Goal: Task Accomplishment & Management: Complete application form

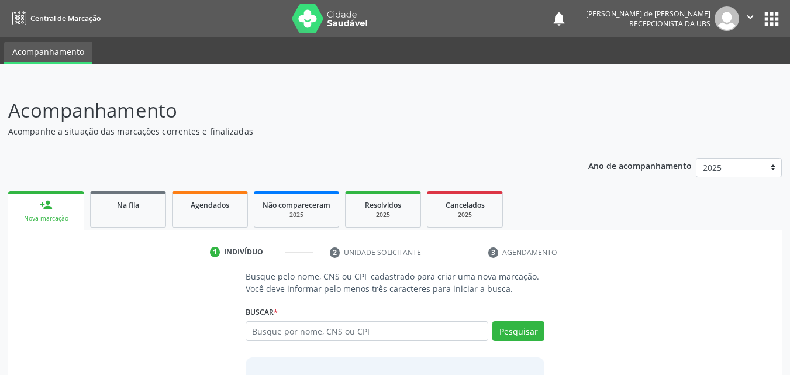
click at [302, 332] on input "text" at bounding box center [366, 331] width 243 height 20
type input "107.039.794-69"
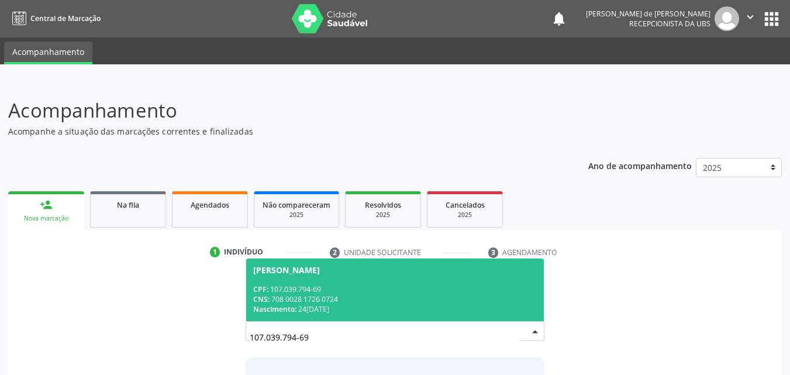
scroll to position [92, 0]
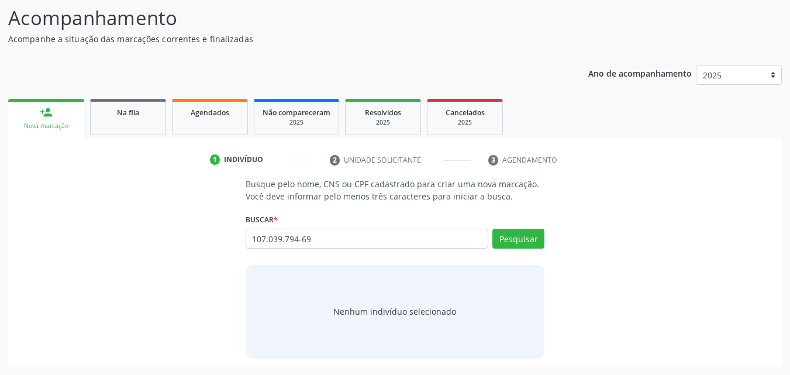
drag, startPoint x: 103, startPoint y: 199, endPoint x: 141, endPoint y: 147, distance: 63.6
click at [103, 198] on div "Busque pelo nome, CNS ou CPF cadastrado para criar uma nova marcação. Você deve…" at bounding box center [394, 268] width 757 height 180
click at [138, 102] on link "Na fila" at bounding box center [128, 117] width 76 height 36
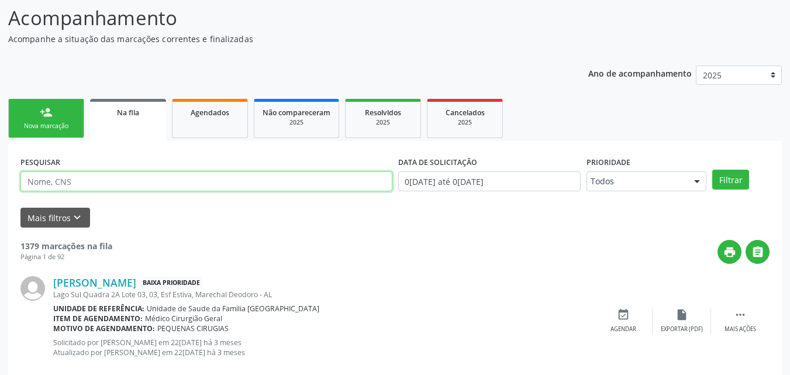
click at [200, 174] on input "text" at bounding box center [206, 181] width 372 height 20
paste input "107.039.794-69"
type input "107.039.794-69"
click at [712, 169] on button "Filtrar" at bounding box center [730, 179] width 37 height 20
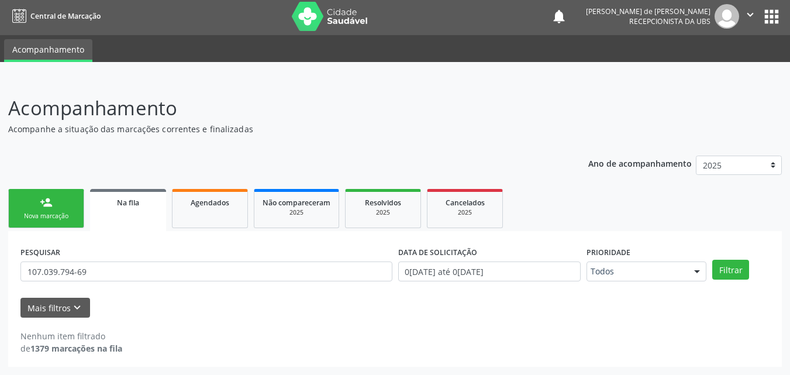
scroll to position [2, 0]
click at [65, 196] on link "person_add Nova marcação" at bounding box center [46, 208] width 76 height 39
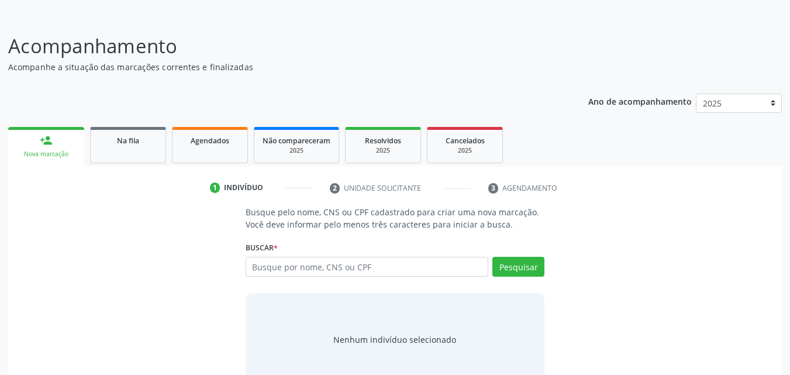
scroll to position [92, 0]
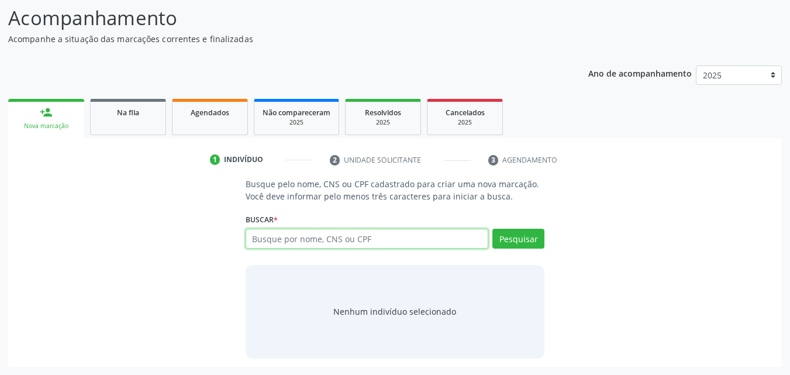
click at [272, 243] on input "text" at bounding box center [366, 239] width 243 height 20
type input "J"
type input "700009836162903"
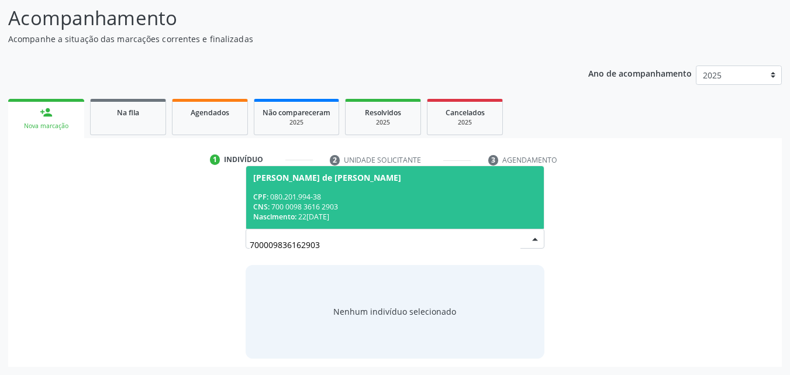
click at [385, 202] on div "CNS: 700 0098 3616 2903" at bounding box center [395, 207] width 284 height 10
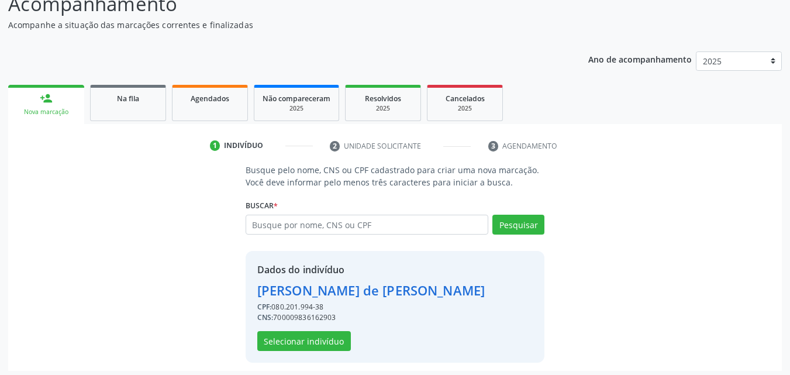
scroll to position [110, 0]
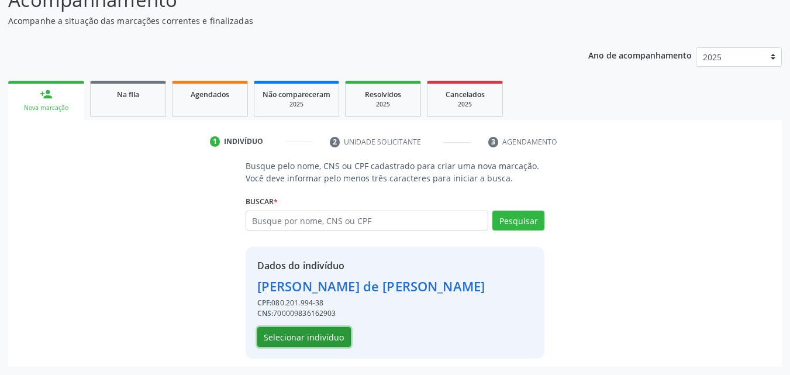
click at [304, 329] on button "Selecionar indivíduo" at bounding box center [304, 337] width 94 height 20
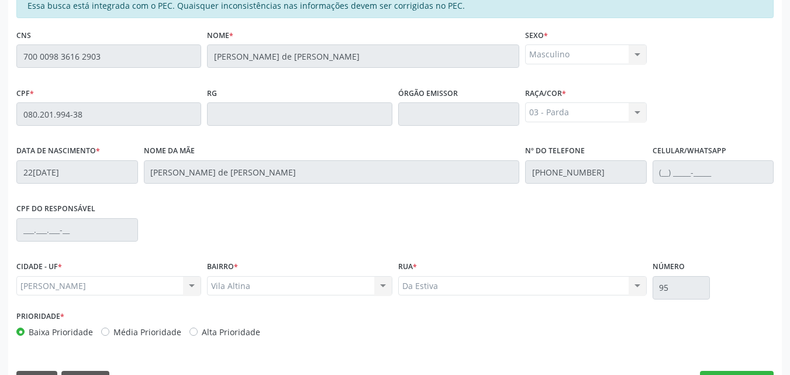
scroll to position [309, 0]
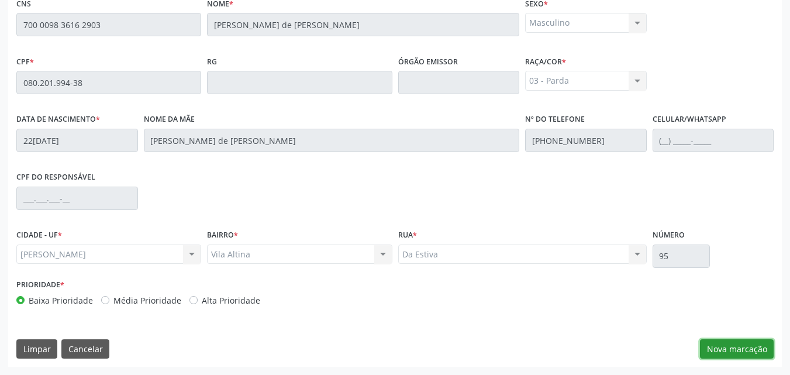
click at [739, 350] on button "Nova marcação" at bounding box center [737, 349] width 74 height 20
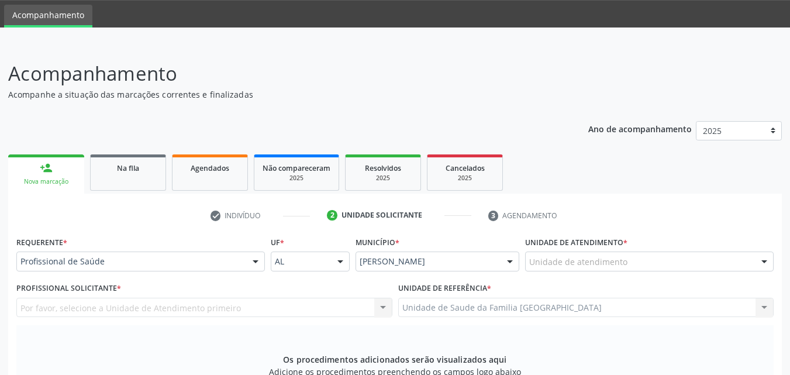
scroll to position [36, 0]
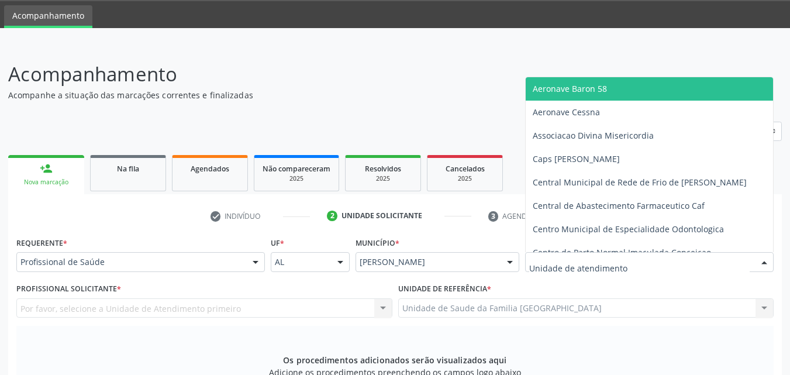
click at [643, 264] on div at bounding box center [649, 262] width 248 height 20
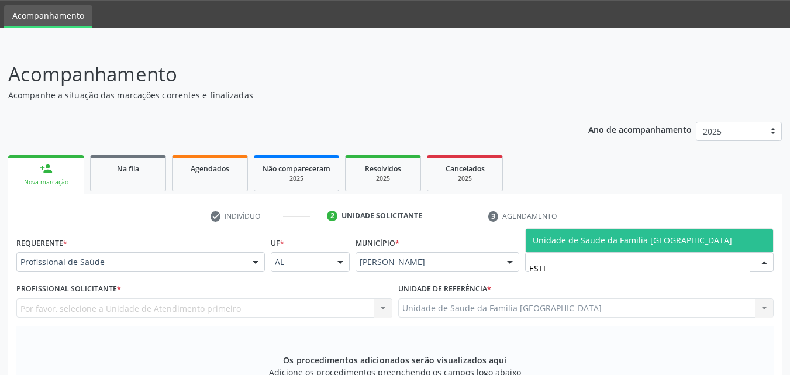
type input "ESTIV"
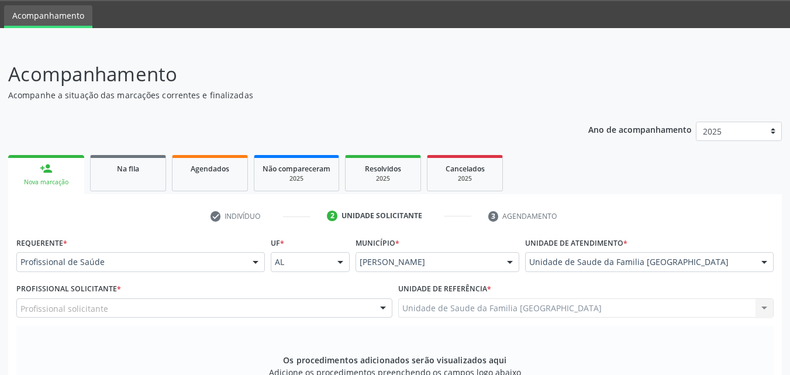
click at [127, 307] on div "Profissional solicitante" at bounding box center [204, 308] width 376 height 20
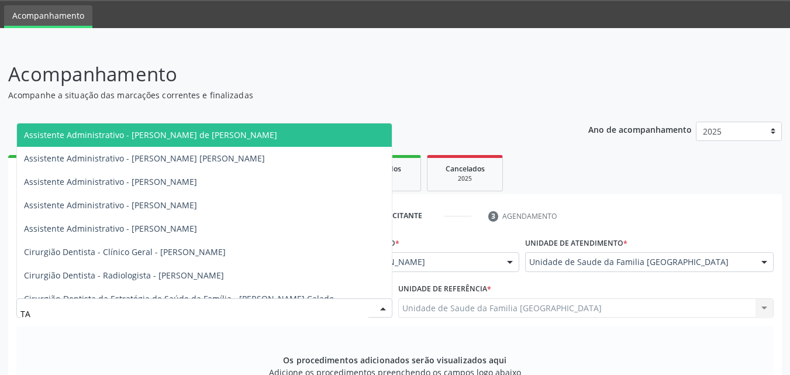
type input "TAC"
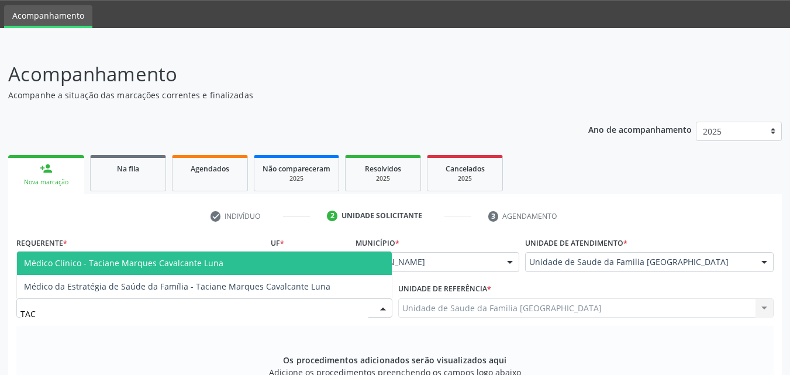
click at [126, 260] on span "Médico Clínico - Taciane Marques Cavalcante Luna" at bounding box center [123, 262] width 199 height 11
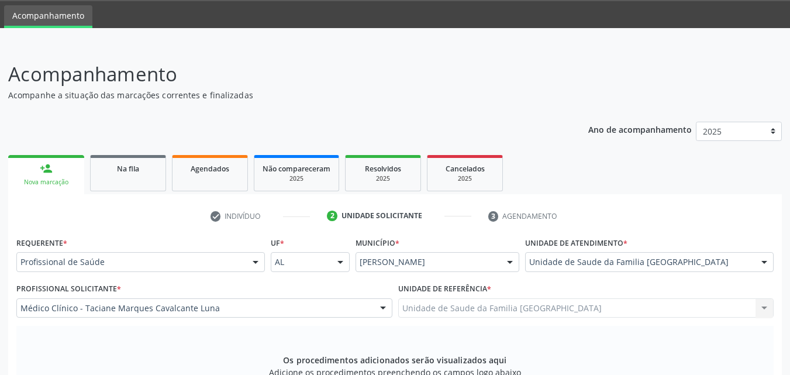
scroll to position [309, 0]
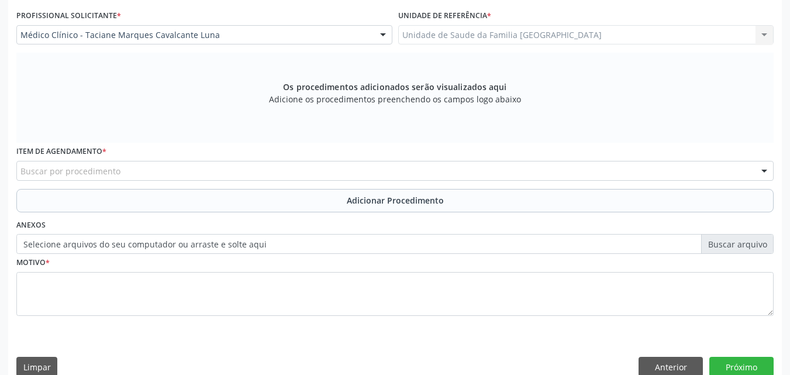
click at [121, 169] on div "Buscar por procedimento" at bounding box center [394, 171] width 757 height 20
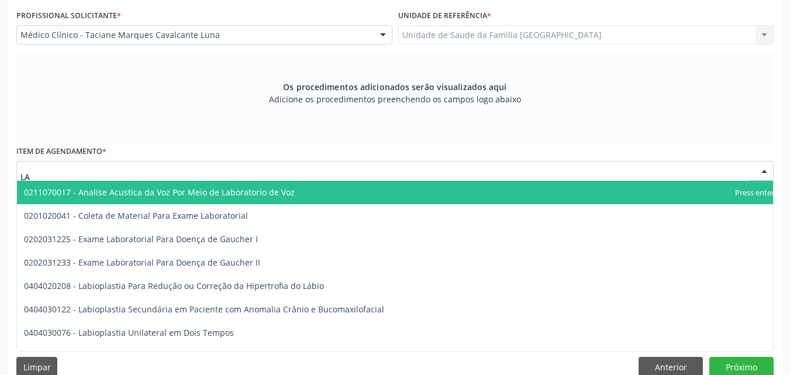
type input "L"
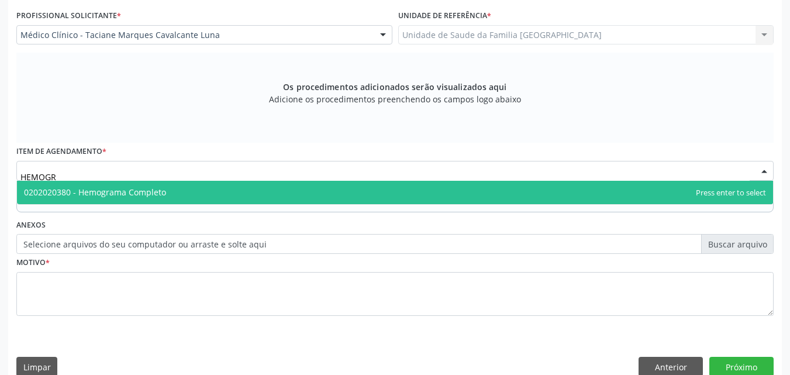
type input "HEMOGRA"
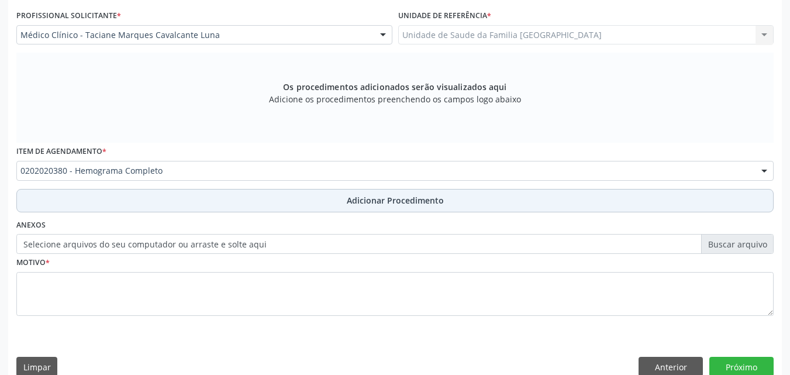
click at [184, 196] on button "Adicionar Procedimento" at bounding box center [394, 200] width 757 height 23
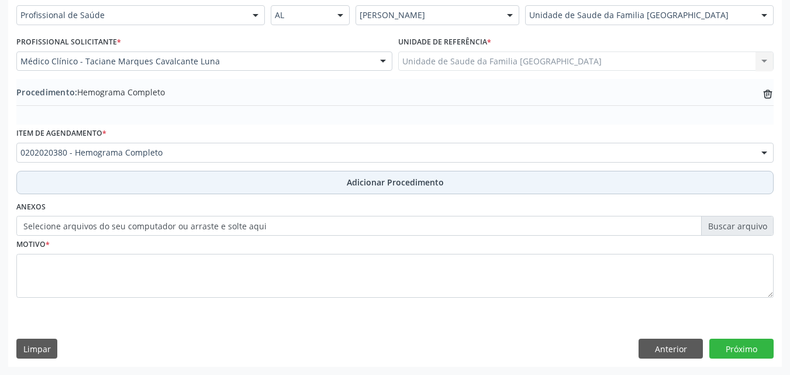
scroll to position [283, 0]
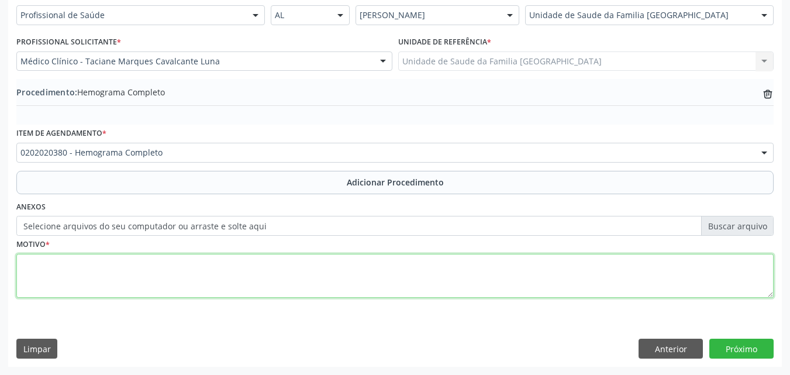
click at [132, 275] on textarea at bounding box center [394, 276] width 757 height 44
drag, startPoint x: 130, startPoint y: 263, endPoint x: 0, endPoint y: 248, distance: 131.2
click at [0, 248] on div "Acompanhamento Acompanhe a situação das marcações correntes e finalizadas Relat…" at bounding box center [395, 86] width 790 height 577
type textarea "EXAMES LABORATORIAIS."
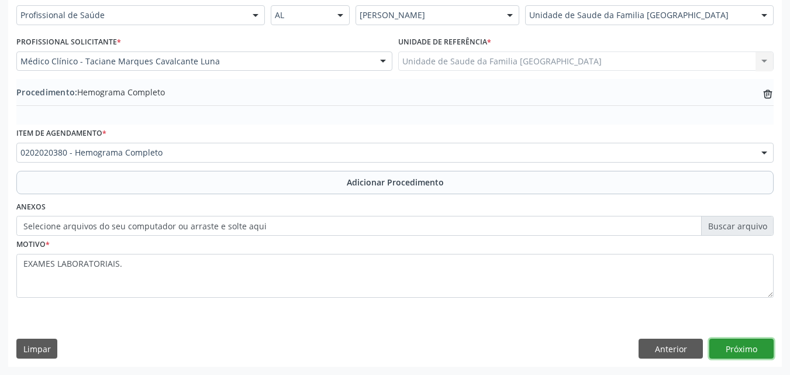
click at [737, 346] on button "Próximo" at bounding box center [741, 348] width 64 height 20
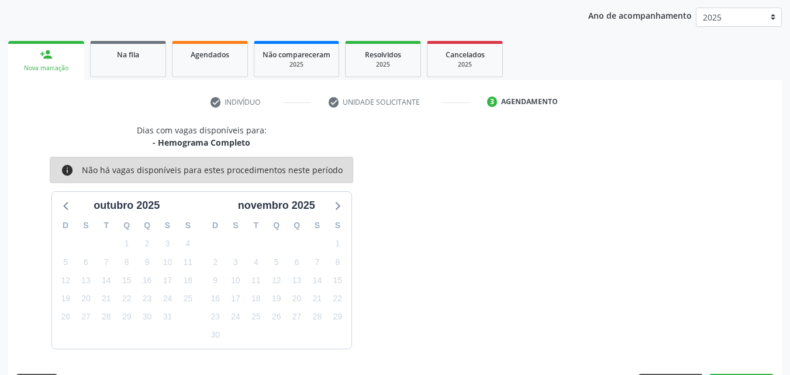
scroll to position [185, 0]
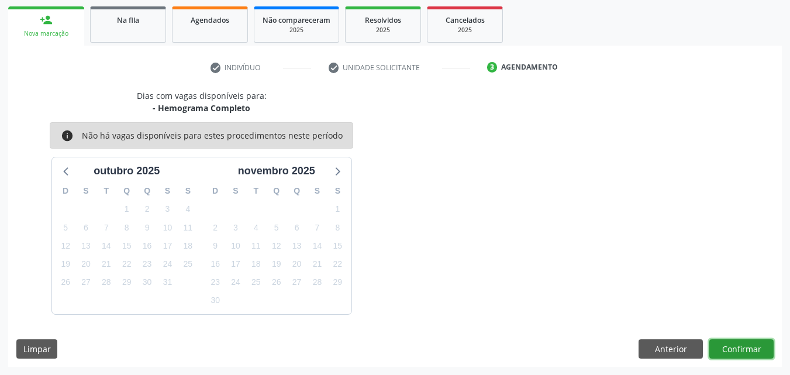
click at [731, 341] on button "Confirmar" at bounding box center [741, 349] width 64 height 20
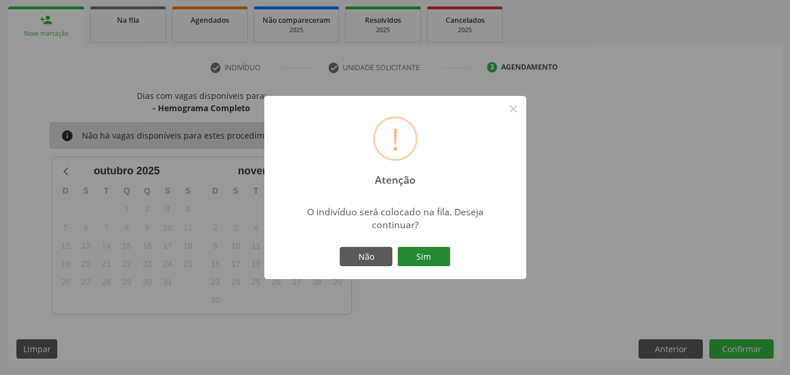
click at [423, 255] on button "Sim" at bounding box center [423, 257] width 53 height 20
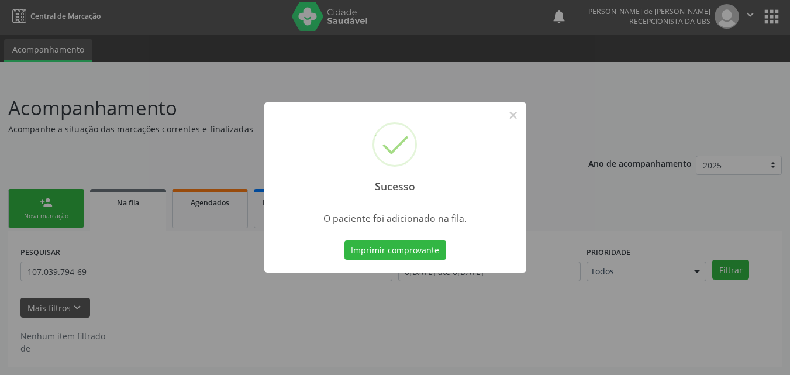
scroll to position [2, 0]
click at [518, 113] on button "×" at bounding box center [513, 115] width 20 height 20
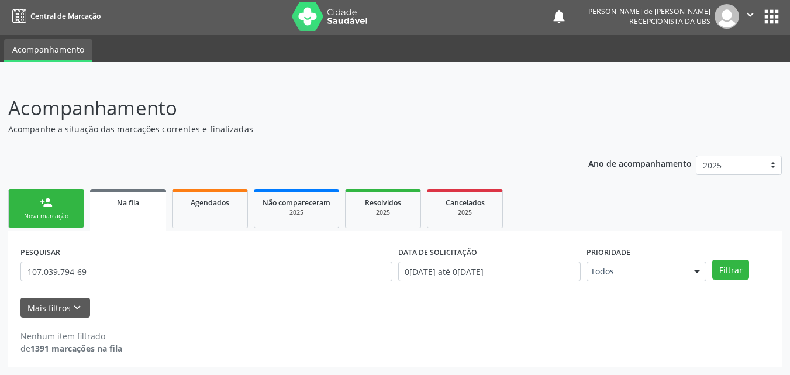
click at [50, 203] on div "person_add" at bounding box center [46, 202] width 13 height 13
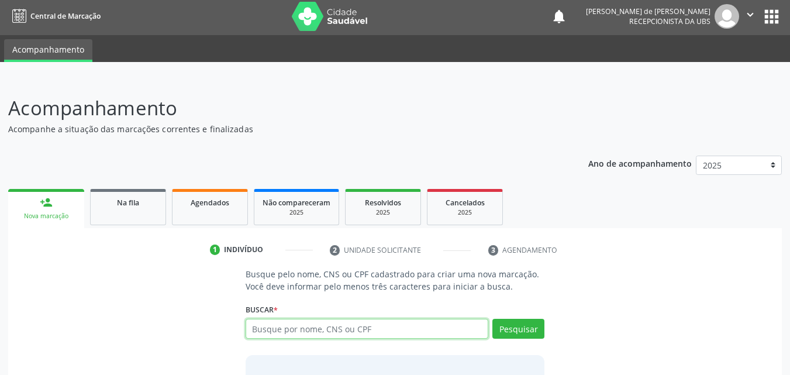
click at [310, 328] on input "text" at bounding box center [366, 329] width 243 height 20
type input "700406938792748"
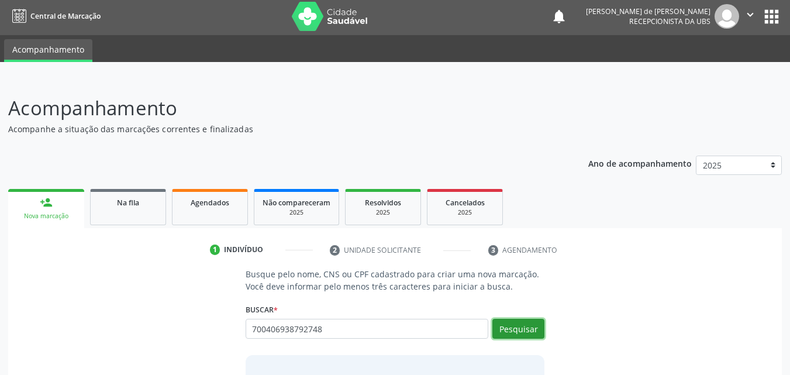
click at [503, 330] on button "Pesquisar" at bounding box center [518, 329] width 52 height 20
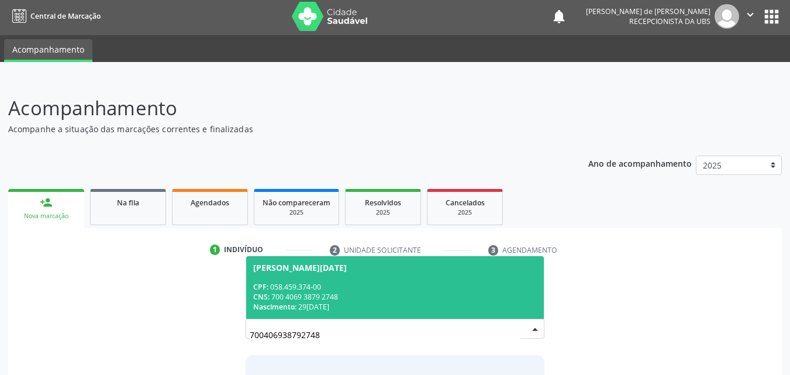
click at [375, 282] on div "CPF: 058.459.374-00" at bounding box center [395, 287] width 284 height 10
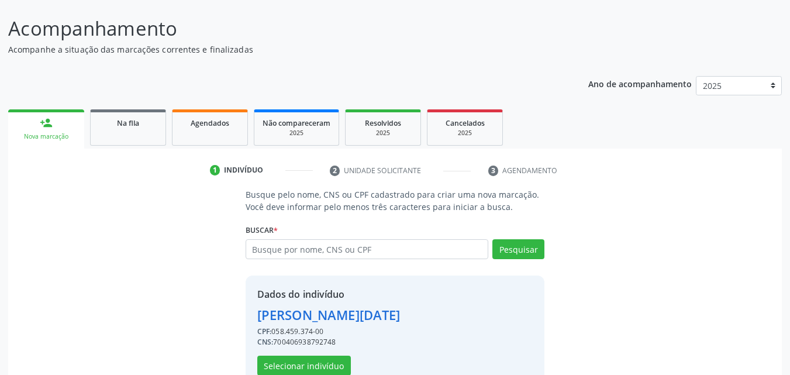
scroll to position [110, 0]
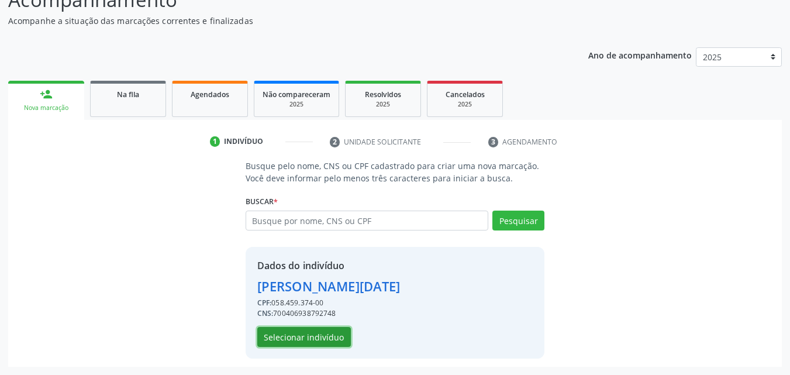
click at [335, 338] on button "Selecionar indivíduo" at bounding box center [304, 337] width 94 height 20
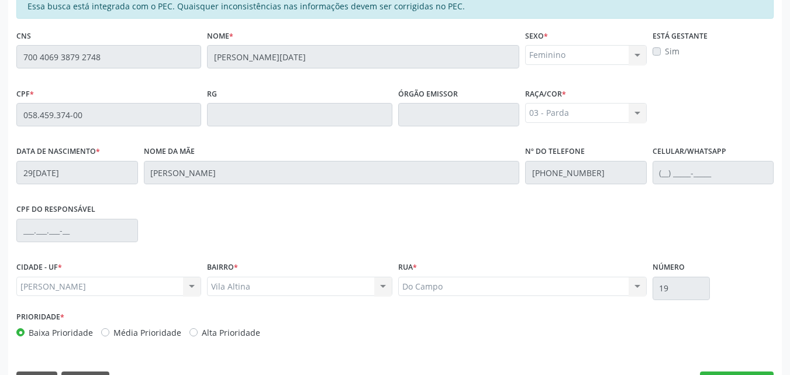
scroll to position [309, 0]
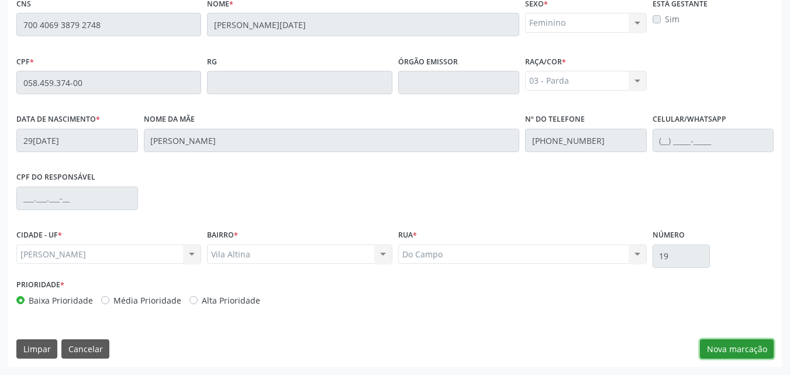
click at [742, 351] on button "Nova marcação" at bounding box center [737, 349] width 74 height 20
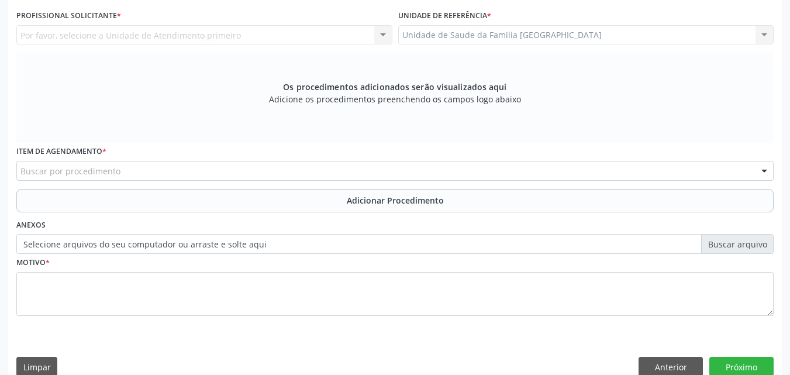
scroll to position [36, 0]
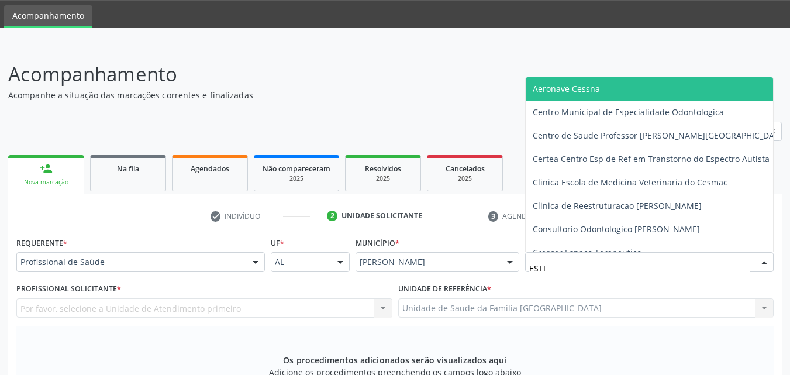
type input "ESTIV"
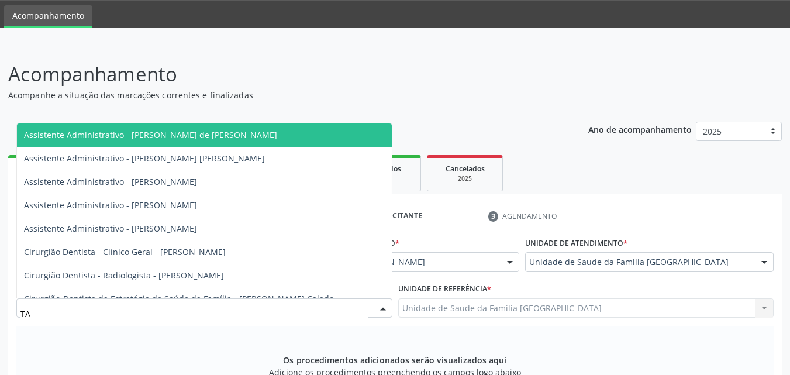
type input "TAC"
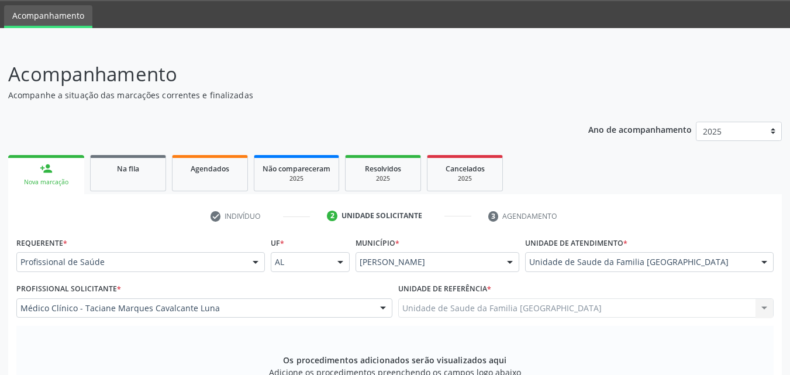
scroll to position [309, 0]
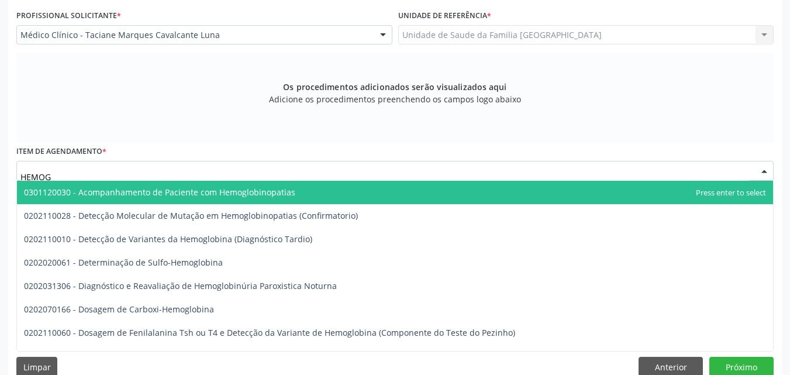
type input "HEMOGR"
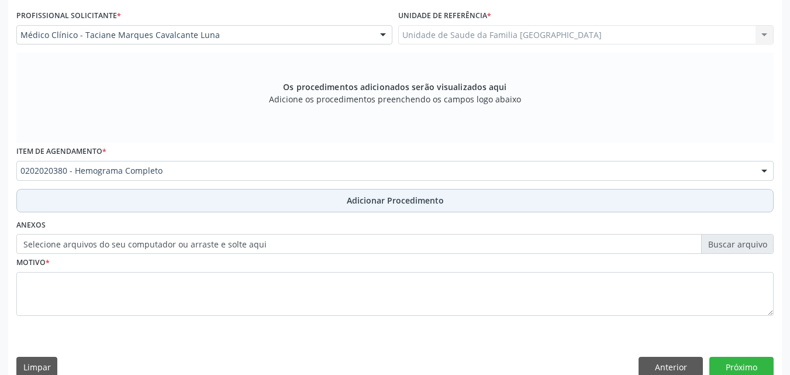
click at [64, 202] on button "Adicionar Procedimento" at bounding box center [394, 200] width 757 height 23
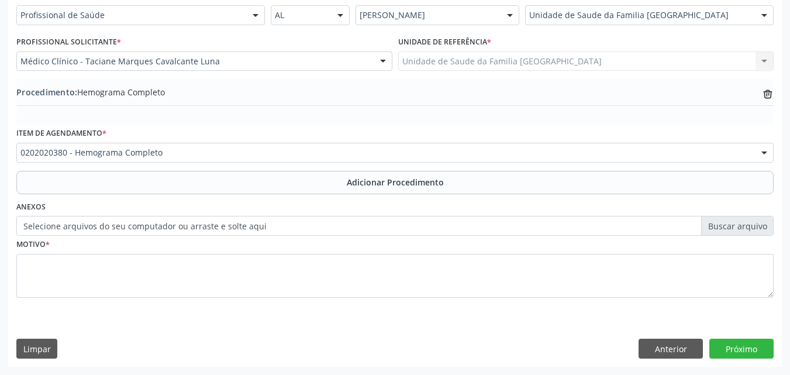
scroll to position [283, 0]
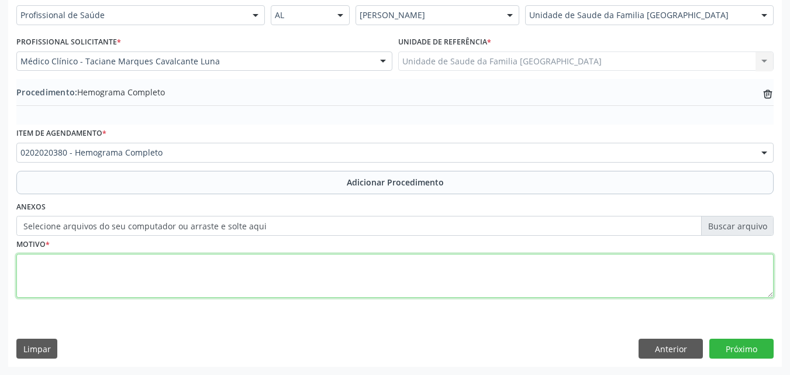
click at [68, 280] on textarea at bounding box center [394, 276] width 757 height 44
paste textarea "EXAMES LABORATORIAIS."
type textarea "EXAMES LABORATORIAIS."
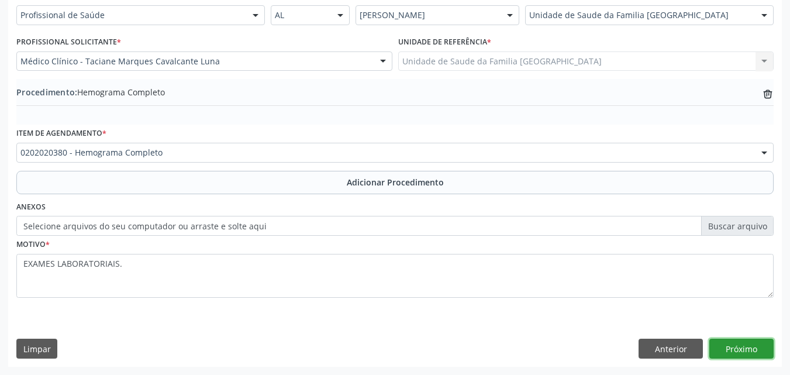
click at [728, 349] on button "Próximo" at bounding box center [741, 348] width 64 height 20
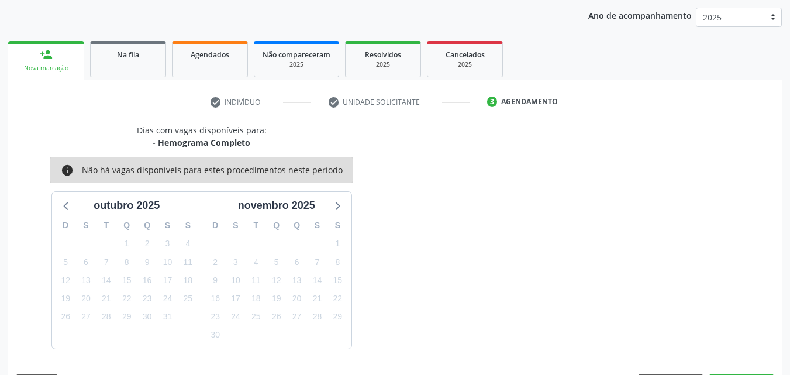
scroll to position [185, 0]
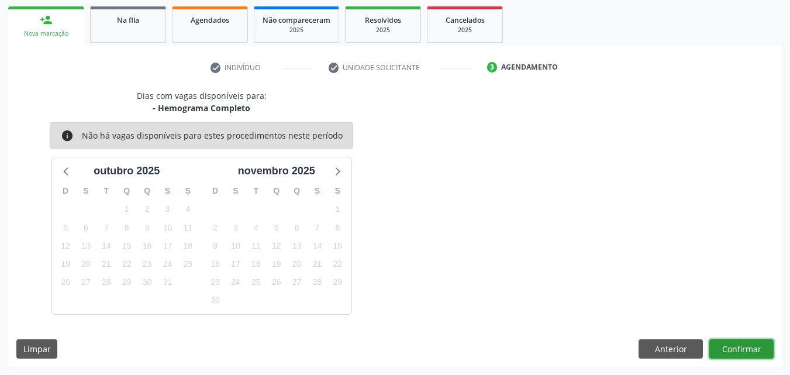
click at [729, 349] on button "Confirmar" at bounding box center [741, 349] width 64 height 20
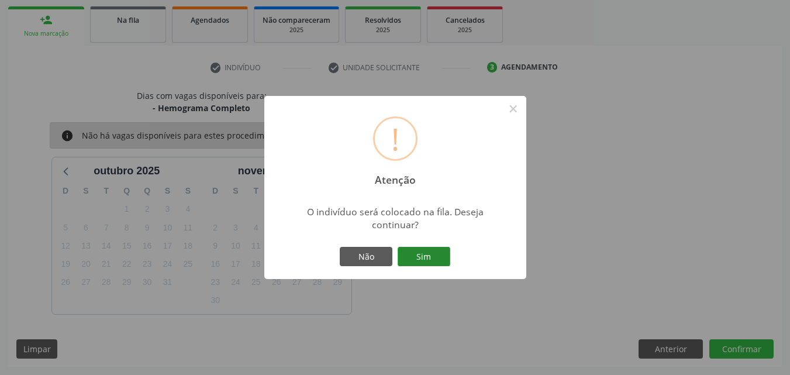
click at [426, 262] on button "Sim" at bounding box center [423, 257] width 53 height 20
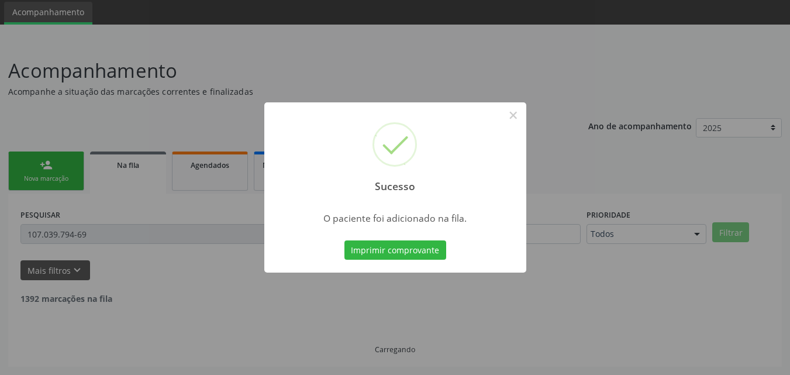
scroll to position [2, 0]
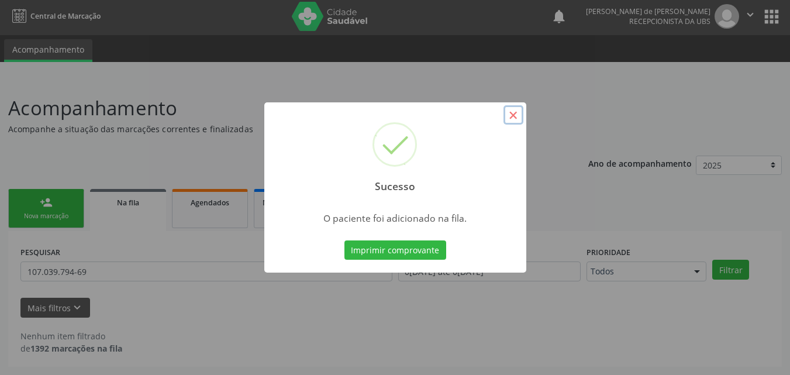
click at [510, 116] on button "×" at bounding box center [513, 115] width 20 height 20
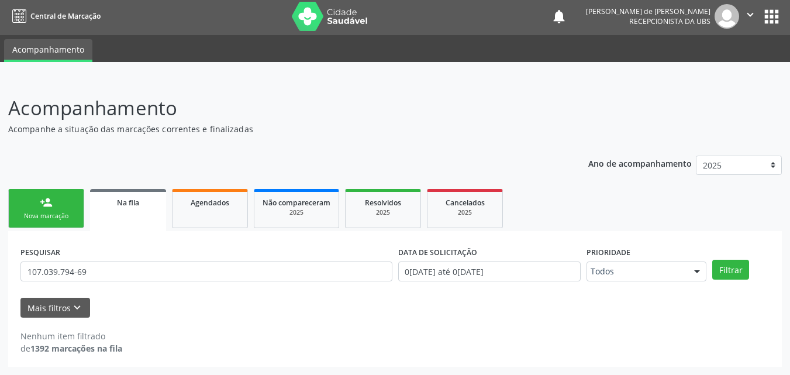
click at [35, 207] on link "person_add Nova marcação" at bounding box center [46, 208] width 76 height 39
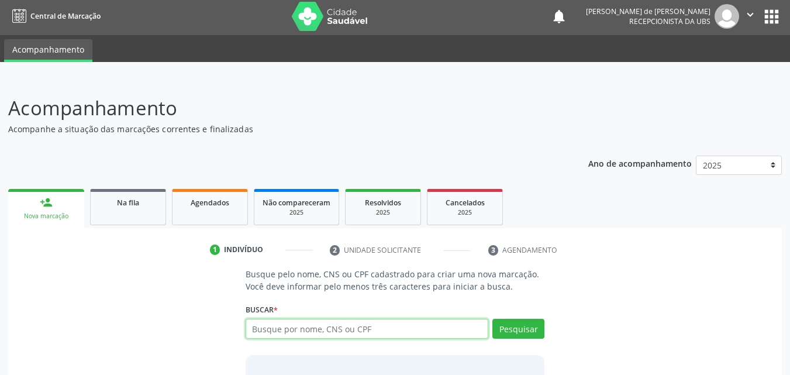
click at [319, 328] on input "text" at bounding box center [366, 329] width 243 height 20
type input "709007851370912"
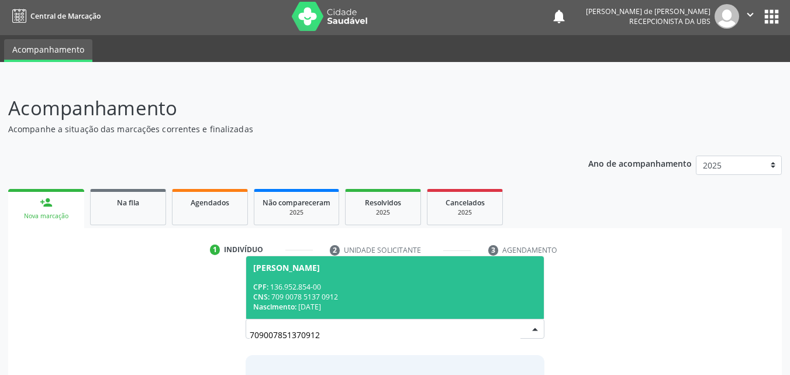
click at [358, 288] on div "CPF: 136.952.854-00" at bounding box center [395, 287] width 284 height 10
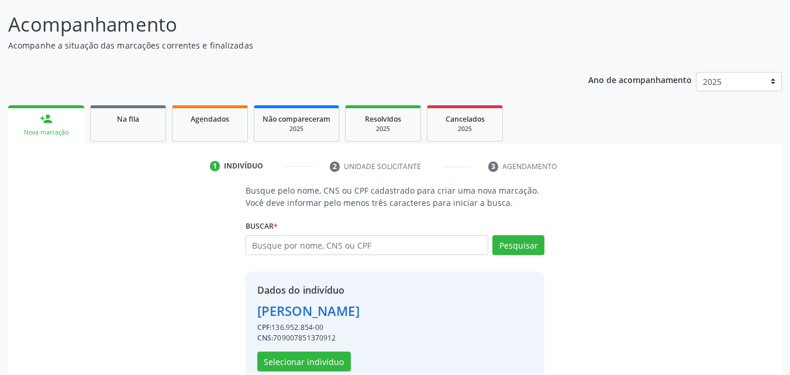
scroll to position [110, 0]
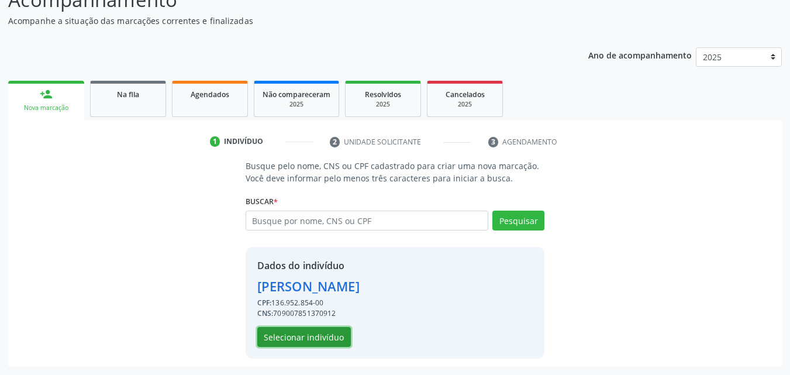
click at [320, 333] on button "Selecionar indivíduo" at bounding box center [304, 337] width 94 height 20
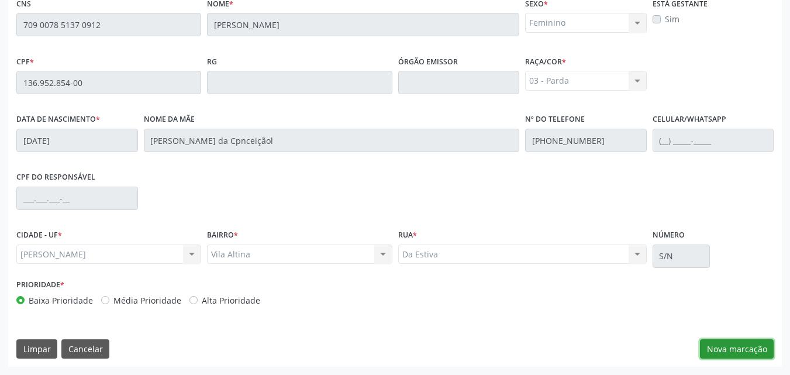
click at [733, 351] on button "Nova marcação" at bounding box center [737, 349] width 74 height 20
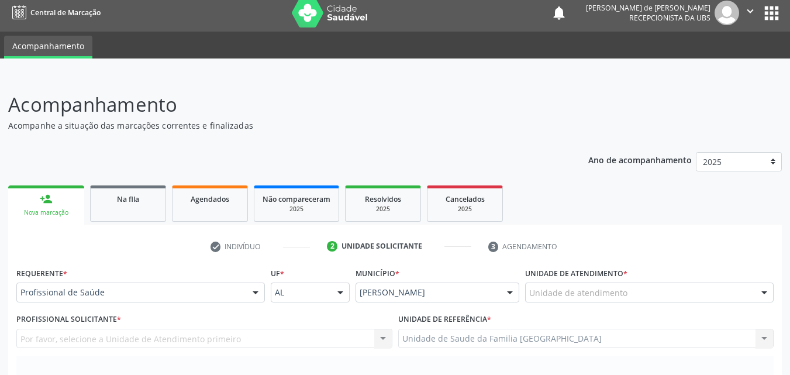
scroll to position [0, 0]
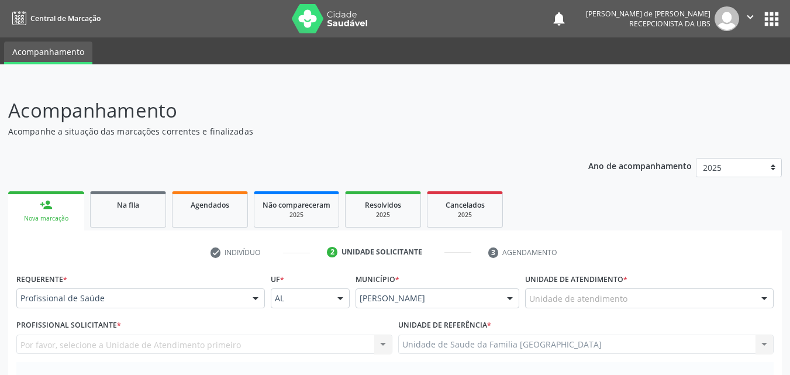
click at [635, 294] on div "Unidade de atendimento" at bounding box center [649, 298] width 248 height 20
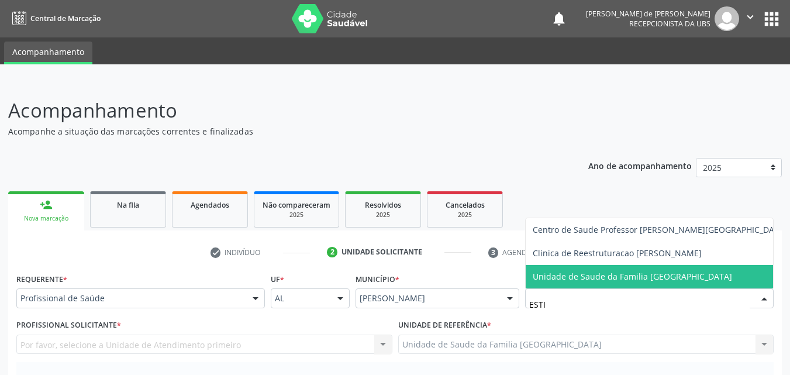
type input "ESTIV"
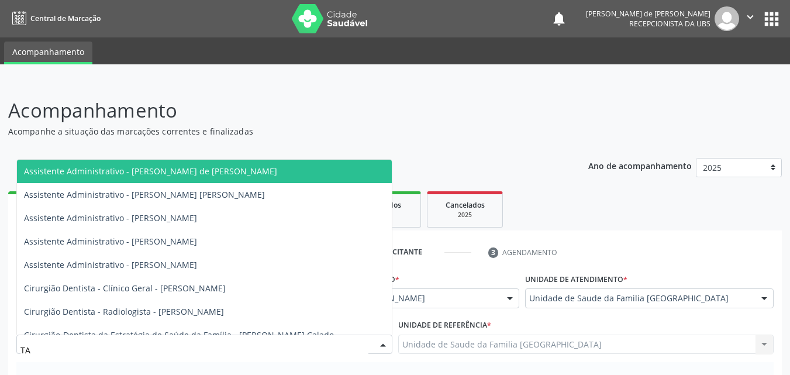
type input "TAC"
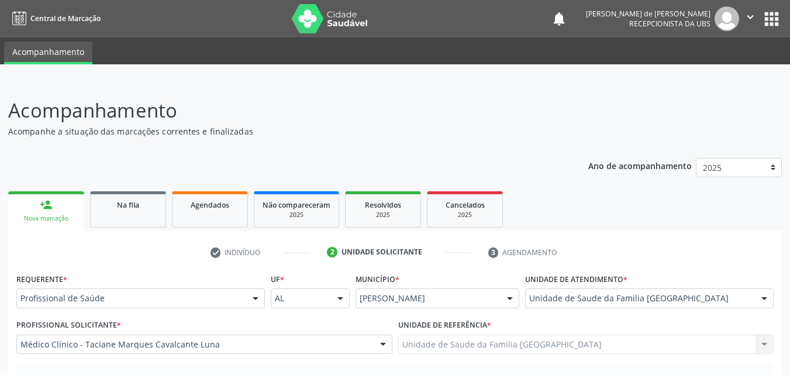
scroll to position [273, 0]
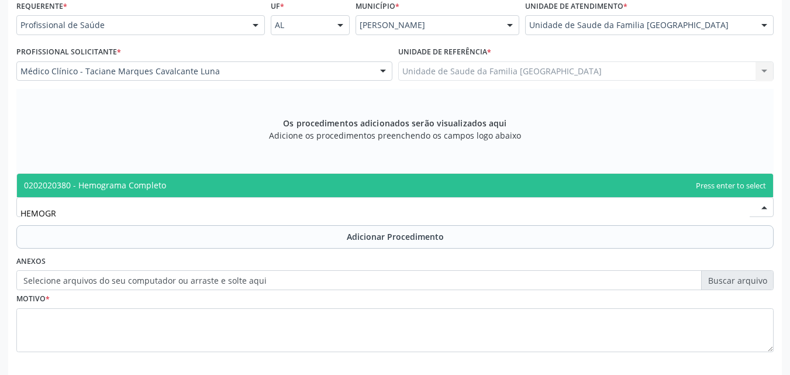
type input "HEMOGRA"
click at [43, 182] on span "0202020380 - Hemograma Completo" at bounding box center [95, 184] width 142 height 11
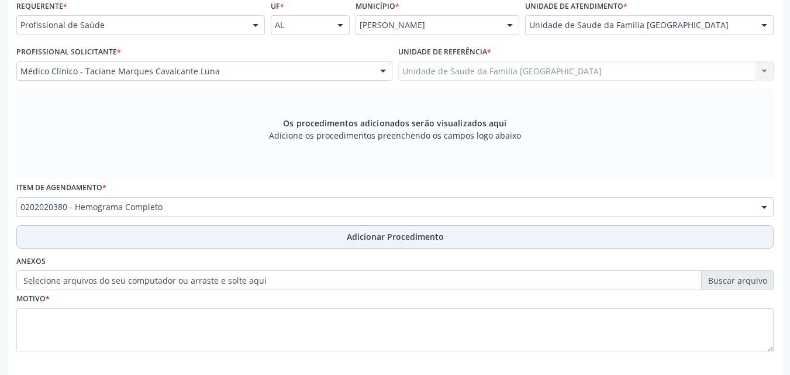
click at [63, 235] on button "Adicionar Procedimento" at bounding box center [394, 236] width 757 height 23
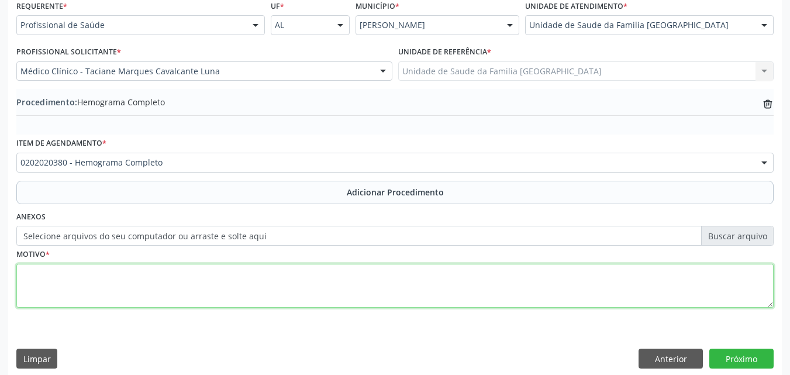
click at [81, 281] on textarea at bounding box center [394, 286] width 757 height 44
paste textarea "EXAMES LABORATORIAIS."
type textarea "EXAMES LABORATORIAIS."
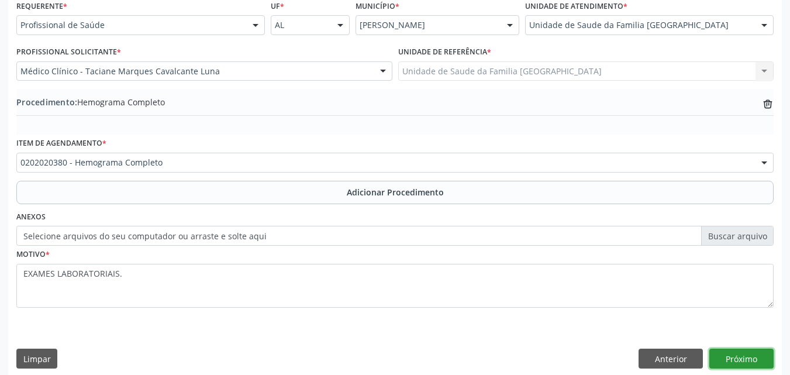
click at [736, 354] on button "Próximo" at bounding box center [741, 358] width 64 height 20
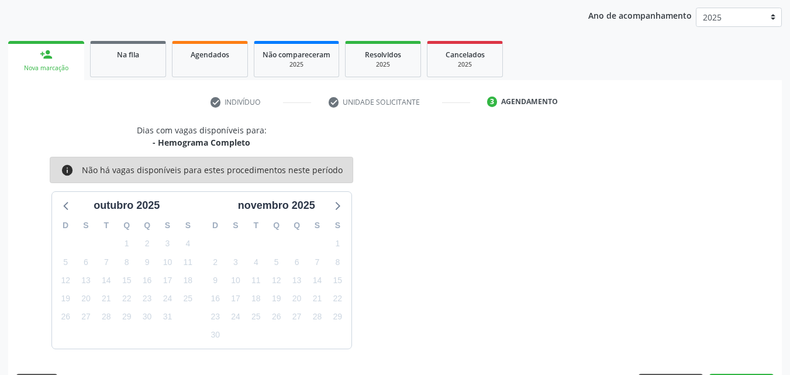
scroll to position [185, 0]
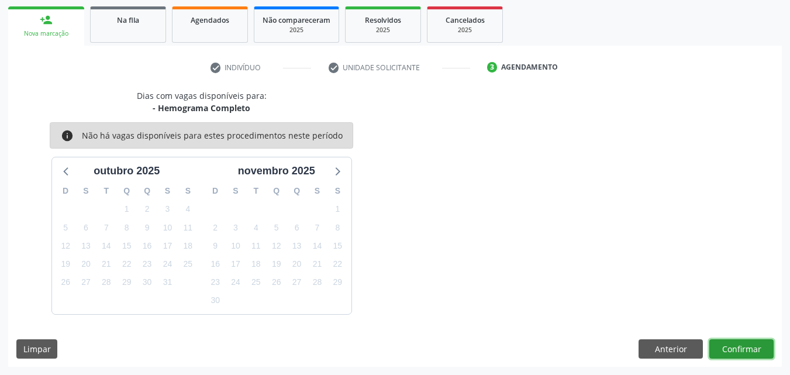
click at [749, 341] on button "Confirmar" at bounding box center [741, 349] width 64 height 20
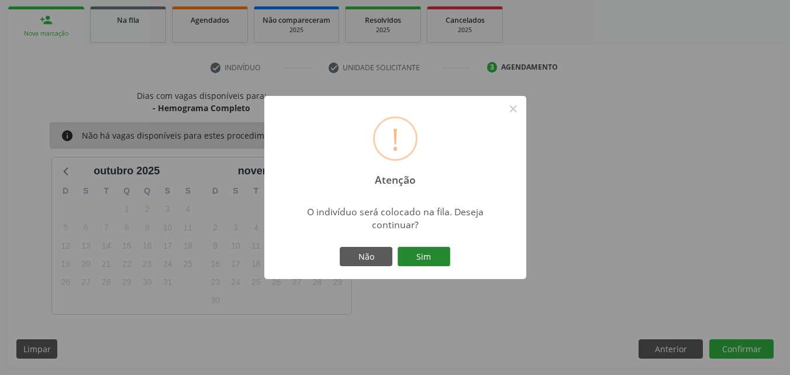
click at [428, 255] on button "Sim" at bounding box center [423, 257] width 53 height 20
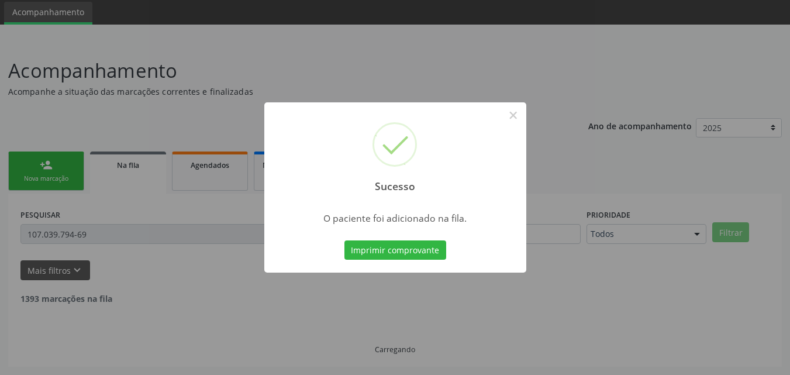
scroll to position [2, 0]
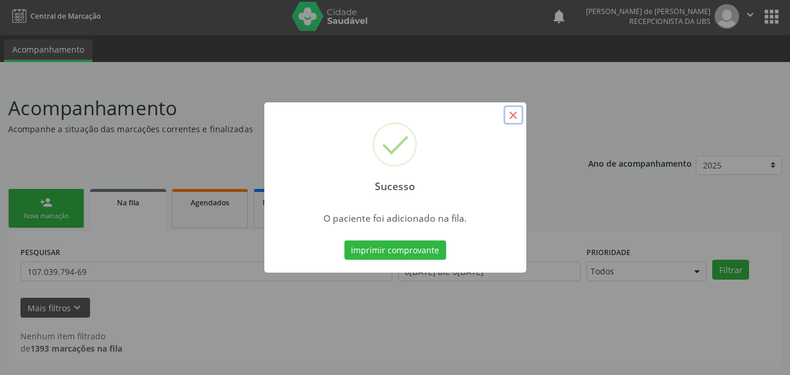
click at [514, 117] on button "×" at bounding box center [513, 115] width 20 height 20
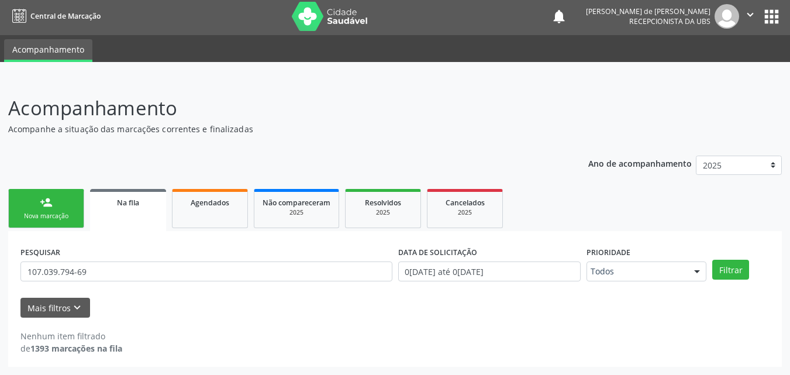
click at [63, 210] on link "person_add Nova marcação" at bounding box center [46, 208] width 76 height 39
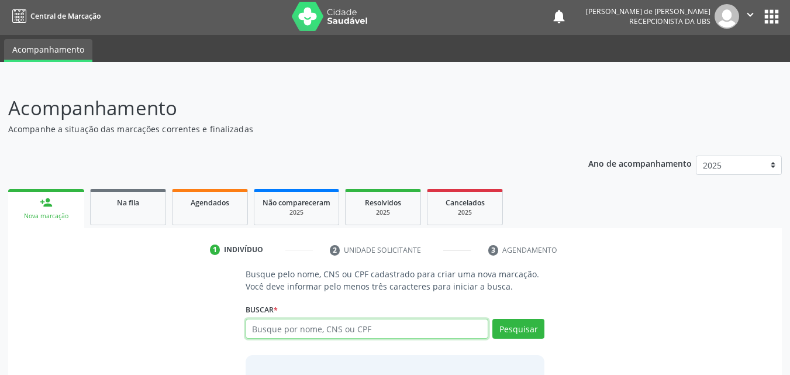
click at [274, 327] on input "text" at bounding box center [366, 329] width 243 height 20
type input "701106363707880"
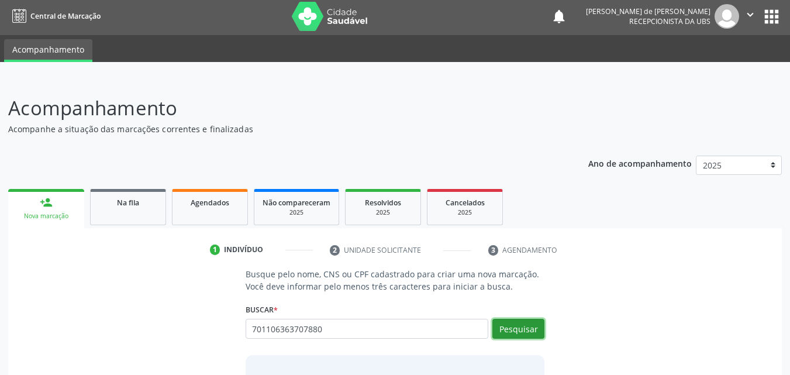
click at [518, 324] on button "Pesquisar" at bounding box center [518, 329] width 52 height 20
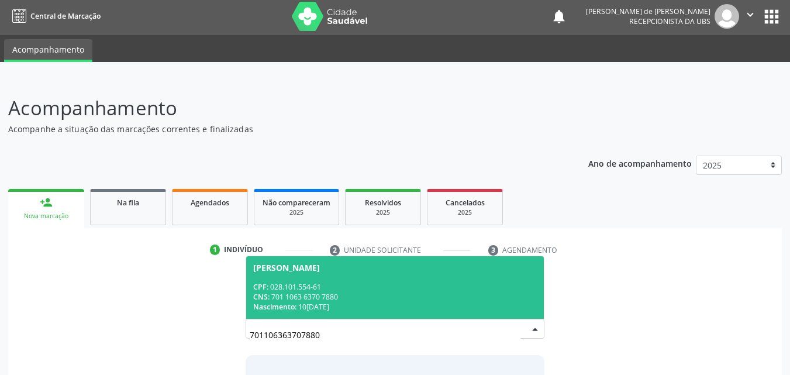
click at [373, 279] on span "[PERSON_NAME] CPF: 028.101.554-61 CNS: 701 1063 6370 7880 Nascimento: 1[DATE]" at bounding box center [395, 287] width 298 height 63
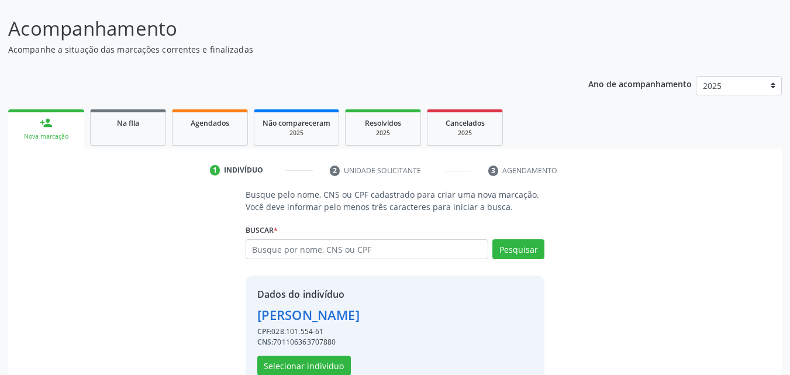
scroll to position [110, 0]
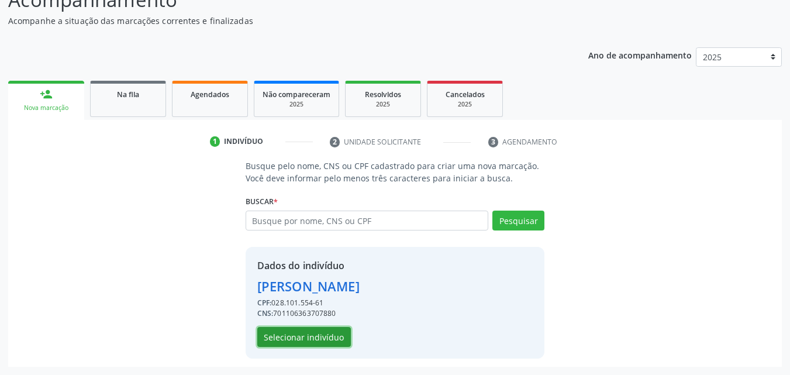
click at [320, 334] on button "Selecionar indivíduo" at bounding box center [304, 337] width 94 height 20
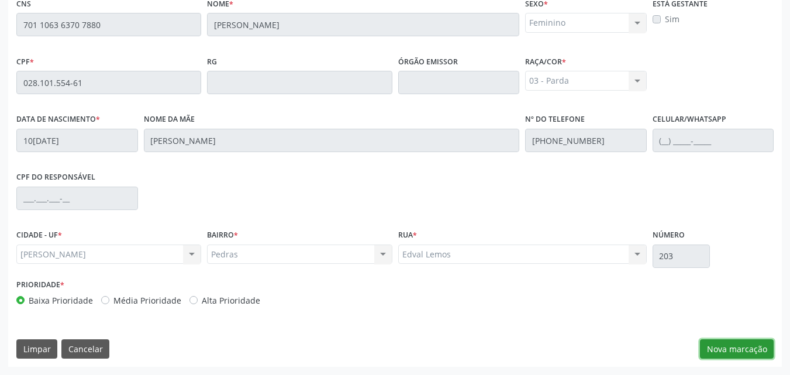
click at [750, 341] on button "Nova marcação" at bounding box center [737, 349] width 74 height 20
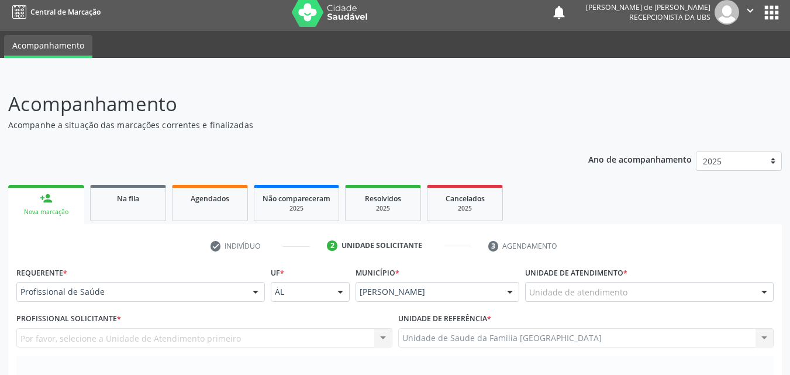
scroll to position [0, 0]
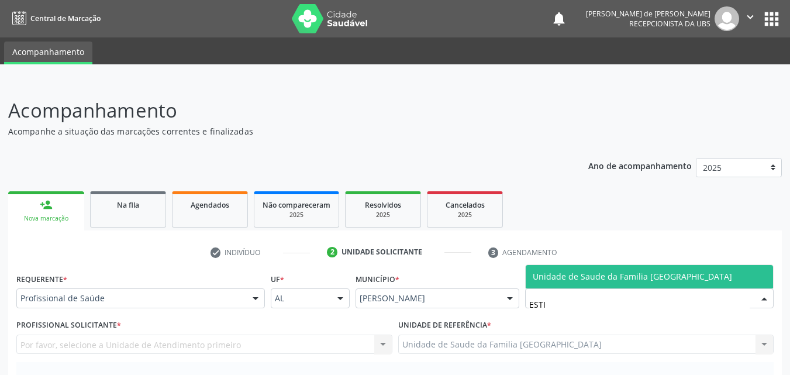
type input "ESTIV"
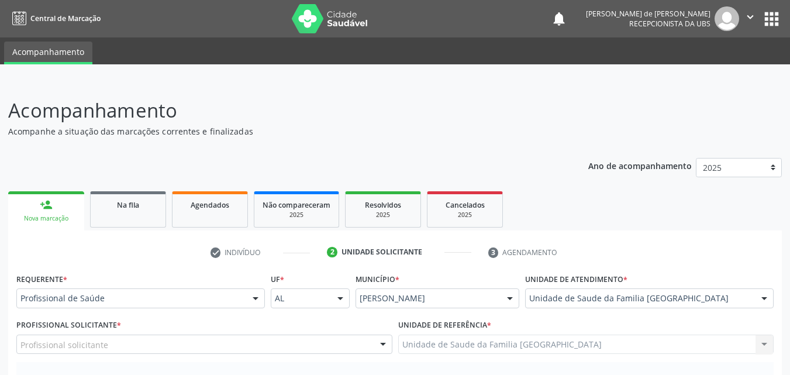
scroll to position [273, 0]
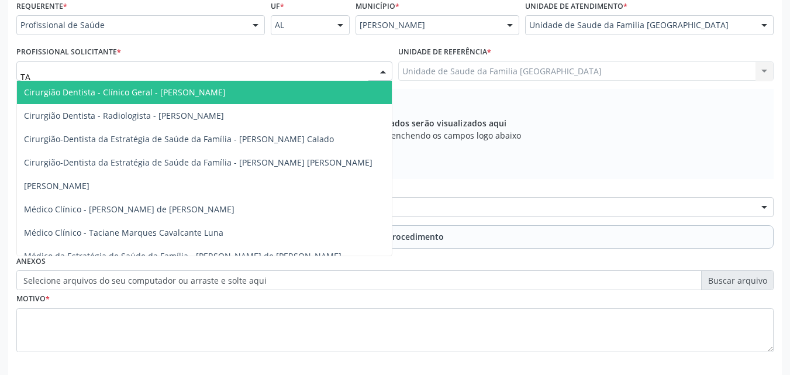
type input "TAC"
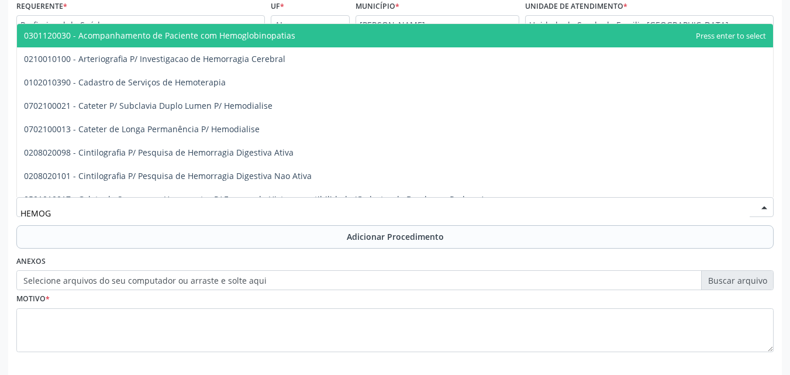
type input "HEMOGR"
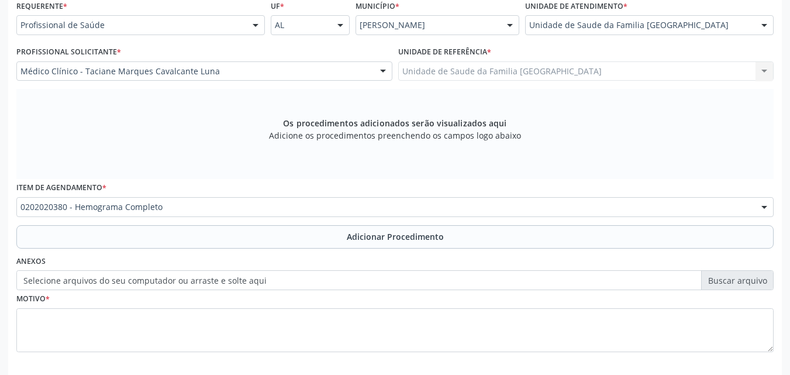
drag, startPoint x: 81, startPoint y: 241, endPoint x: 80, endPoint y: 250, distance: 8.2
click at [81, 241] on button "Adicionar Procedimento" at bounding box center [394, 236] width 757 height 23
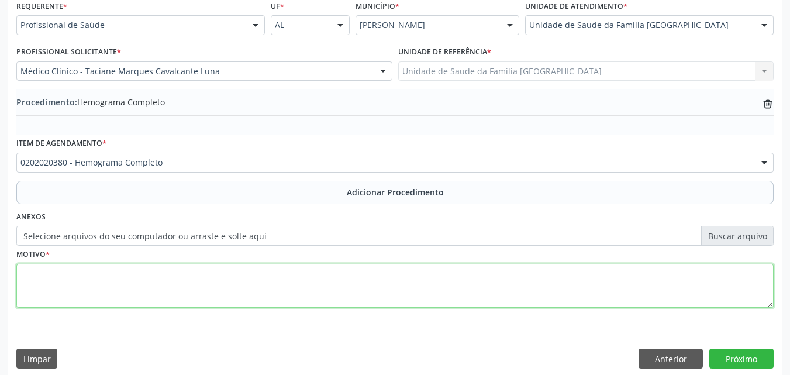
click at [82, 279] on textarea at bounding box center [394, 286] width 757 height 44
paste textarea "EXAMES LABORATORIAIS."
type textarea "EXAMES LABORATORIAIS."
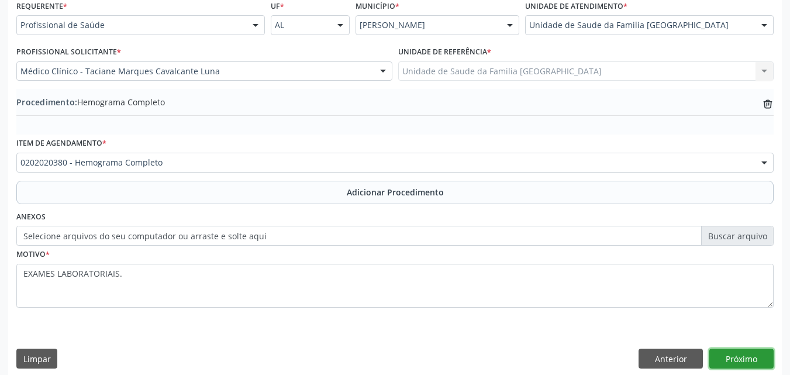
click at [748, 357] on button "Próximo" at bounding box center [741, 358] width 64 height 20
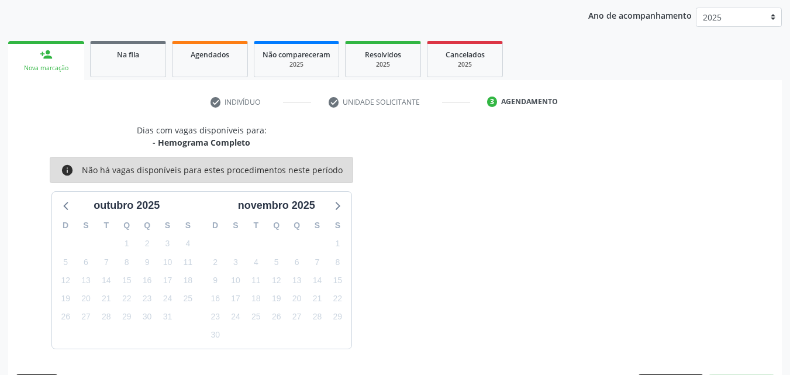
scroll to position [185, 0]
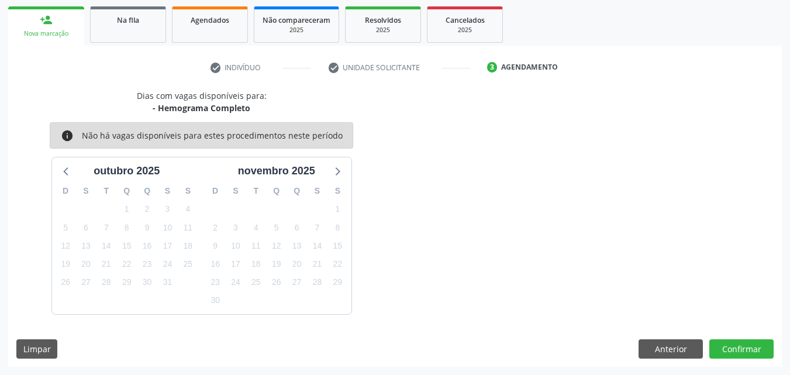
click at [742, 335] on div "Dias com vagas disponíveis para: - Hemograma Completo info Não há vagas disponí…" at bounding box center [394, 227] width 773 height 277
click at [741, 343] on button "Confirmar" at bounding box center [741, 349] width 64 height 20
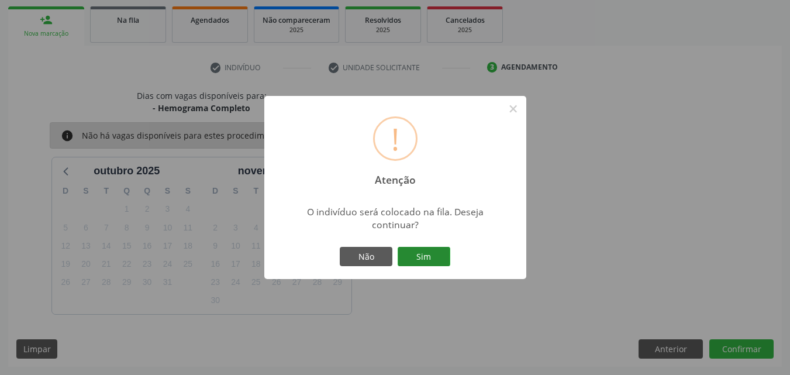
click at [409, 252] on button "Sim" at bounding box center [423, 257] width 53 height 20
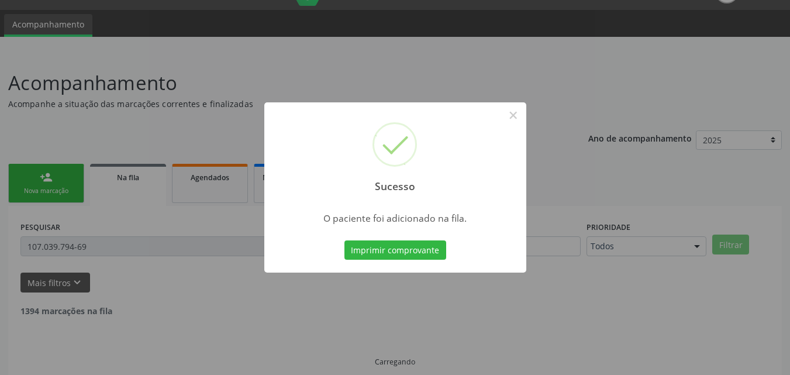
scroll to position [2, 0]
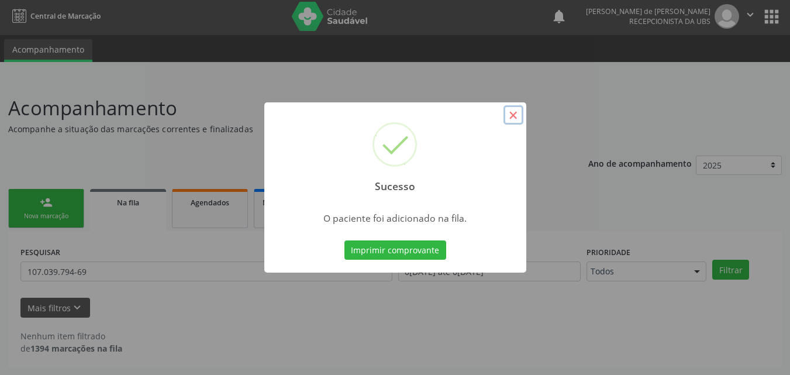
click at [515, 117] on button "×" at bounding box center [513, 115] width 20 height 20
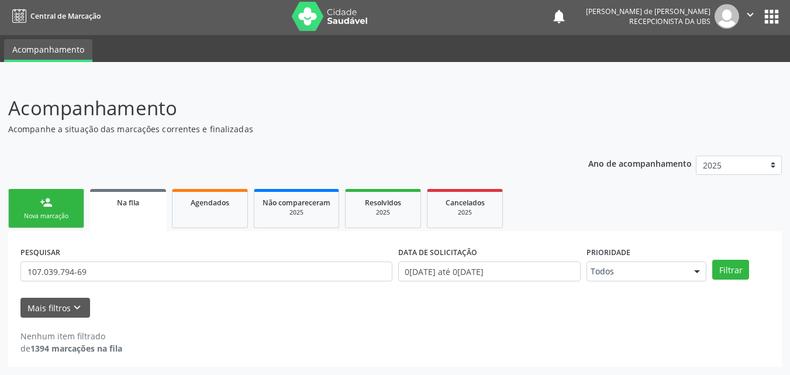
click at [34, 215] on div "Nova marcação" at bounding box center [46, 216] width 58 height 9
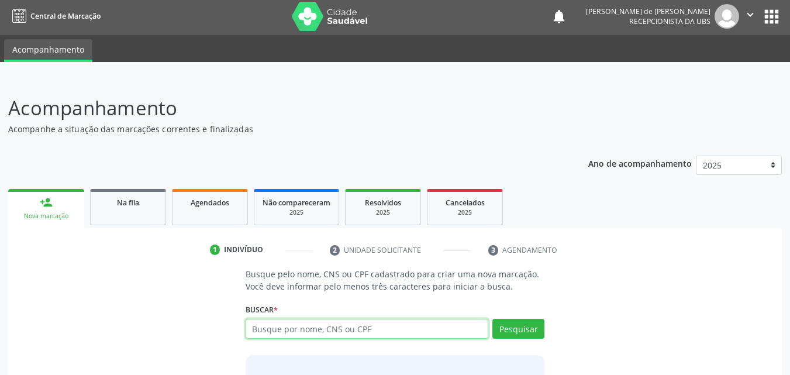
click at [337, 331] on input "text" at bounding box center [366, 329] width 243 height 20
type input "700206439094524"
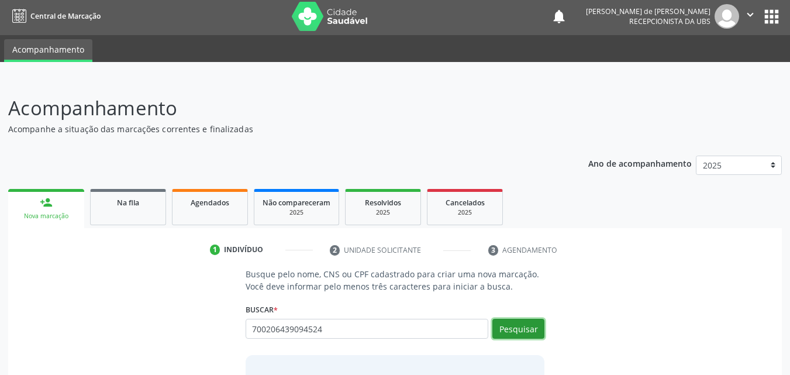
click at [528, 330] on button "Pesquisar" at bounding box center [518, 329] width 52 height 20
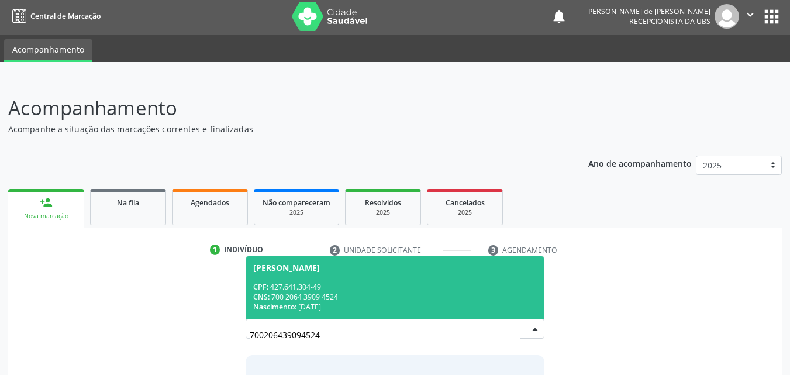
click at [393, 282] on div "CPF: 427.641.304-49" at bounding box center [395, 287] width 284 height 10
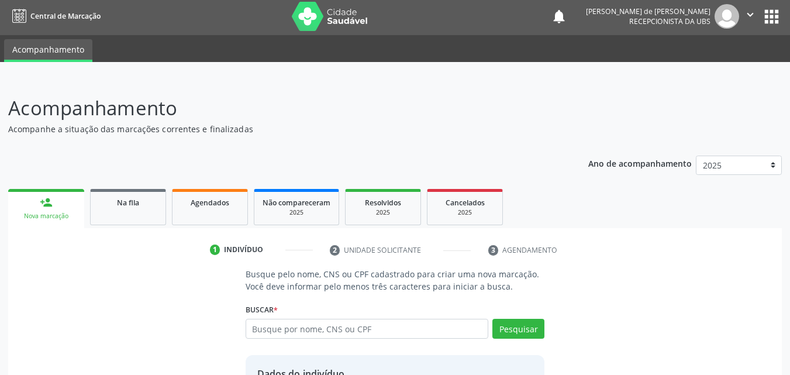
scroll to position [110, 0]
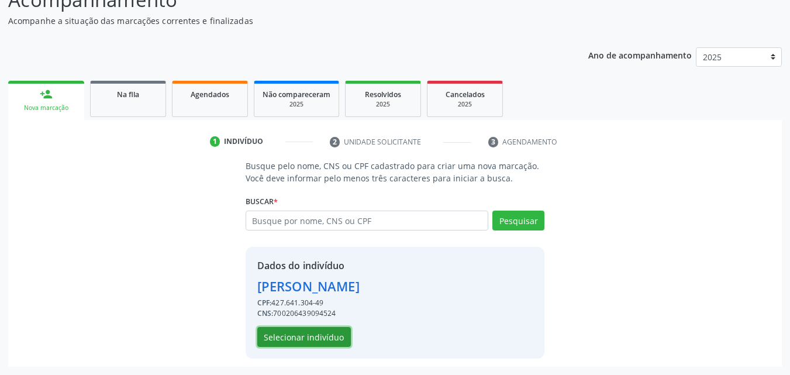
click at [305, 336] on button "Selecionar indivíduo" at bounding box center [304, 337] width 94 height 20
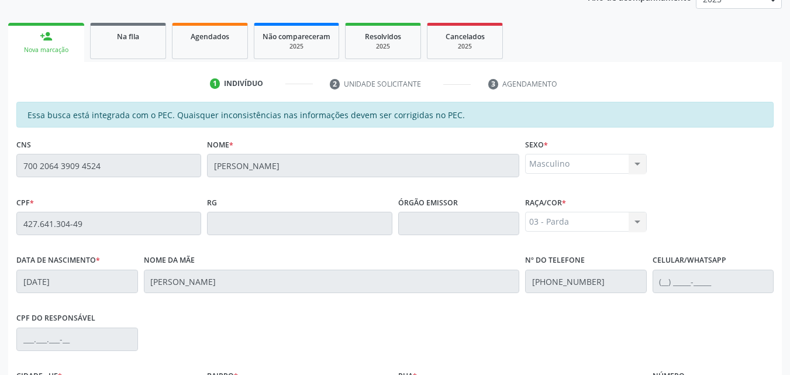
scroll to position [309, 0]
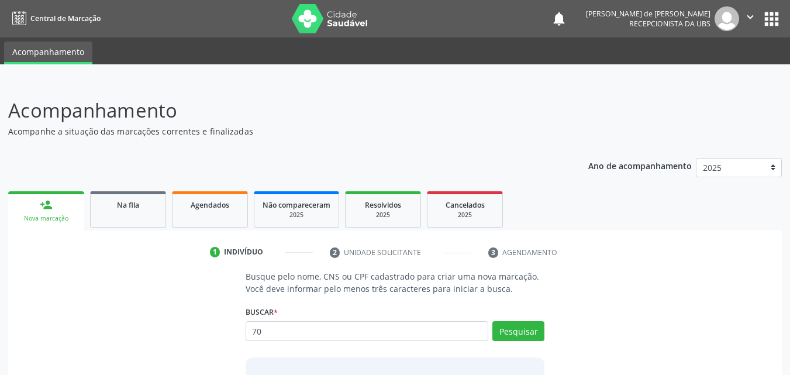
type input "7"
type input "705001854215359"
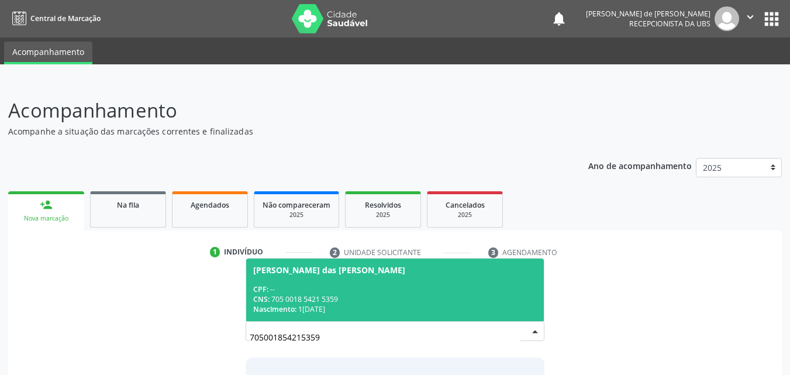
click at [340, 276] on span "Antonia das Graças de Souza Pereira CPF: -- CNS: 705 0018 5421 5359 Nascimento:…" at bounding box center [395, 289] width 298 height 63
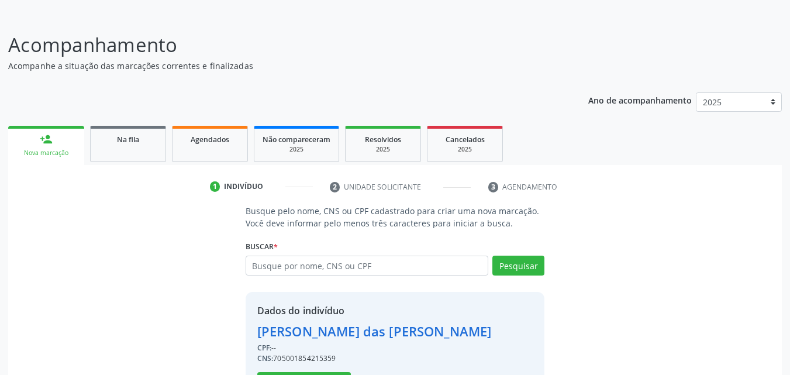
scroll to position [110, 0]
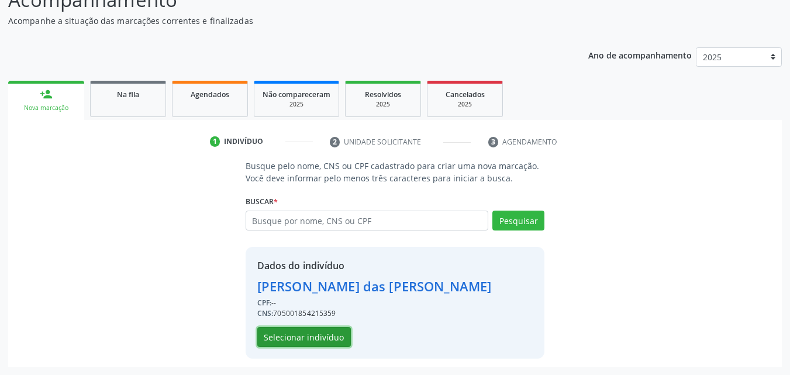
click at [313, 332] on button "Selecionar indivíduo" at bounding box center [304, 337] width 94 height 20
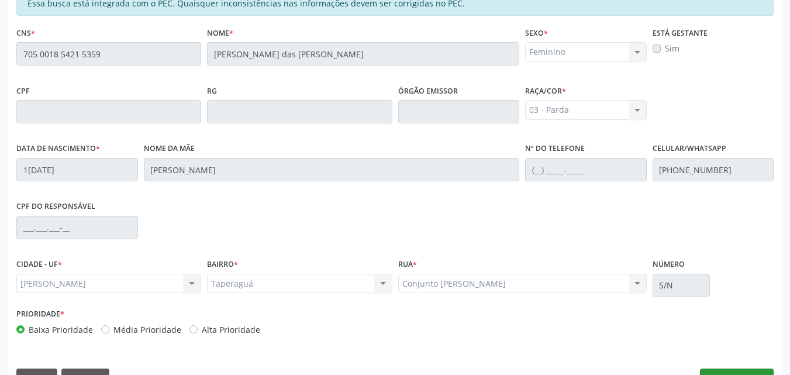
scroll to position [309, 0]
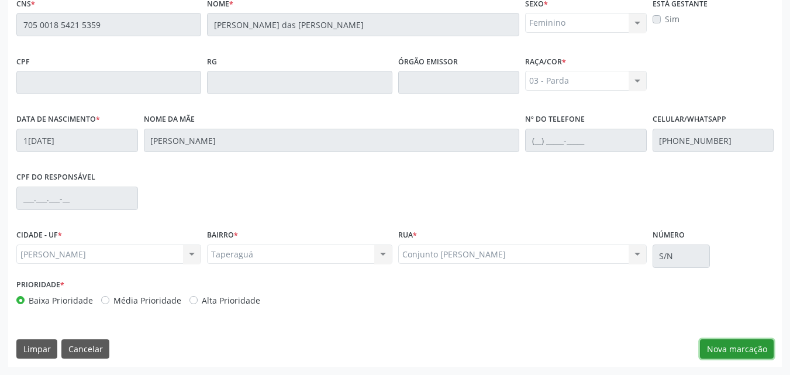
click at [740, 345] on button "Nova marcação" at bounding box center [737, 349] width 74 height 20
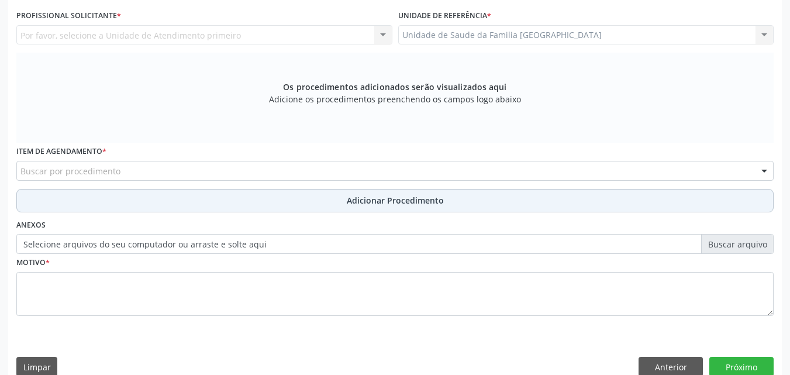
scroll to position [36, 0]
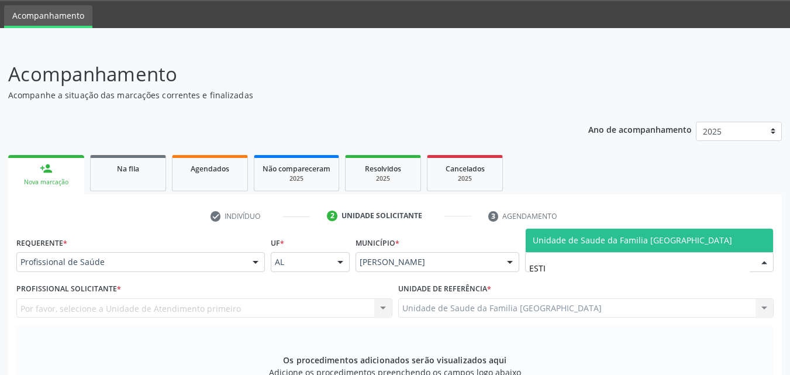
type input "ESTIV"
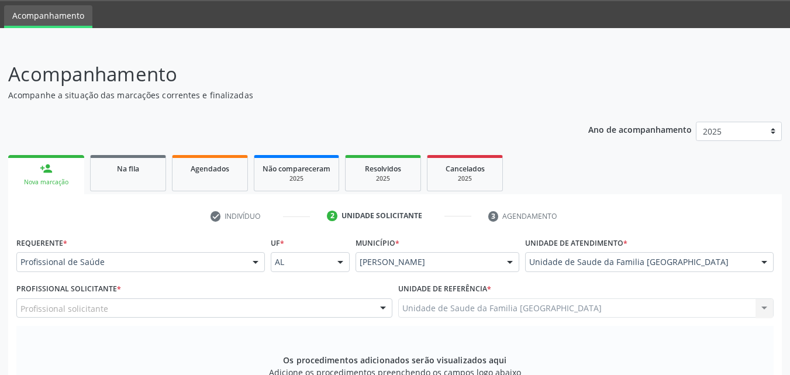
click at [109, 300] on div "Profissional solicitante" at bounding box center [204, 308] width 376 height 20
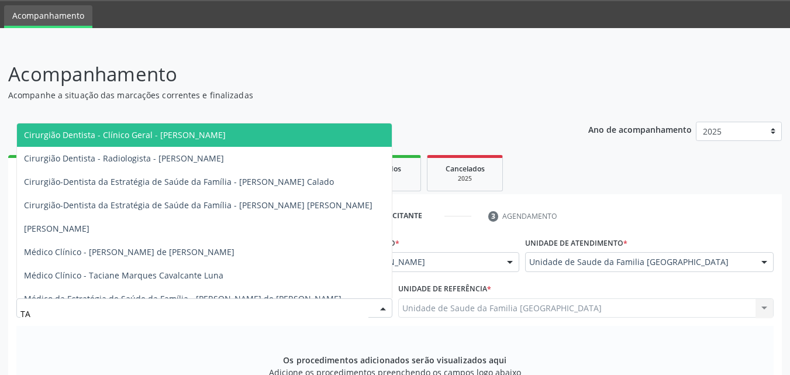
type input "TAC"
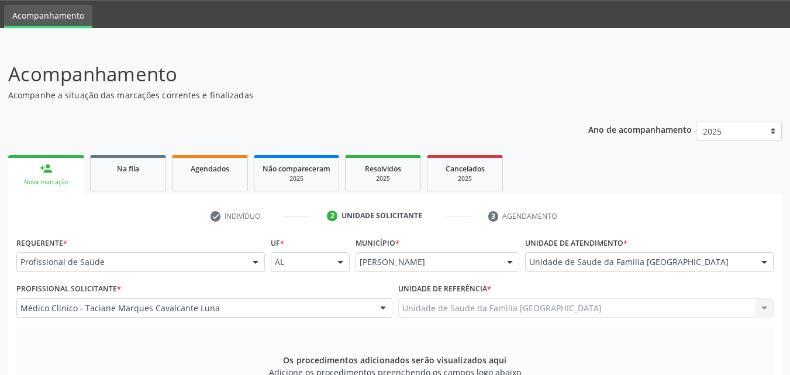
scroll to position [309, 0]
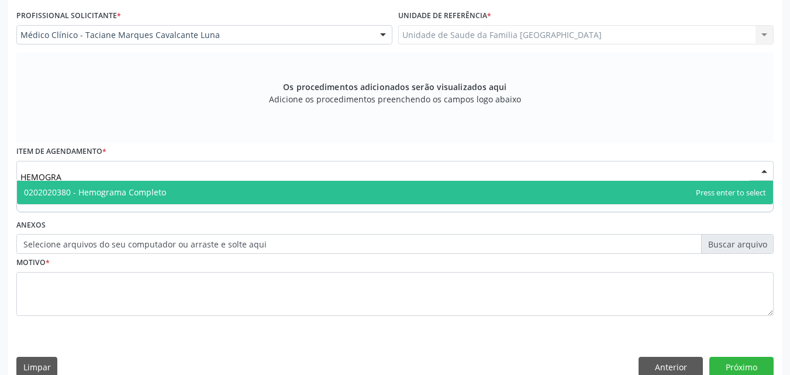
type input "HEMOGRAM"
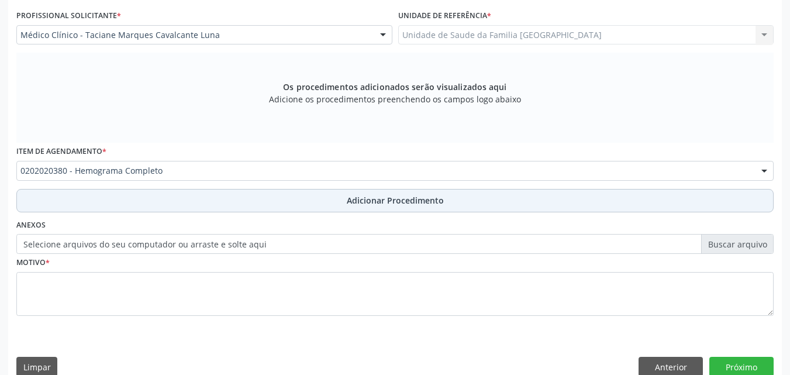
click at [111, 198] on button "Adicionar Procedimento" at bounding box center [394, 200] width 757 height 23
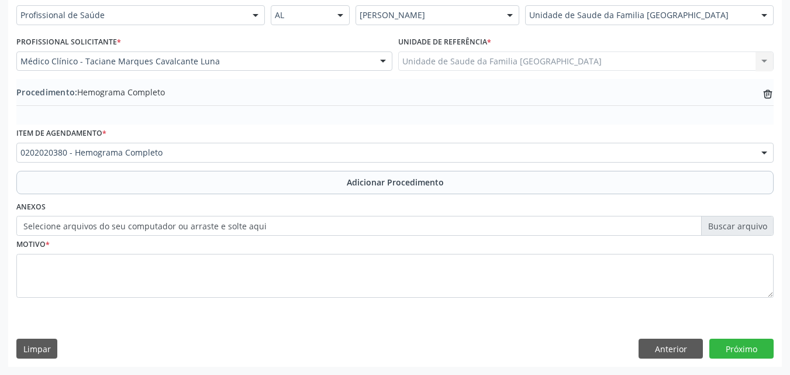
scroll to position [283, 0]
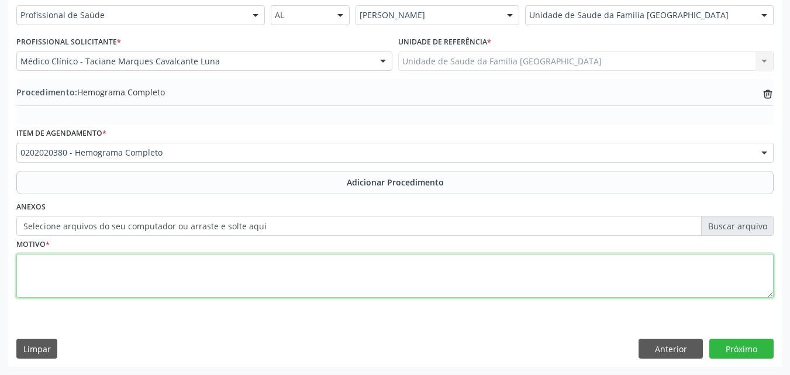
click at [87, 282] on textarea at bounding box center [394, 276] width 757 height 44
paste textarea "700 2064 3909 4524"
type textarea "7"
drag, startPoint x: 130, startPoint y: 269, endPoint x: 0, endPoint y: 251, distance: 131.5
click at [0, 251] on div "Acompanhamento Acompanhe a situação das marcações correntes e finalizadas Relat…" at bounding box center [395, 86] width 790 height 577
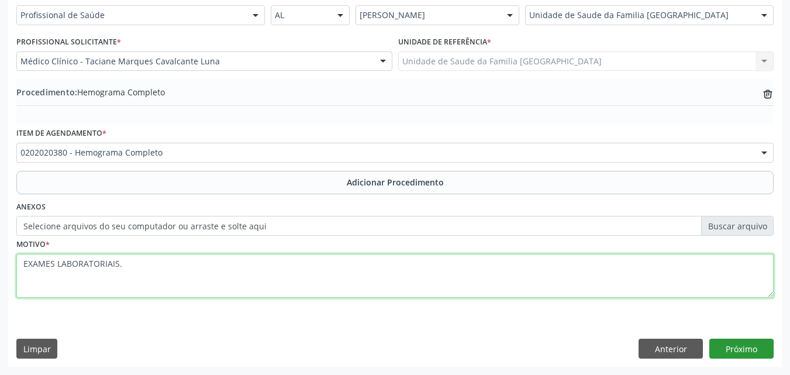
type textarea "EXAMES LABORATORIAIS."
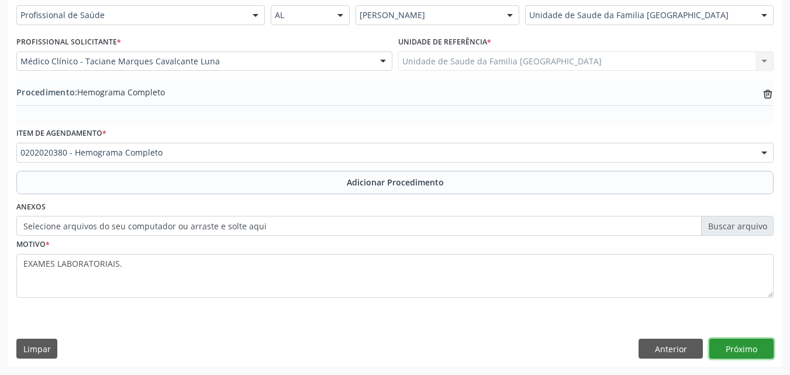
click at [732, 346] on button "Próximo" at bounding box center [741, 348] width 64 height 20
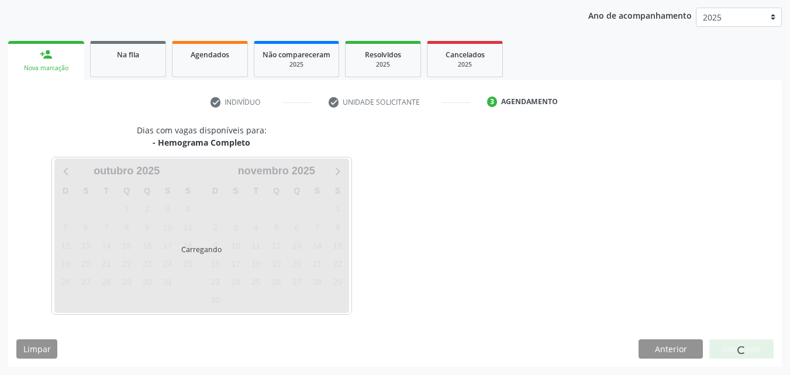
scroll to position [185, 0]
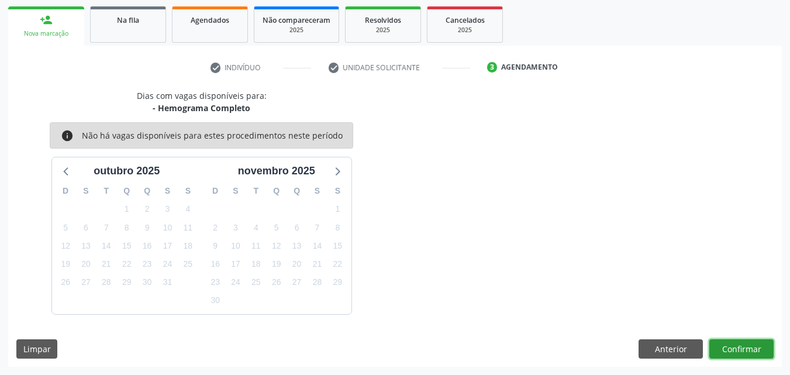
click at [732, 346] on button "Confirmar" at bounding box center [741, 349] width 64 height 20
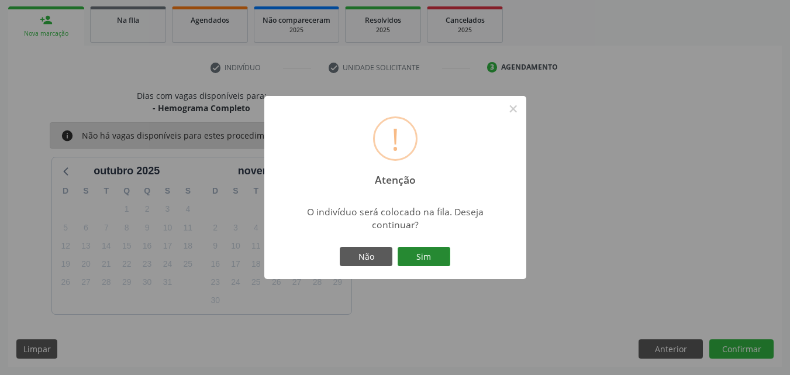
click at [415, 253] on button "Sim" at bounding box center [423, 257] width 53 height 20
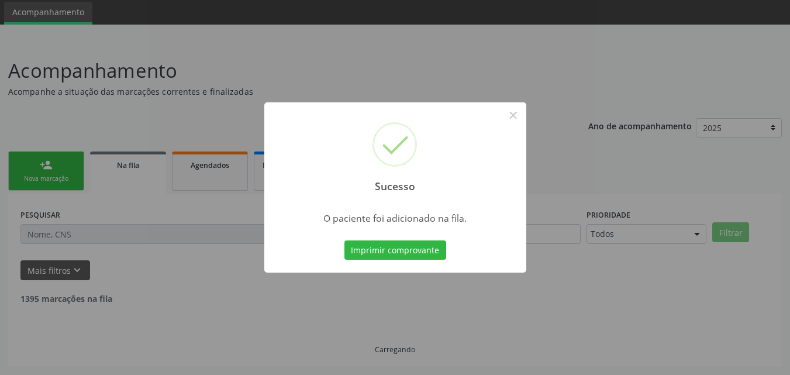
scroll to position [27, 0]
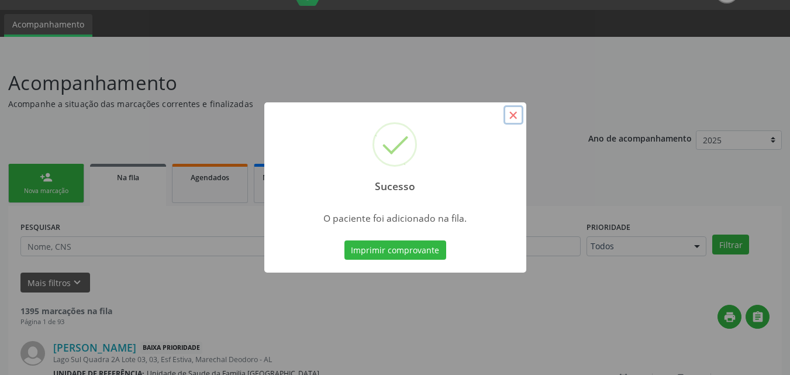
click at [514, 119] on button "×" at bounding box center [513, 115] width 20 height 20
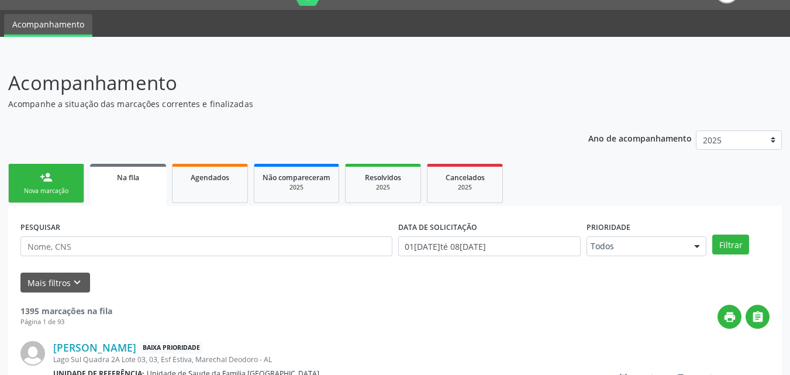
click at [37, 182] on link "person_add Nova marcação" at bounding box center [46, 183] width 76 height 39
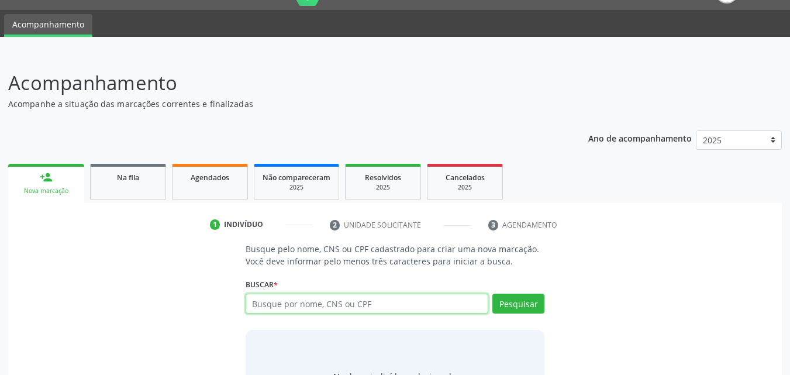
click at [395, 301] on input "text" at bounding box center [366, 303] width 243 height 20
type input "703205632519594"
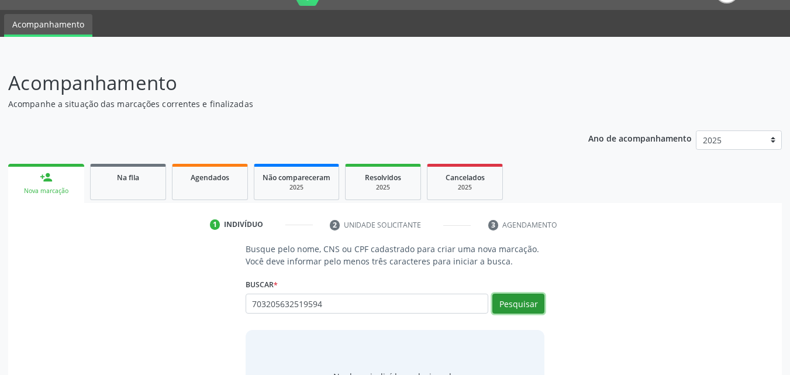
click at [532, 306] on button "Pesquisar" at bounding box center [518, 303] width 52 height 20
type input "703205632519594"
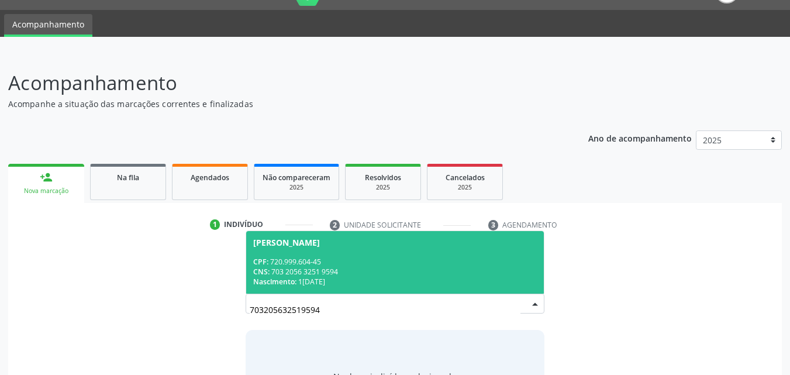
click at [335, 267] on div "CNS: 703 2056 3251 9594" at bounding box center [395, 272] width 284 height 10
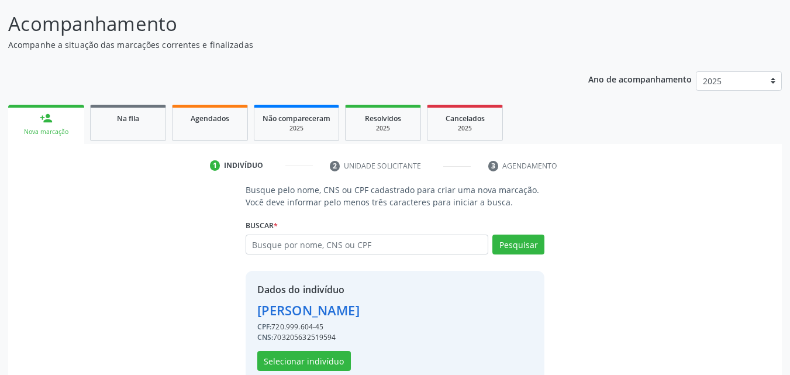
scroll to position [110, 0]
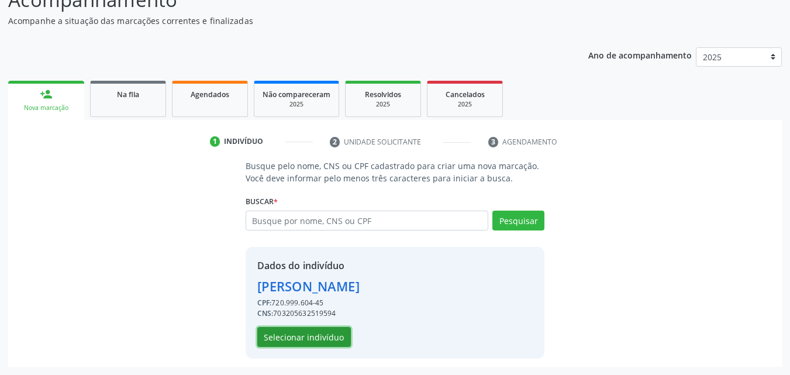
click at [314, 338] on button "Selecionar indivíduo" at bounding box center [304, 337] width 94 height 20
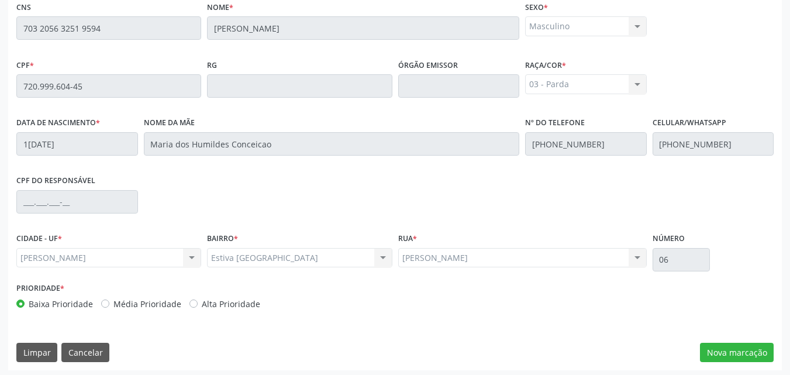
scroll to position [309, 0]
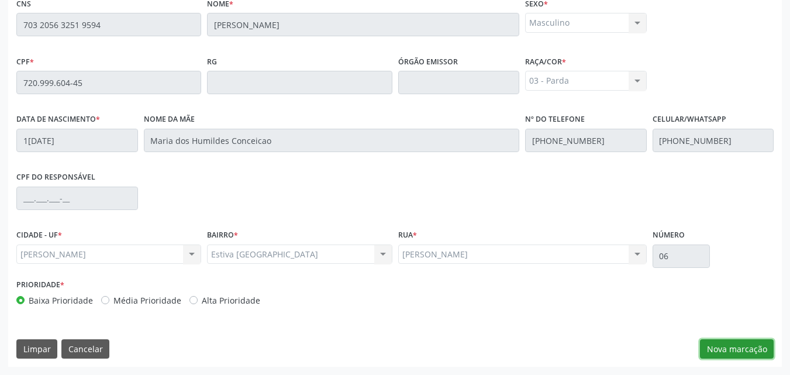
click at [741, 349] on button "Nova marcação" at bounding box center [737, 349] width 74 height 20
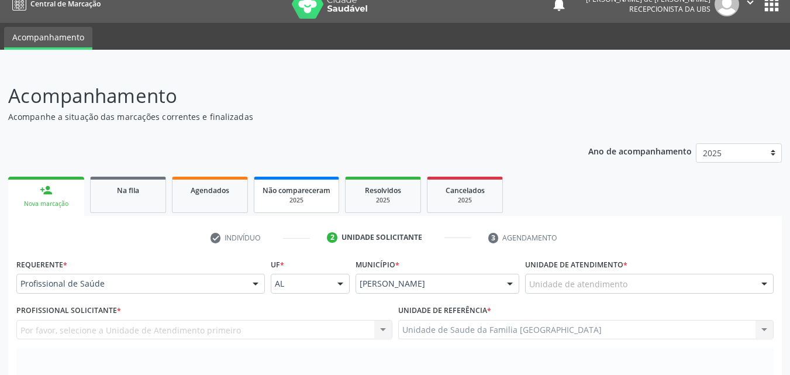
scroll to position [0, 0]
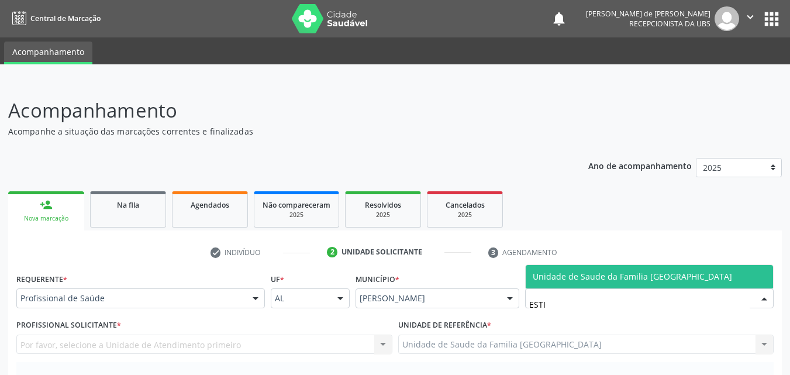
type input "ESTIV"
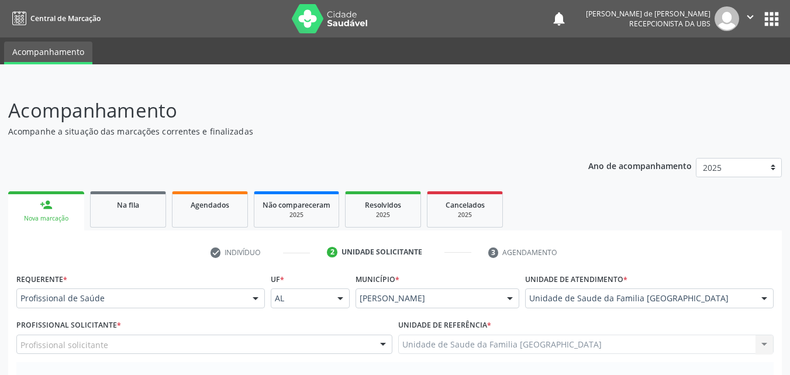
scroll to position [273, 0]
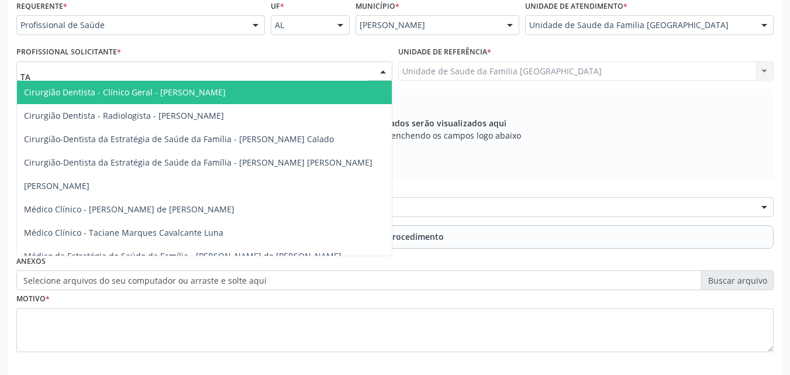
type input "TAC"
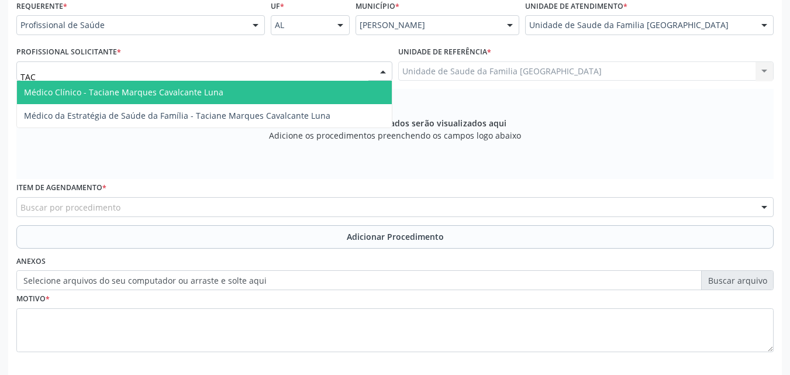
click at [92, 89] on span "Médico Clínico - Taciane Marques Cavalcante Luna" at bounding box center [123, 92] width 199 height 11
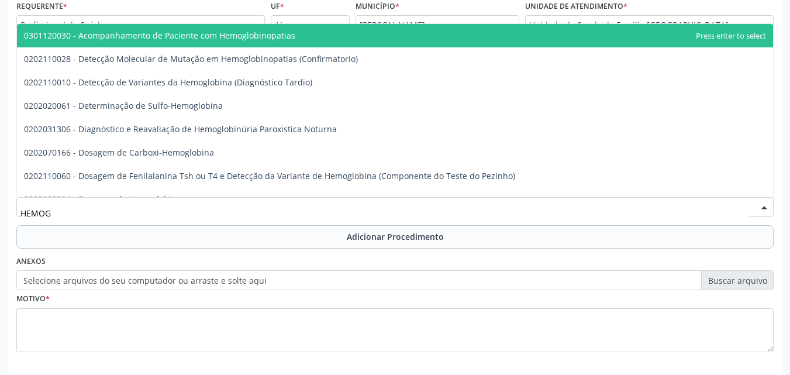
type input "HEMOGR"
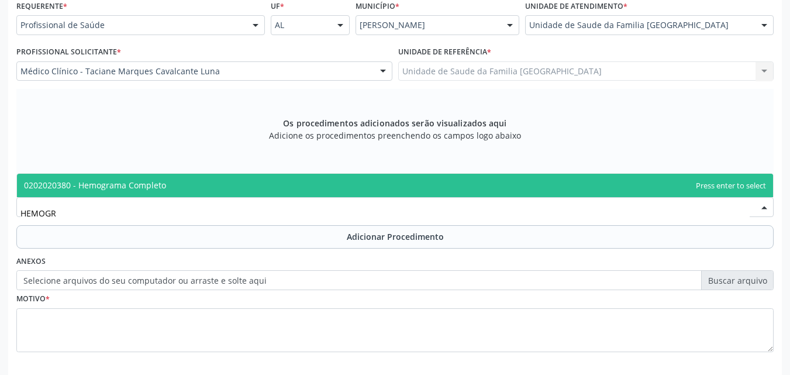
click at [157, 188] on span "0202020380 - Hemograma Completo" at bounding box center [95, 184] width 142 height 11
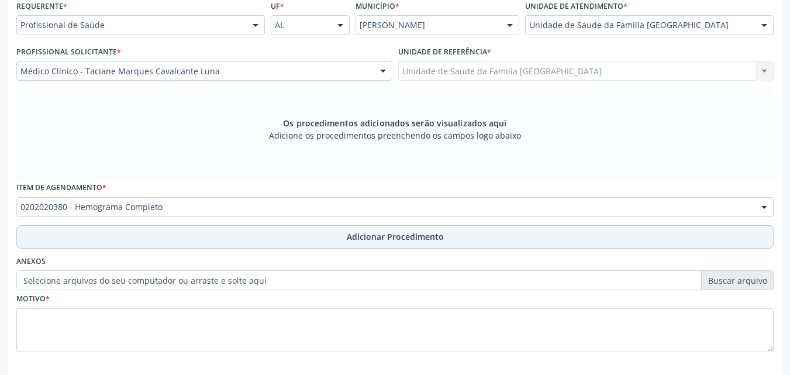
click at [143, 243] on button "Adicionar Procedimento" at bounding box center [394, 236] width 757 height 23
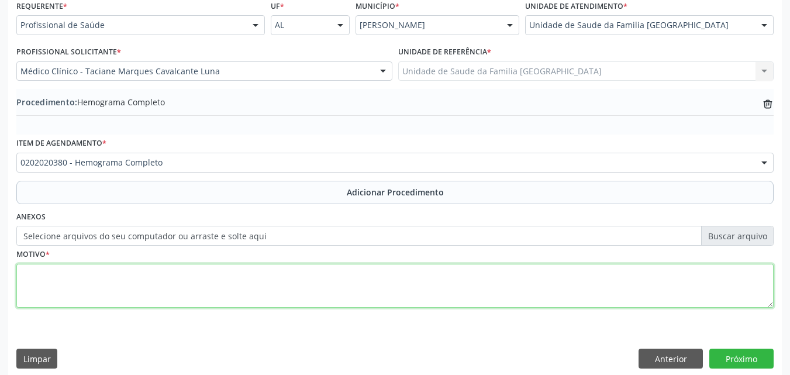
click at [129, 286] on textarea at bounding box center [394, 286] width 757 height 44
paste textarea "EXAMES LABORATORIAIS."
type textarea "EXAMES LABORATORIAIS."
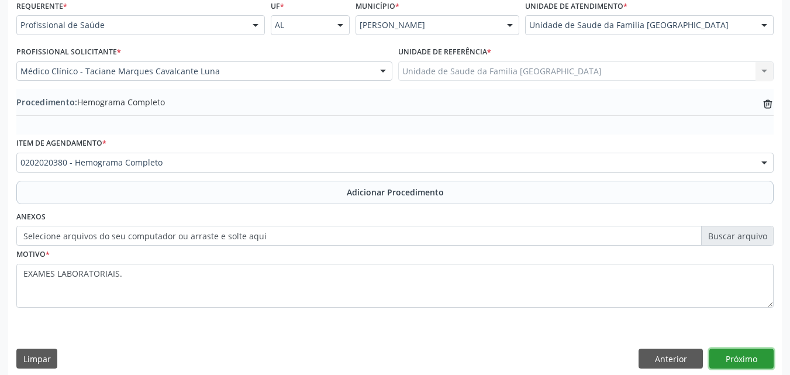
click at [756, 354] on button "Próximo" at bounding box center [741, 358] width 64 height 20
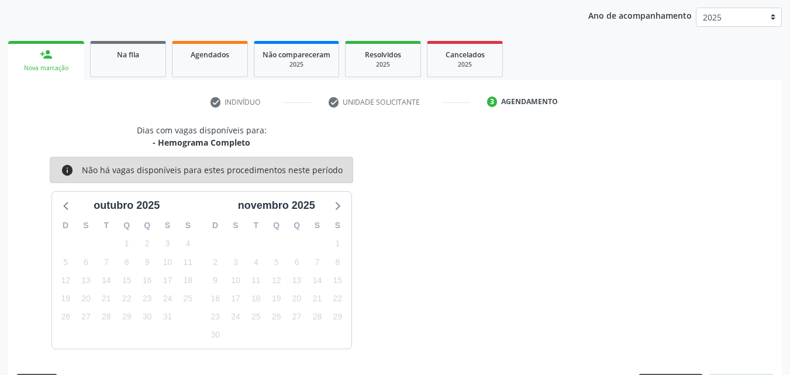
scroll to position [185, 0]
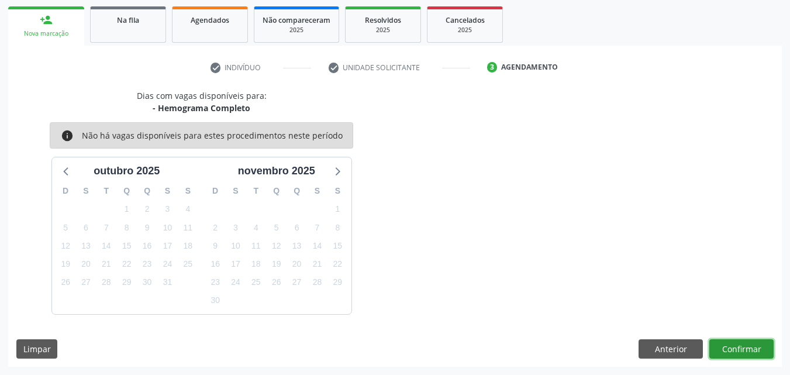
click at [748, 348] on button "Confirmar" at bounding box center [741, 349] width 64 height 20
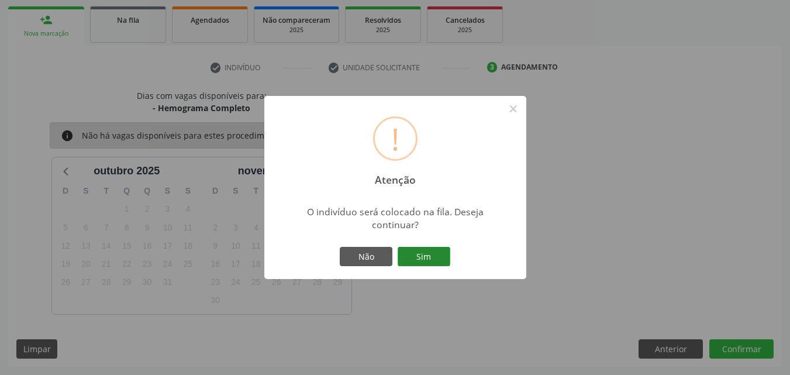
click at [417, 252] on button "Sim" at bounding box center [423, 257] width 53 height 20
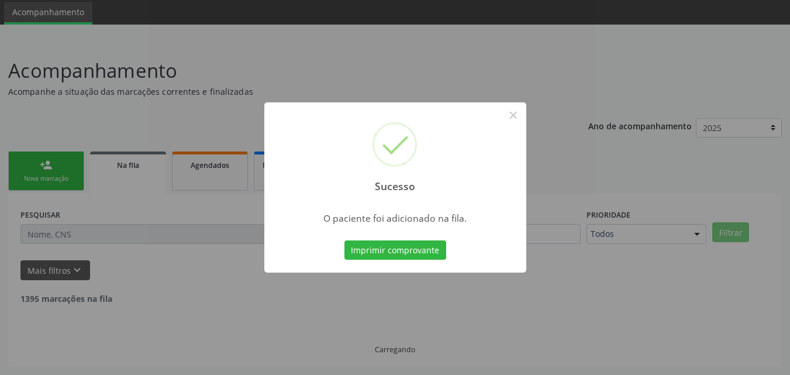
scroll to position [27, 0]
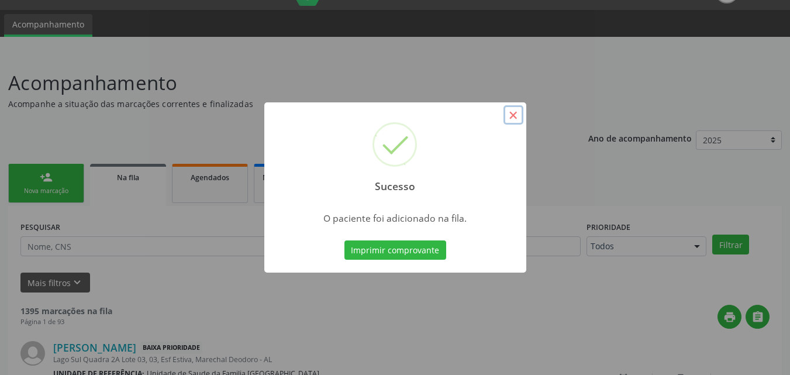
click at [508, 113] on button "×" at bounding box center [513, 115] width 20 height 20
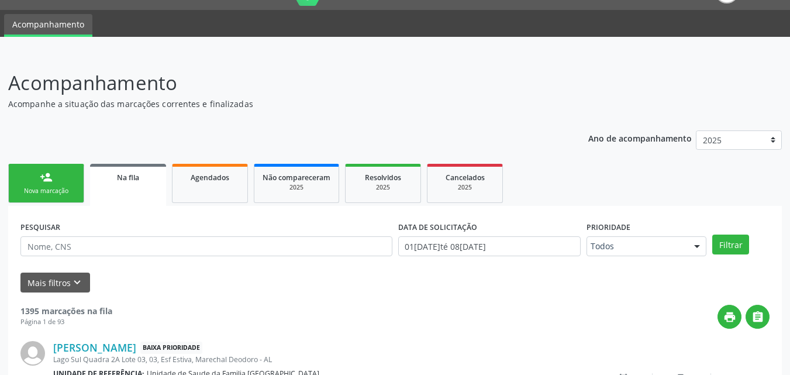
click at [120, 188] on link "Na fila" at bounding box center [128, 185] width 76 height 42
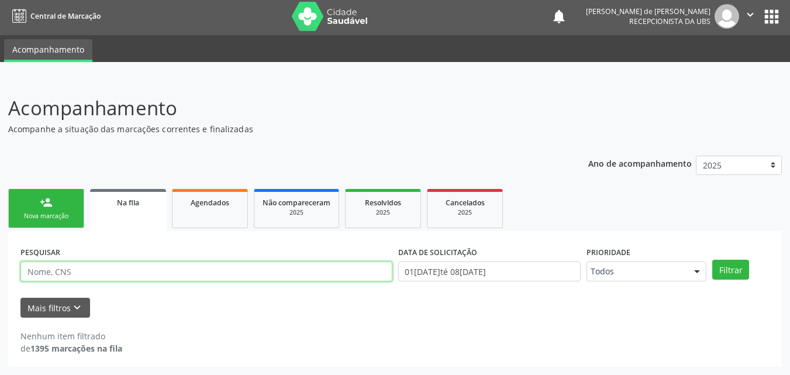
click at [133, 268] on input "text" at bounding box center [206, 271] width 372 height 20
type input "CICERO ESTEVÃO MENEZES"
click at [712, 260] on button "Filtrar" at bounding box center [730, 270] width 37 height 20
drag, startPoint x: 150, startPoint y: 270, endPoint x: 0, endPoint y: 272, distance: 149.6
click at [0, 272] on div "Acompanhamento Acompanhe a situação das marcações correntes e finalizadas Relat…" at bounding box center [395, 226] width 790 height 296
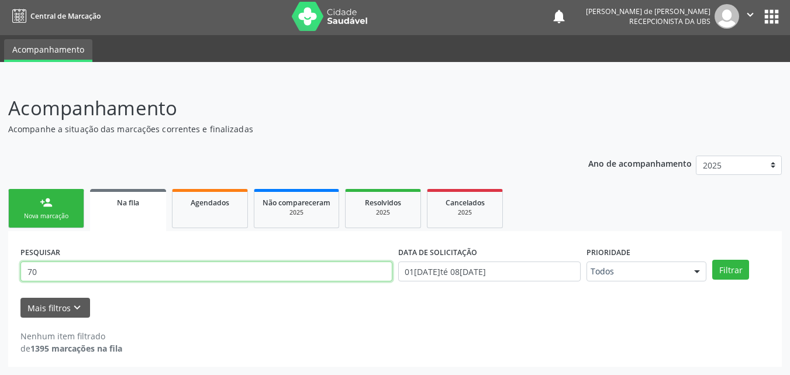
type input "7"
type input "CICERO ESTEVAO"
click at [712, 260] on button "Filtrar" at bounding box center [730, 270] width 37 height 20
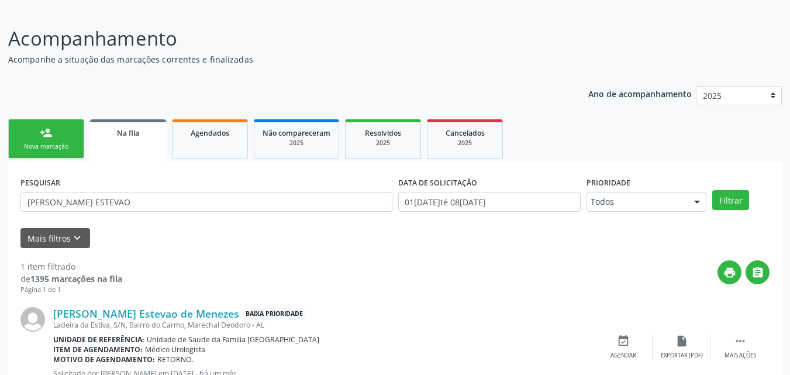
scroll to position [116, 0]
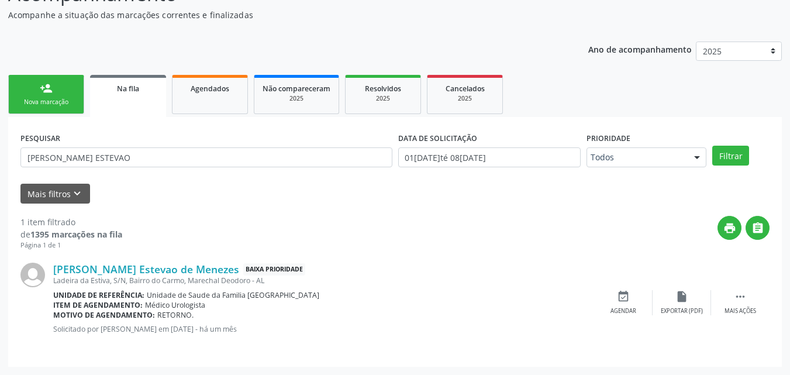
drag, startPoint x: 49, startPoint y: 267, endPoint x: 321, endPoint y: 332, distance: 280.6
click at [321, 332] on div "Cicero Estevao de Menezes Baixa Prioridade Ladeira da Estiva, S/N, Bairro do Ca…" at bounding box center [394, 302] width 749 height 104
copy div "Cicero Estevao de Menezes Baixa Prioridade Ladeira da Estiva, S/N, Bairro do Ca…"
click at [45, 101] on div "Nova marcação" at bounding box center [46, 102] width 58 height 9
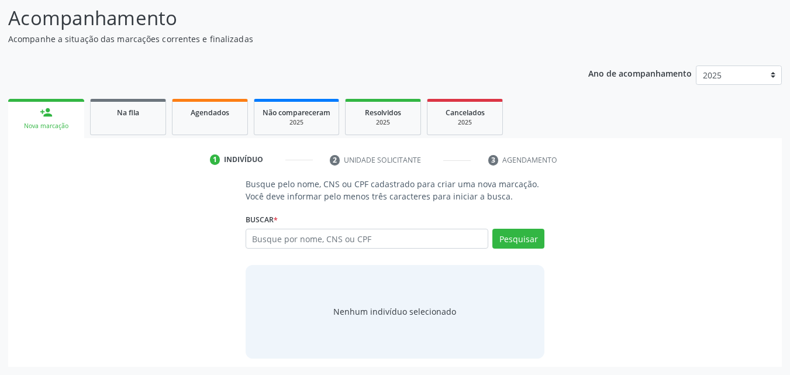
scroll to position [92, 0]
click at [141, 126] on link "Na fila" at bounding box center [128, 117] width 76 height 36
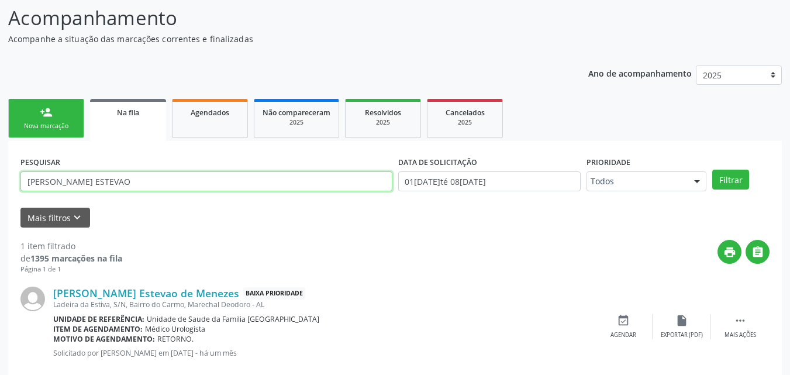
click at [141, 186] on input "CICERO ESTEVAO" at bounding box center [206, 181] width 372 height 20
type input "C"
type input "MANOEL FRANCISCO"
click at [712, 169] on button "Filtrar" at bounding box center [730, 179] width 37 height 20
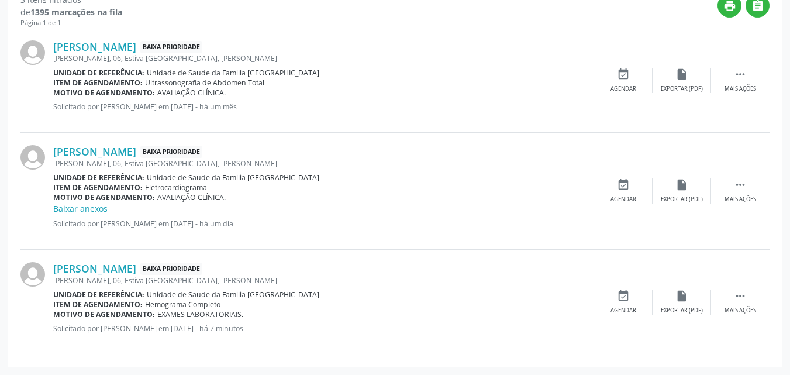
scroll to position [0, 0]
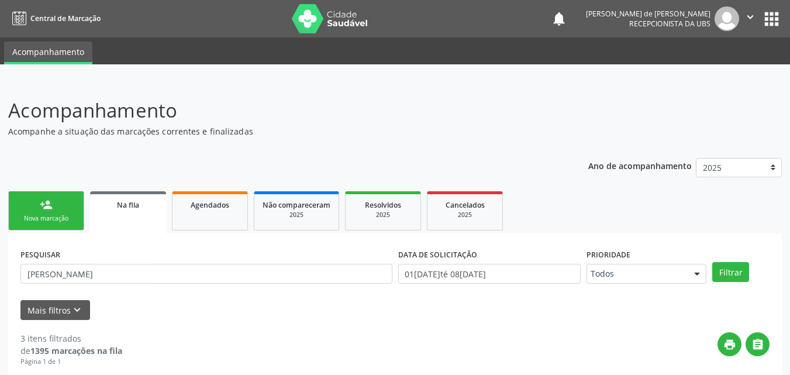
click at [53, 202] on link "person_add Nova marcação" at bounding box center [46, 210] width 76 height 39
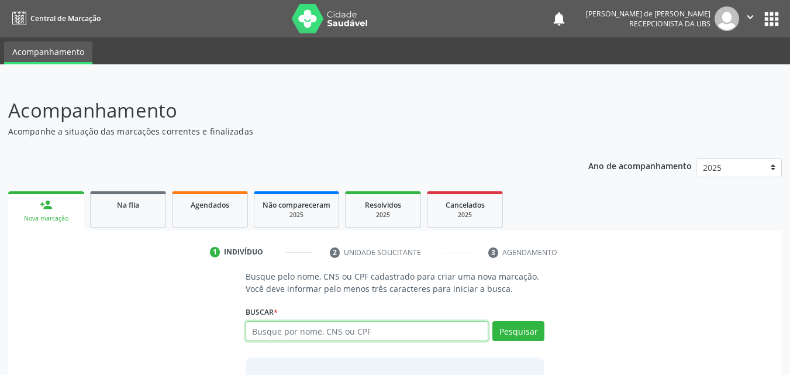
click at [257, 333] on input "text" at bounding box center [366, 331] width 243 height 20
type input "SANDRA LOPES DA SILVA"
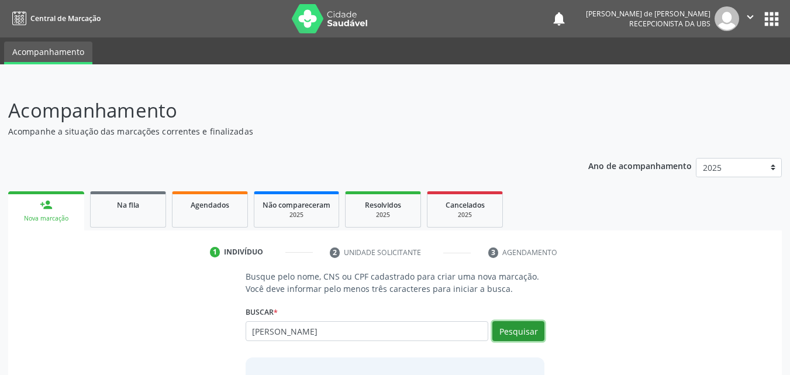
click at [514, 334] on button "Pesquisar" at bounding box center [518, 331] width 52 height 20
click at [509, 333] on button "Pesquisar" at bounding box center [518, 331] width 52 height 20
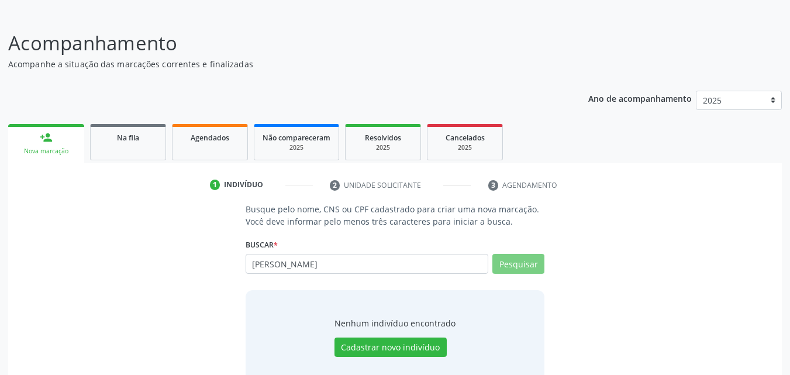
scroll to position [92, 0]
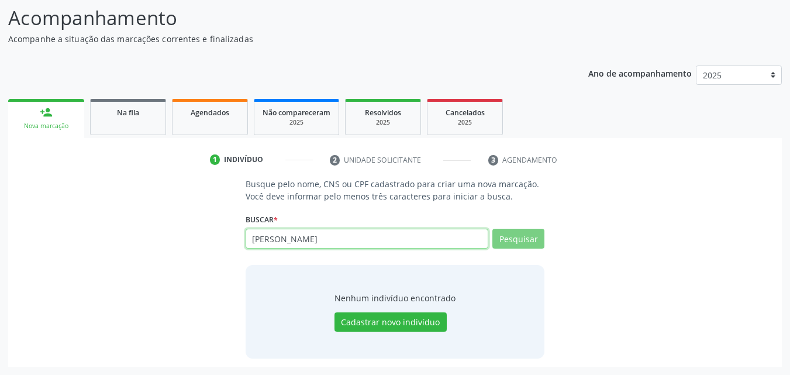
drag, startPoint x: 382, startPoint y: 238, endPoint x: 127, endPoint y: 234, distance: 254.3
click at [145, 235] on div "Busque pelo nome, CNS ou CPF cadastrado para criar uma nova marcação. Você deve…" at bounding box center [394, 268] width 757 height 180
type input "7000093005503"
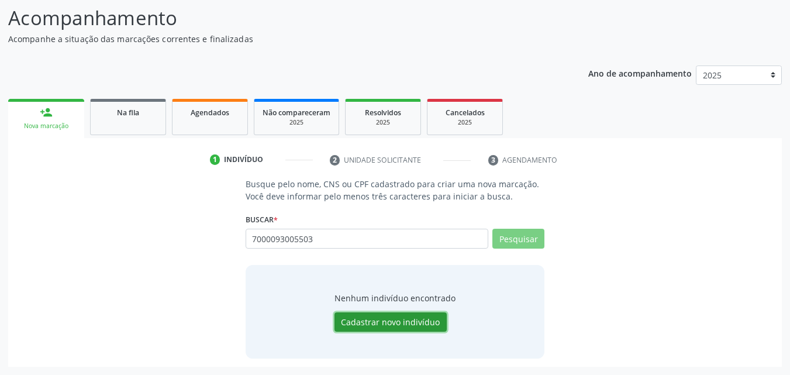
click at [404, 323] on button "Cadastrar novo indivíduo" at bounding box center [390, 322] width 112 height 20
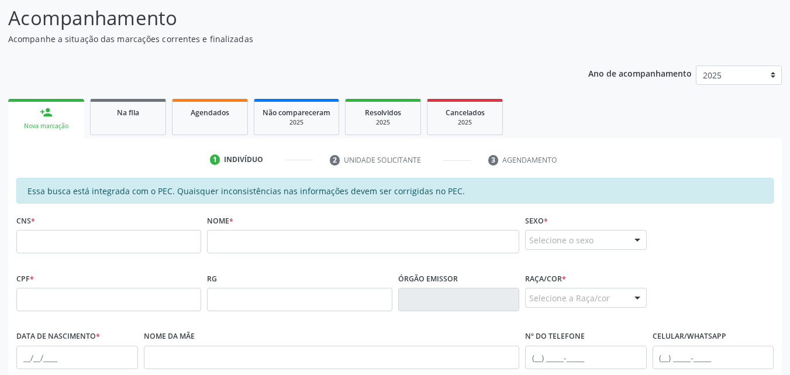
click at [47, 111] on div "person_add" at bounding box center [46, 112] width 13 height 13
click at [37, 126] on div "Nova marcação" at bounding box center [46, 126] width 60 height 9
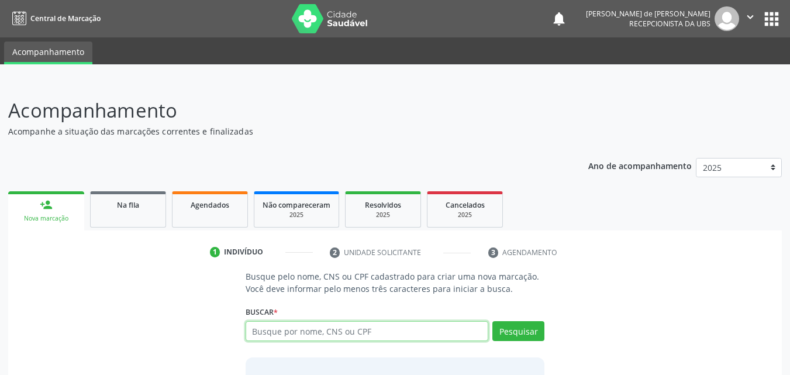
click at [288, 331] on input "text" at bounding box center [366, 331] width 243 height 20
click at [132, 213] on link "Na fila" at bounding box center [128, 209] width 76 height 36
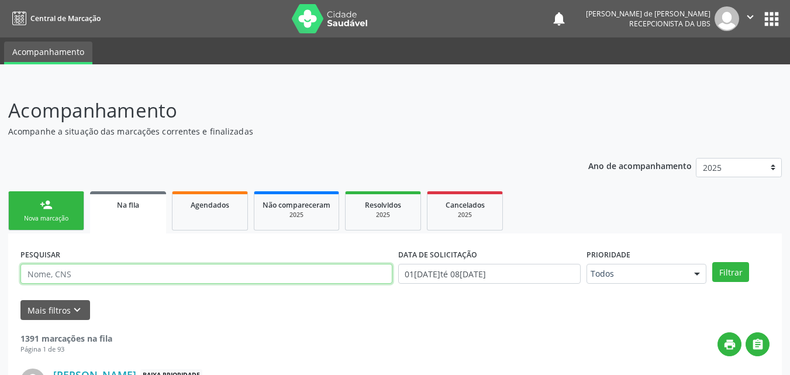
click at [269, 280] on input "text" at bounding box center [206, 274] width 372 height 20
type input "sandra lopes"
click at [712, 262] on button "Filtrar" at bounding box center [730, 272] width 37 height 20
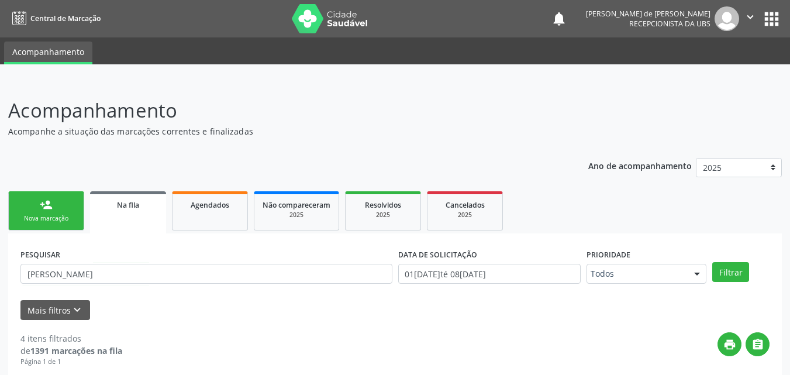
click at [47, 205] on div "person_add" at bounding box center [46, 204] width 13 height 13
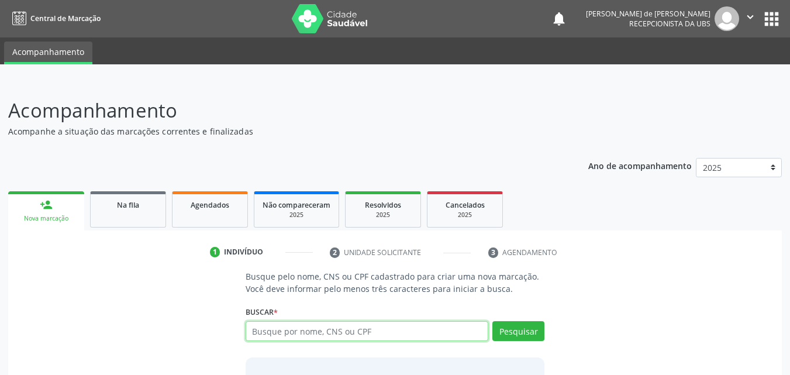
click at [260, 330] on input "text" at bounding box center [366, 331] width 243 height 20
type input "7000093005503"
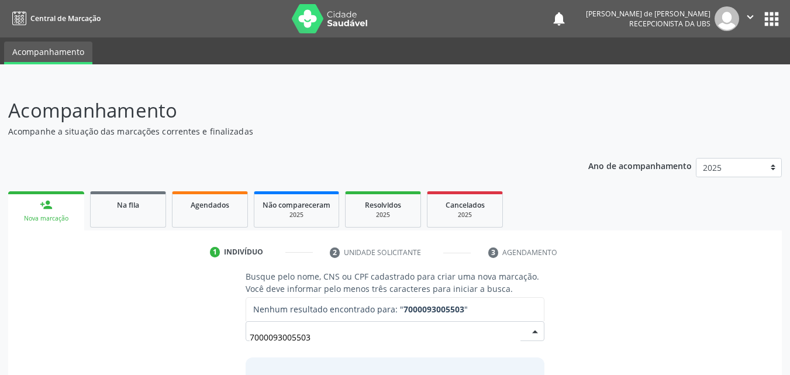
drag, startPoint x: 345, startPoint y: 341, endPoint x: 206, endPoint y: 344, distance: 139.1
click at [207, 344] on div "Busque pelo nome, CNS ou CPF cadastrado para criar uma nova marcação. Você deve…" at bounding box center [394, 360] width 757 height 180
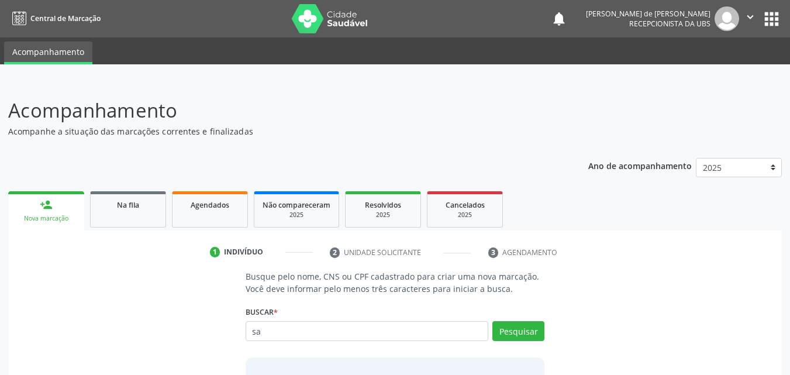
type input "s"
type input "SANDRA LOPES DA SILVA"
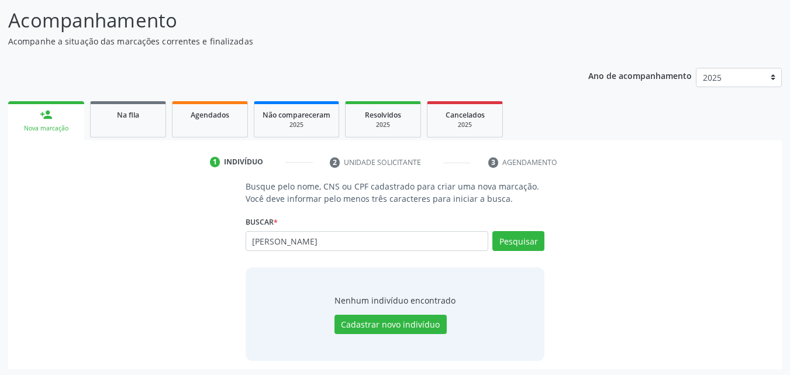
scroll to position [92, 0]
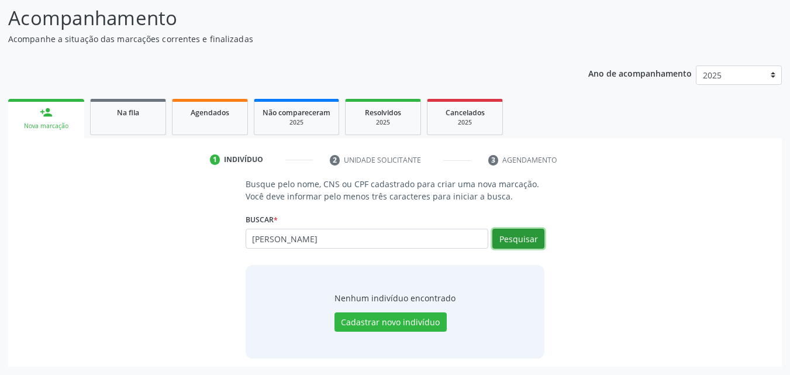
click at [497, 242] on button "Pesquisar" at bounding box center [518, 239] width 52 height 20
click at [530, 238] on button "Pesquisar" at bounding box center [518, 239] width 52 height 20
drag, startPoint x: 354, startPoint y: 231, endPoint x: 110, endPoint y: 247, distance: 244.2
click at [121, 240] on div "Busque pelo nome, CNS ou CPF cadastrado para criar uma nova marcação. Você deve…" at bounding box center [394, 268] width 757 height 180
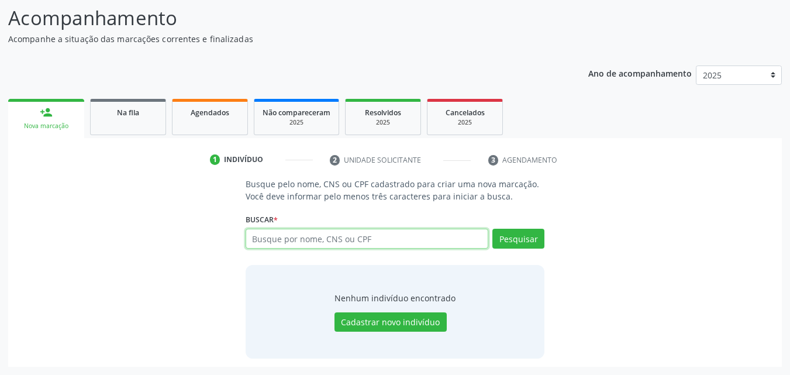
click at [290, 238] on input "text" at bounding box center [366, 239] width 243 height 20
paste input "072.056.184-10"
type input "072.056.184-10"
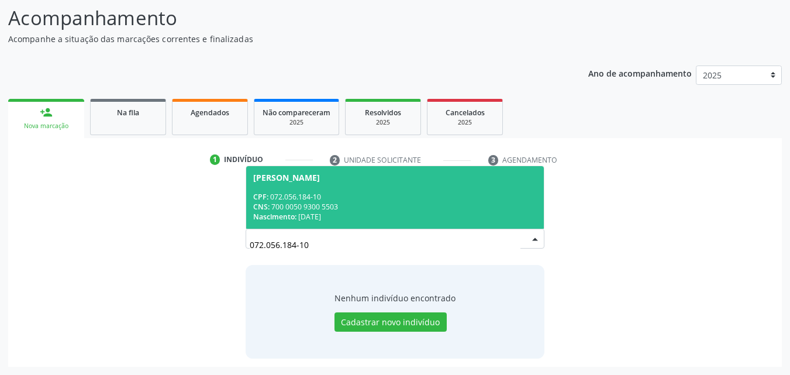
click at [355, 208] on div "CNS: 700 0050 9300 5503" at bounding box center [395, 207] width 284 height 10
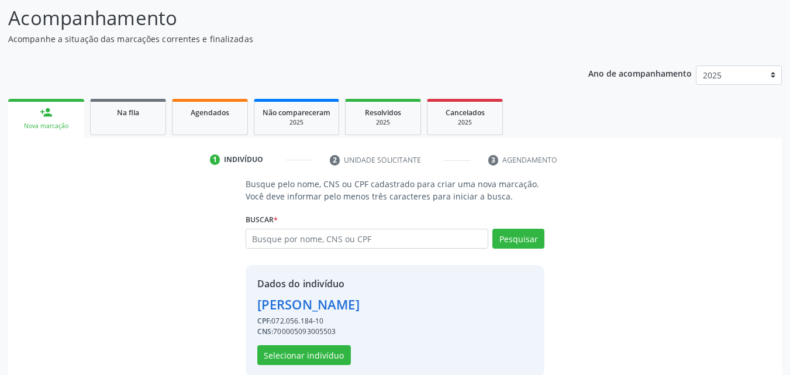
scroll to position [110, 0]
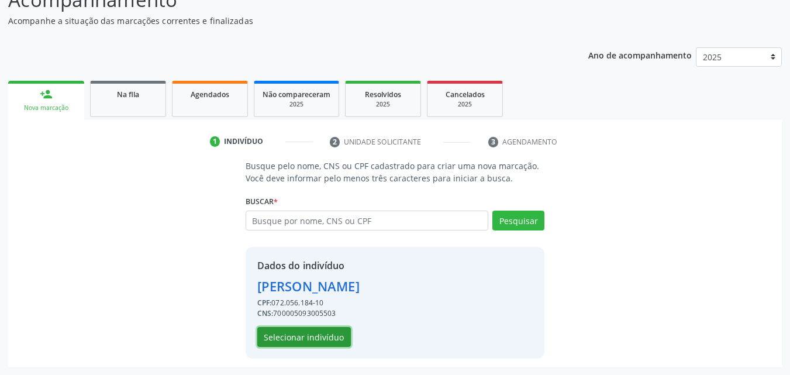
click at [310, 335] on button "Selecionar indivíduo" at bounding box center [304, 337] width 94 height 20
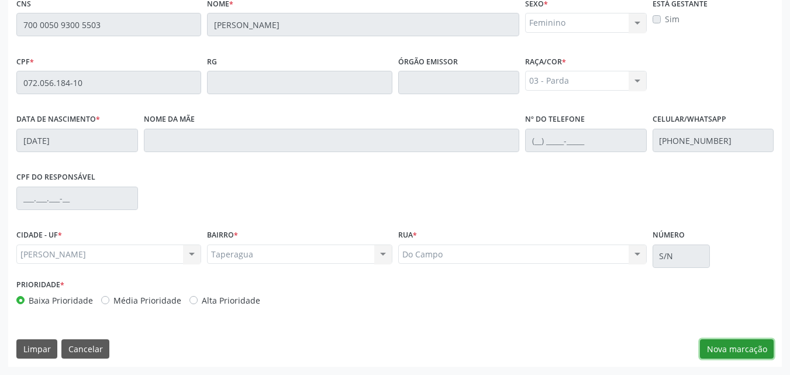
click at [757, 347] on button "Nova marcação" at bounding box center [737, 349] width 74 height 20
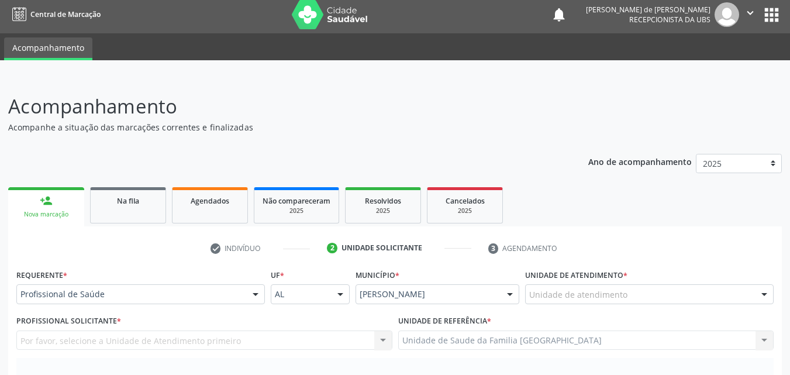
scroll to position [0, 0]
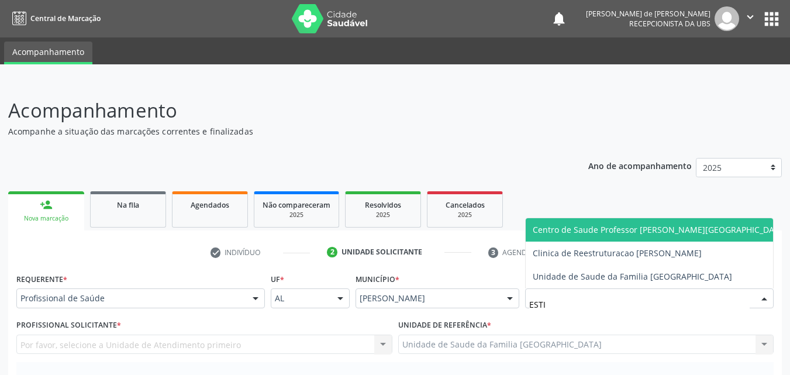
type input "ESTIV"
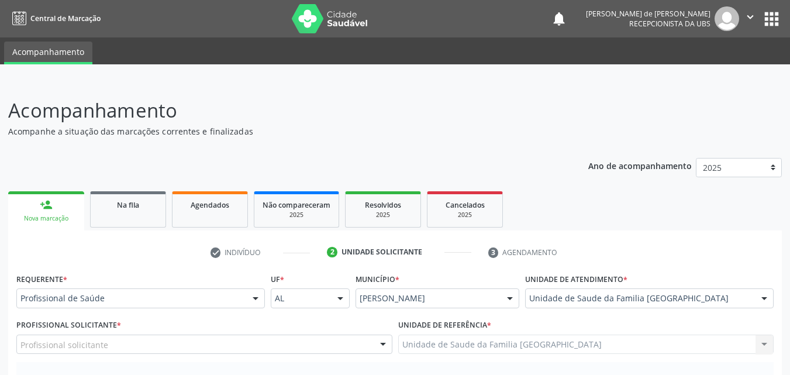
click at [119, 348] on div "Profissional solicitante" at bounding box center [204, 344] width 376 height 20
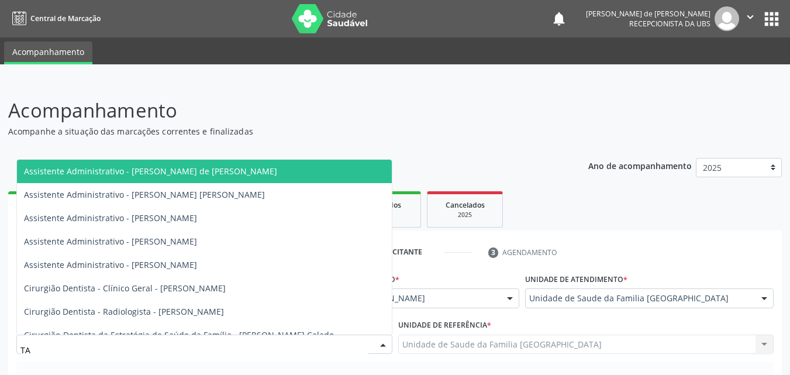
type input "TAC"
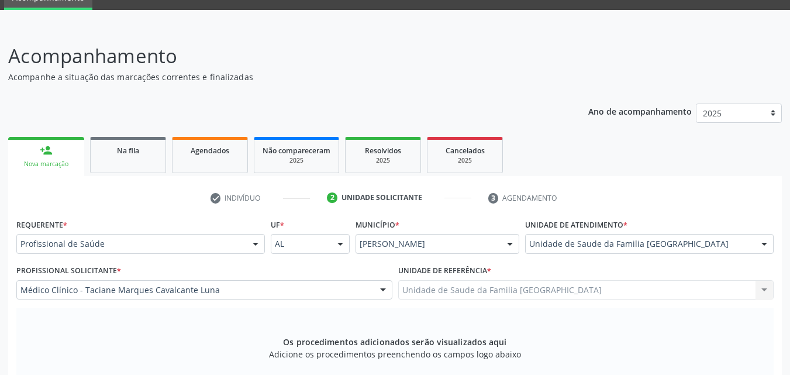
scroll to position [327, 0]
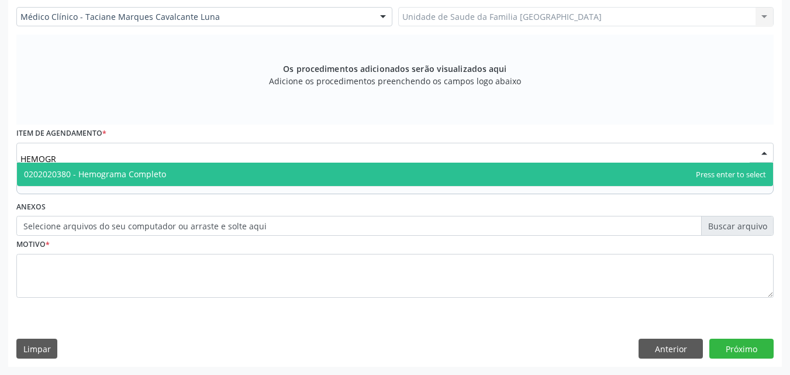
type input "HEMOGRA"
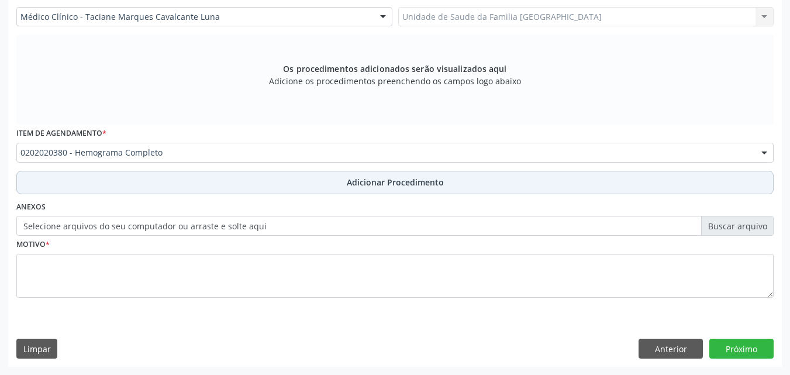
click at [83, 183] on button "Adicionar Procedimento" at bounding box center [394, 182] width 757 height 23
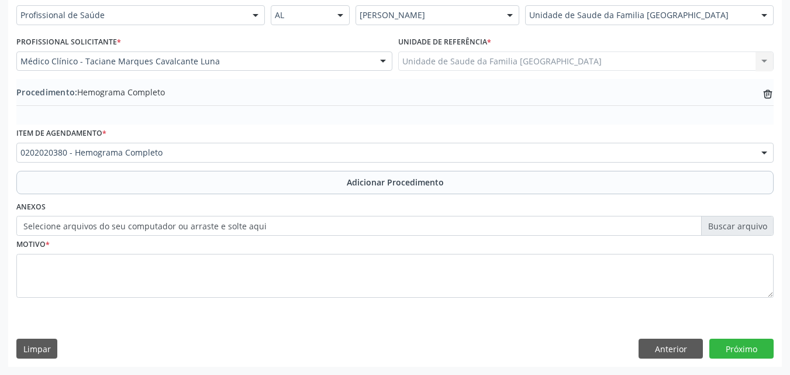
scroll to position [283, 0]
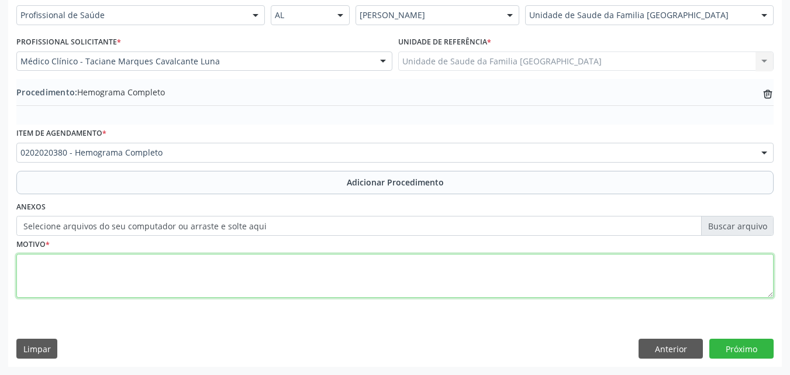
click at [80, 267] on textarea at bounding box center [394, 276] width 757 height 44
paste textarea "072.056.184-10"
type textarea "0"
type textarea "EXAMES LABORATORIAIS."
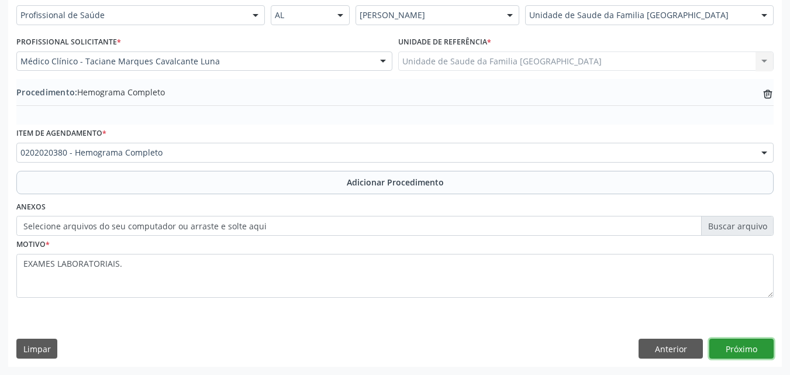
click at [728, 352] on button "Próximo" at bounding box center [741, 348] width 64 height 20
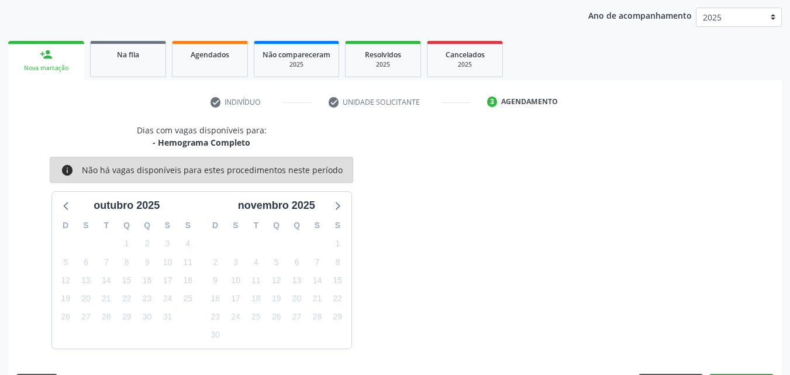
scroll to position [185, 0]
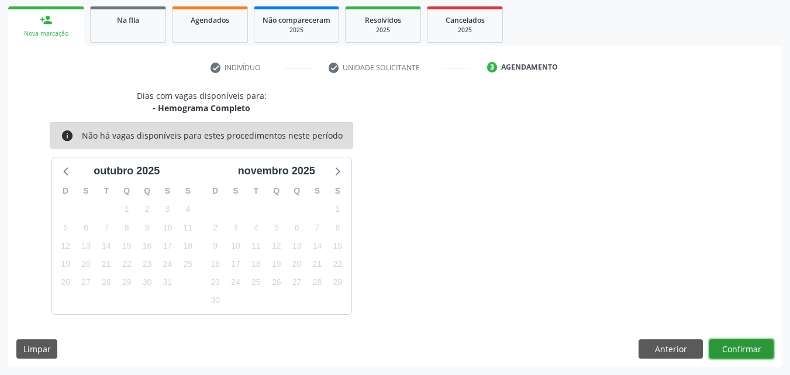
click at [749, 345] on button "Confirmar" at bounding box center [741, 349] width 64 height 20
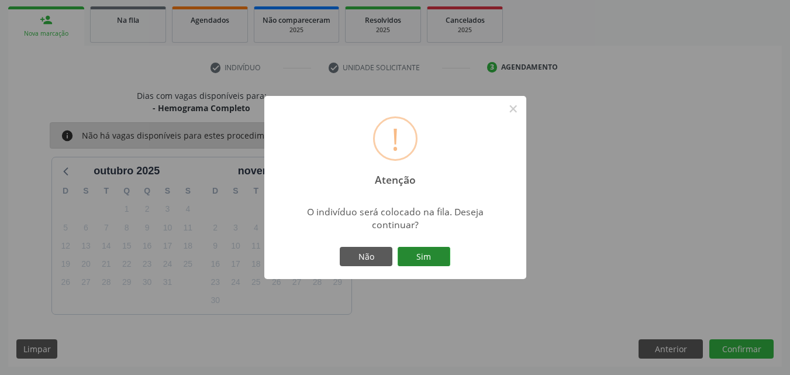
click at [417, 252] on button "Sim" at bounding box center [423, 257] width 53 height 20
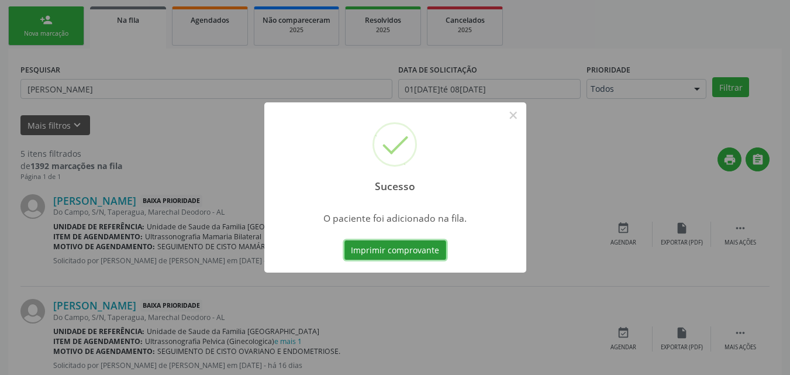
scroll to position [27, 0]
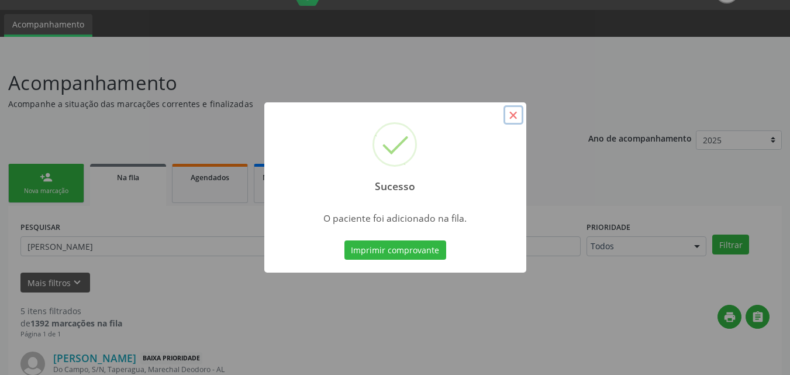
click at [518, 119] on button "×" at bounding box center [513, 115] width 20 height 20
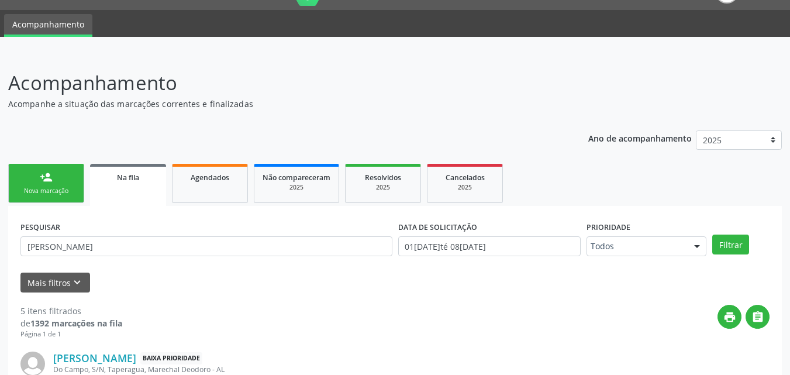
click at [41, 171] on div "person_add" at bounding box center [46, 177] width 13 height 13
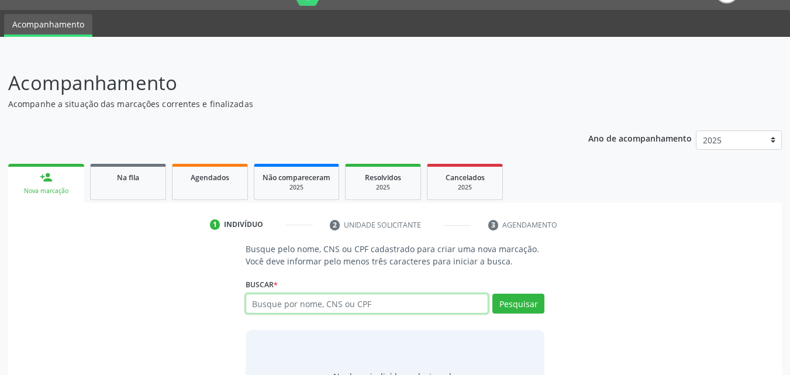
click at [406, 299] on input "text" at bounding box center [366, 303] width 243 height 20
type input "706905103256431"
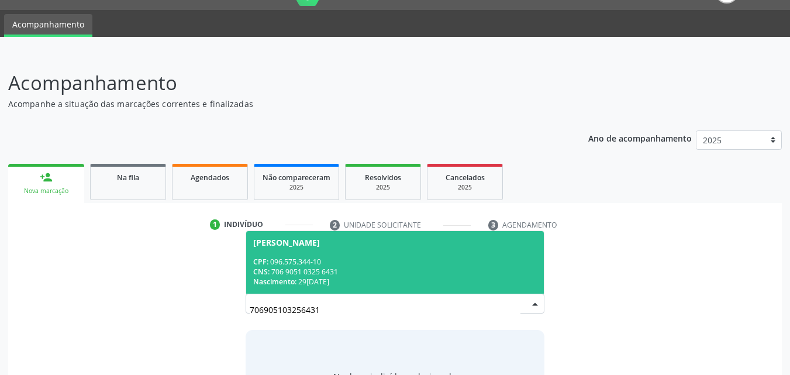
click at [328, 264] on div "CPF: 096.575.344-10" at bounding box center [395, 262] width 284 height 10
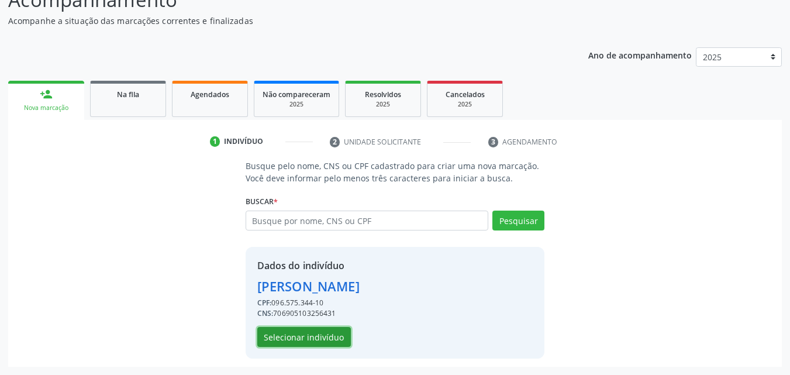
click at [323, 340] on button "Selecionar indivíduo" at bounding box center [304, 337] width 94 height 20
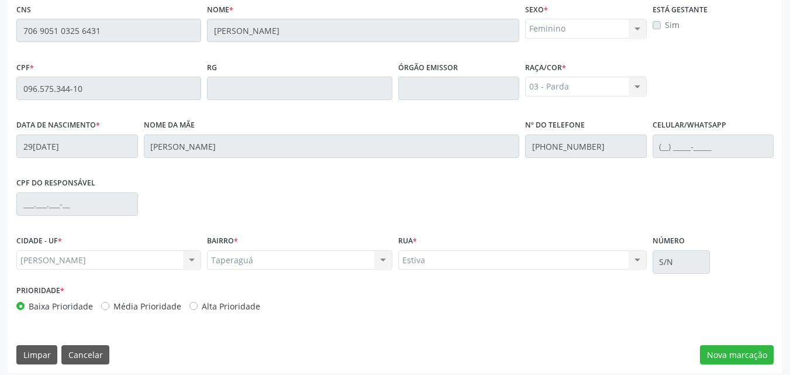
scroll to position [309, 0]
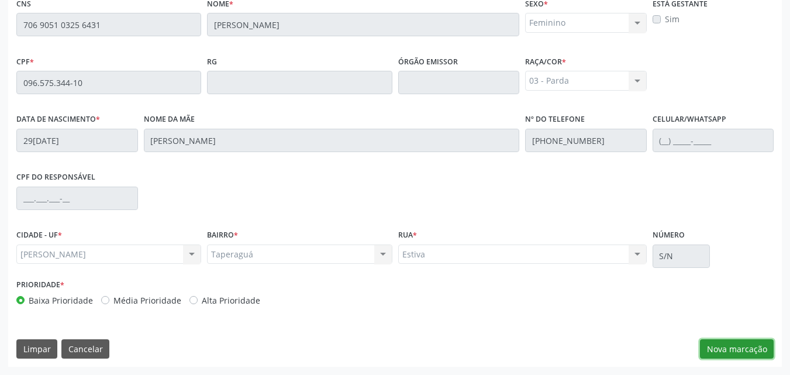
click at [711, 350] on button "Nova marcação" at bounding box center [737, 349] width 74 height 20
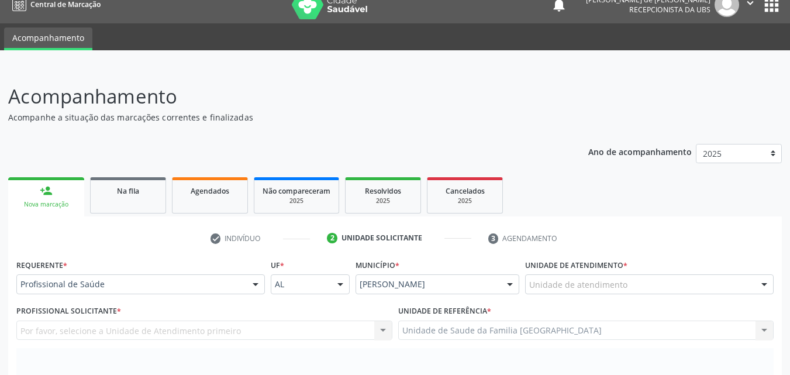
scroll to position [0, 0]
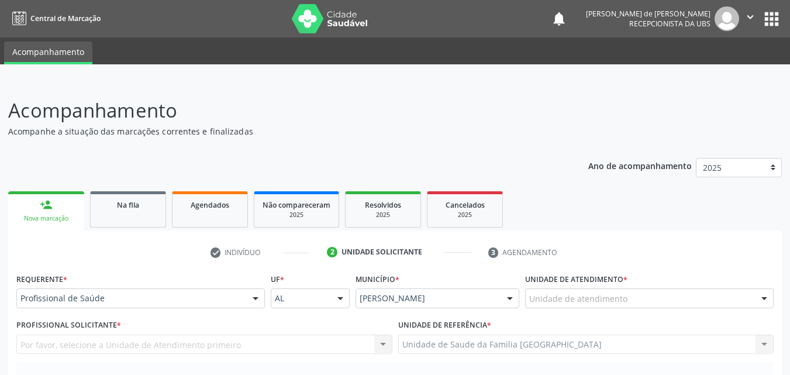
click at [553, 289] on div "Unidade de atendimento" at bounding box center [649, 298] width 248 height 20
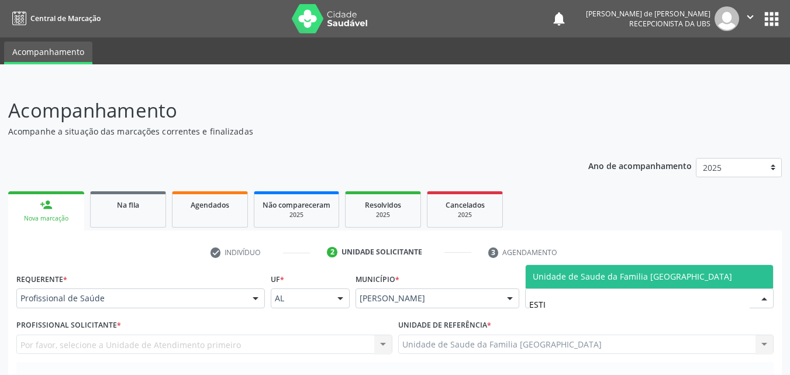
type input "ESTIV"
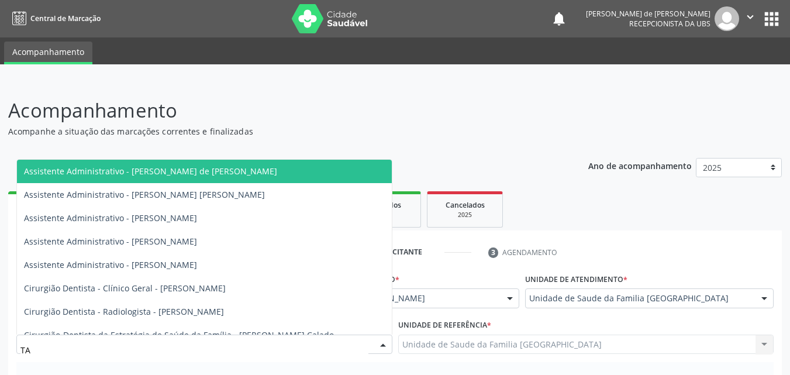
type input "TAC"
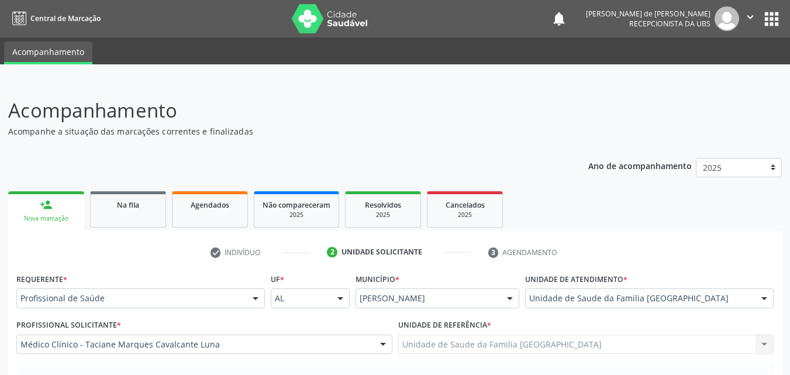
scroll to position [273, 0]
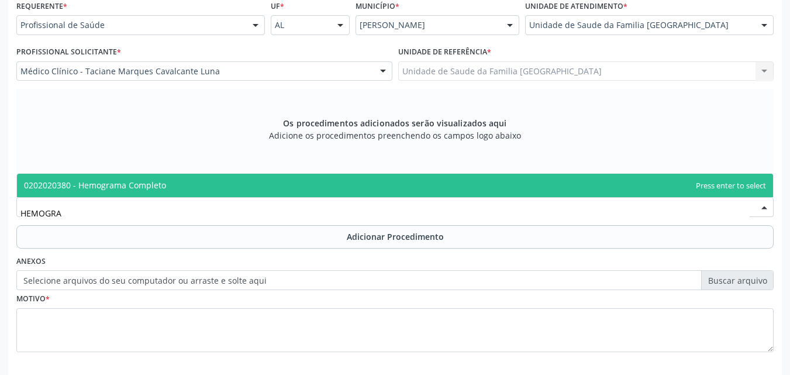
type input "HEMOGRAM"
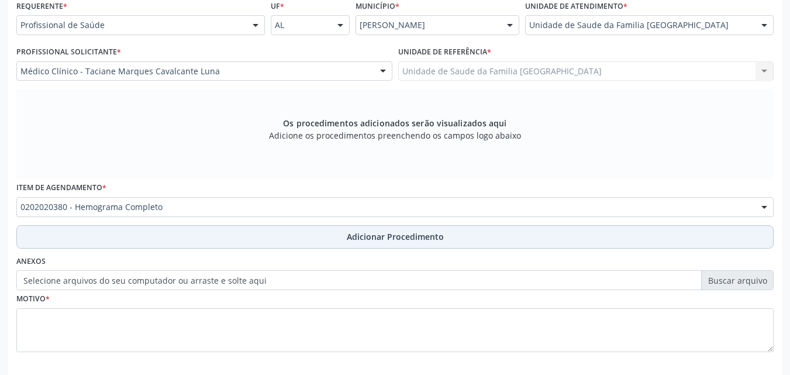
click at [61, 236] on button "Adicionar Procedimento" at bounding box center [394, 236] width 757 height 23
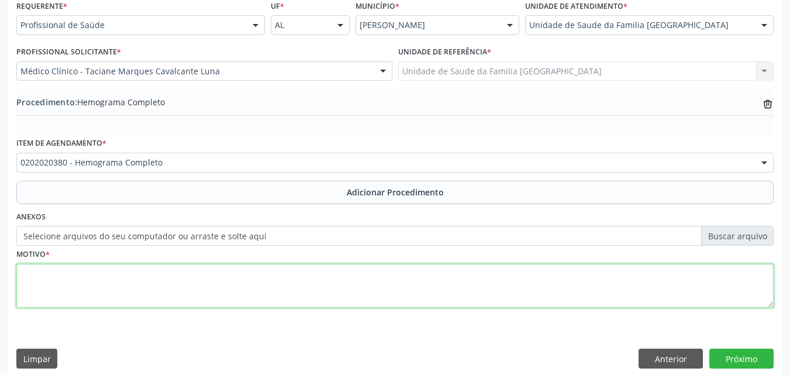
click at [54, 303] on textarea at bounding box center [394, 286] width 757 height 44
paste textarea "072.056.184-10"
type textarea "0"
click at [108, 275] on textarea "EXAMES LABORATORAIS." at bounding box center [394, 286] width 757 height 44
click at [197, 286] on textarea "EXAMES LABORATORIAIS." at bounding box center [394, 286] width 757 height 44
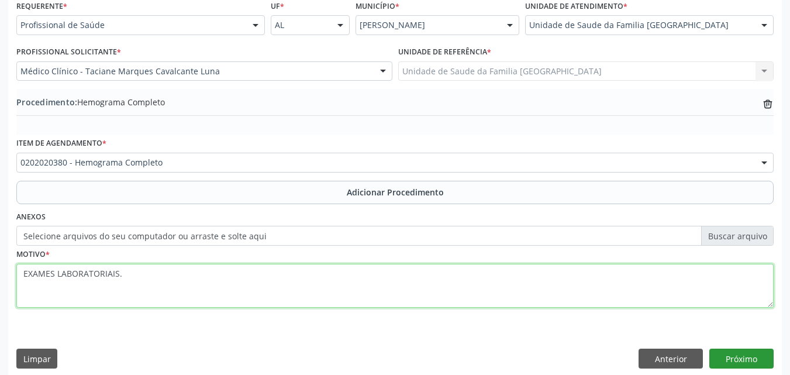
type textarea "EXAMES LABORATORIAIS."
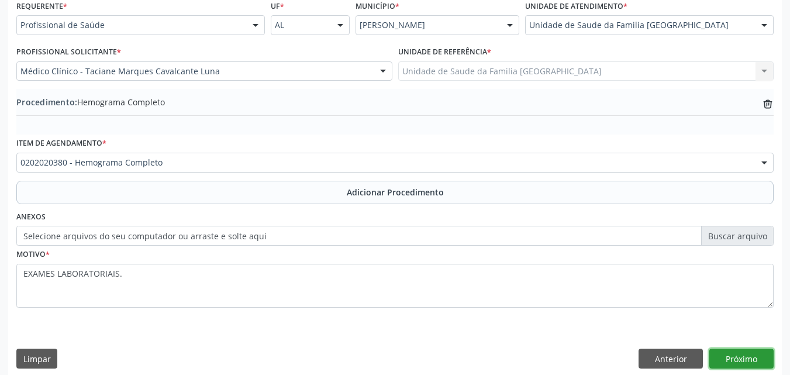
click at [740, 354] on button "Próximo" at bounding box center [741, 358] width 64 height 20
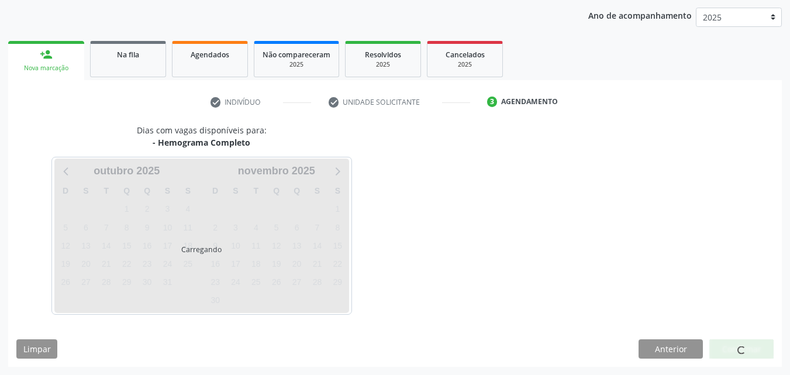
scroll to position [185, 0]
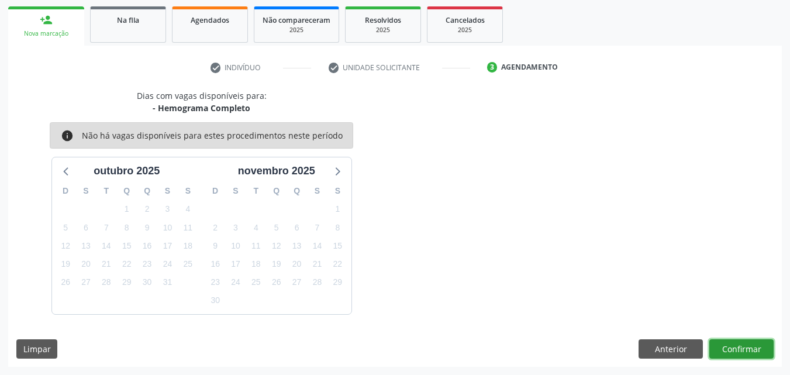
click at [762, 346] on button "Confirmar" at bounding box center [741, 349] width 64 height 20
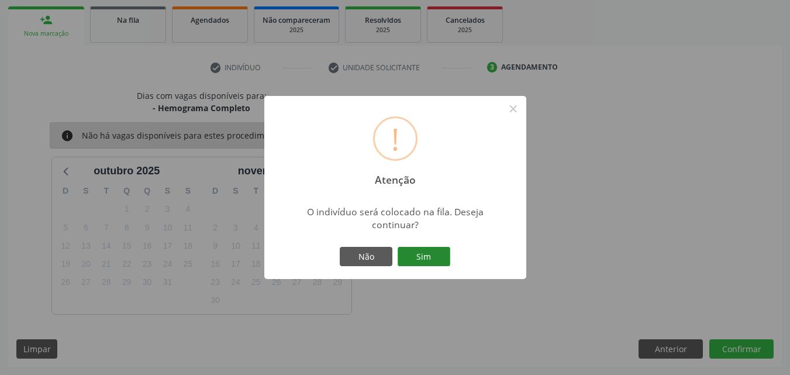
click at [407, 254] on button "Sim" at bounding box center [423, 257] width 53 height 20
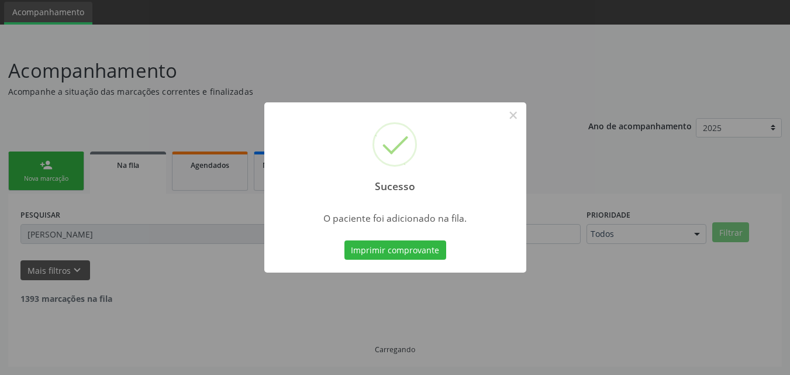
scroll to position [27, 0]
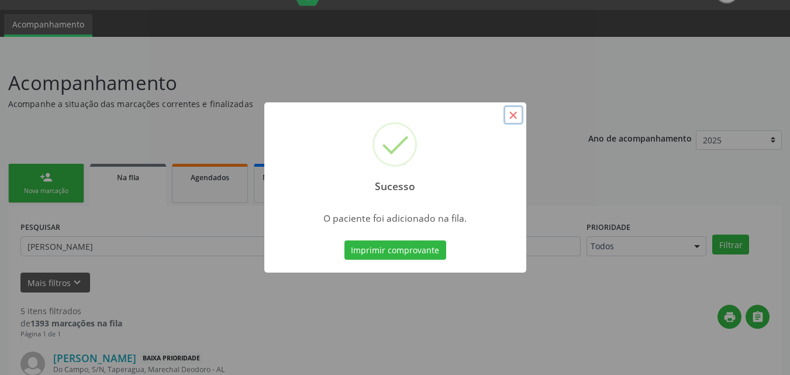
click at [514, 112] on button "×" at bounding box center [513, 115] width 20 height 20
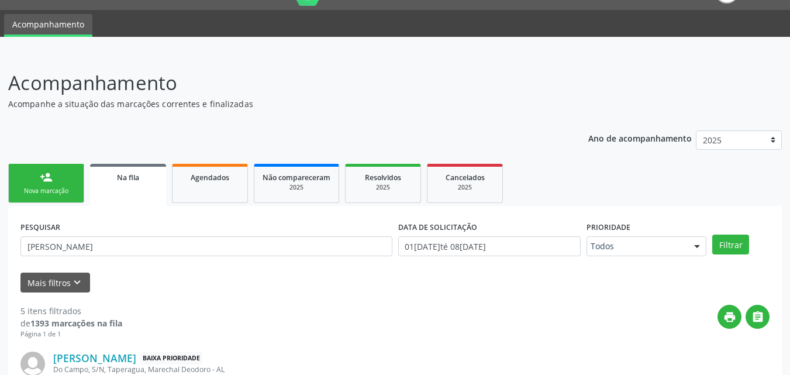
click at [36, 181] on link "person_add Nova marcação" at bounding box center [46, 183] width 76 height 39
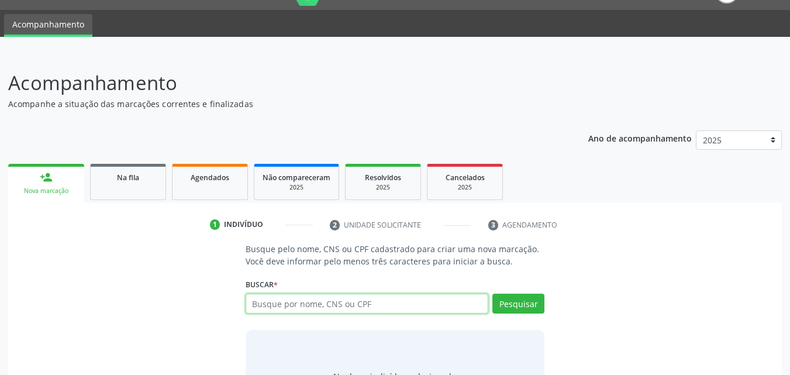
click at [280, 306] on input "text" at bounding box center [366, 303] width 243 height 20
type input "VINICIUS GABRIEL"
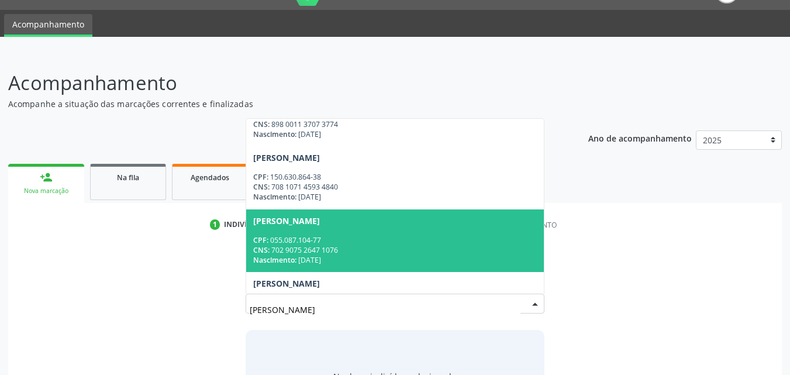
scroll to position [390, 0]
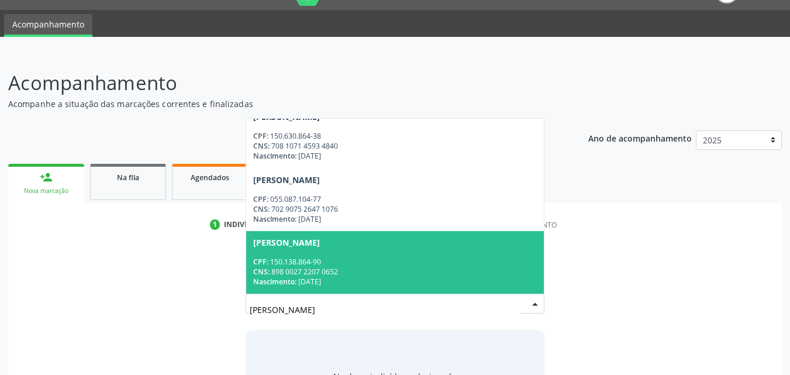
click at [377, 254] on span "Vinicius Gabriel dos Santos de Lima CPF: 150.138.864-90 CNS: 898 0027 2207 0652…" at bounding box center [395, 262] width 298 height 63
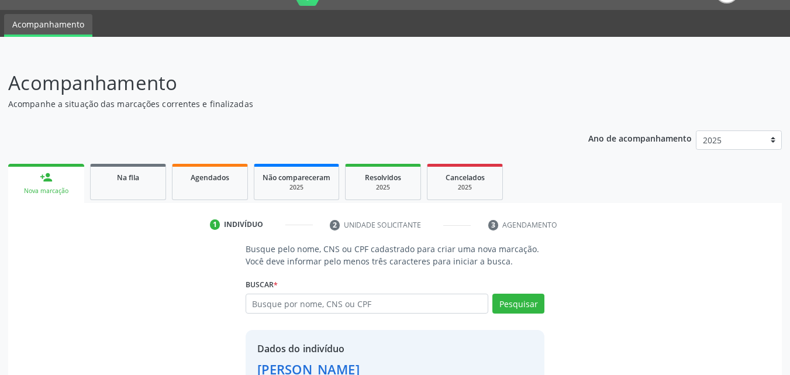
scroll to position [110, 0]
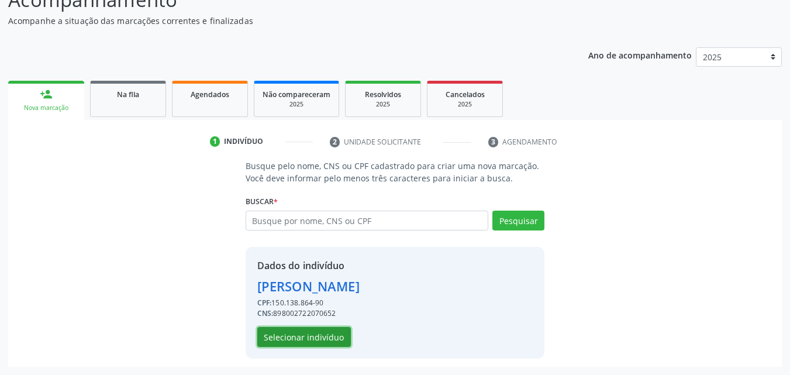
click at [321, 334] on button "Selecionar indivíduo" at bounding box center [304, 337] width 94 height 20
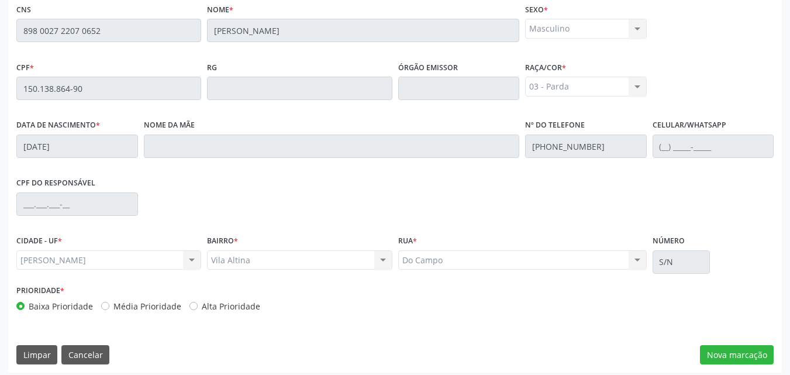
scroll to position [309, 0]
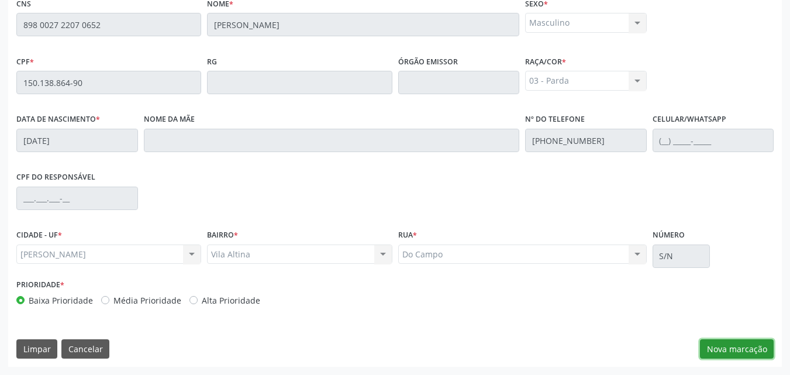
click at [709, 347] on button "Nova marcação" at bounding box center [737, 349] width 74 height 20
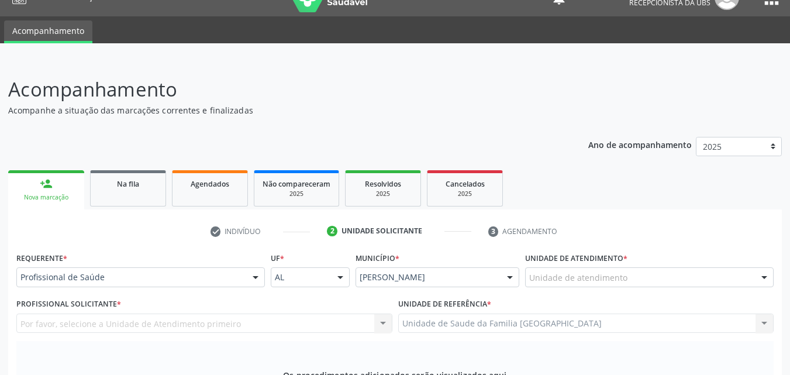
scroll to position [0, 0]
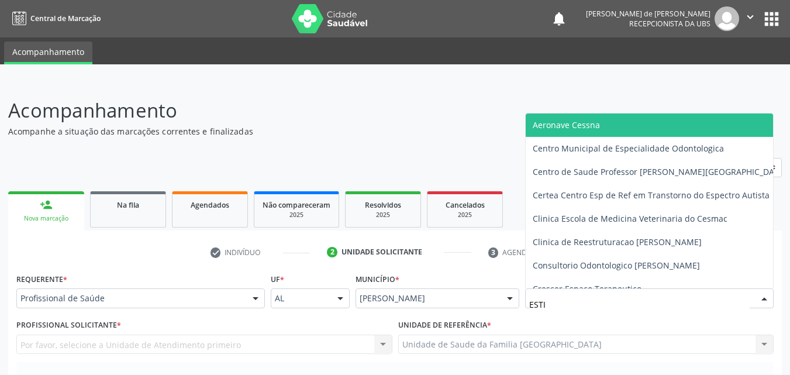
type input "ESTIV"
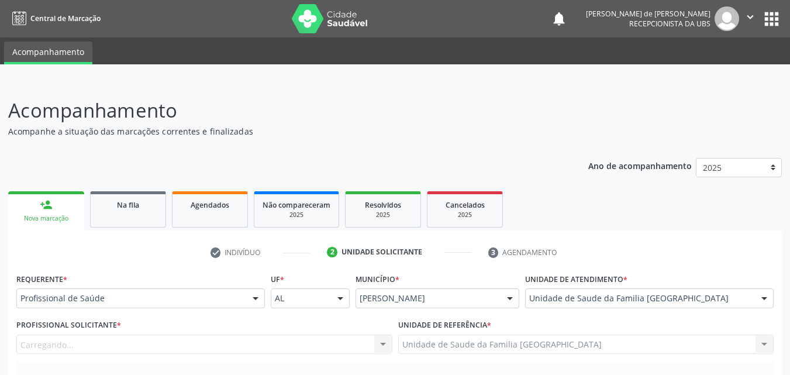
scroll to position [273, 0]
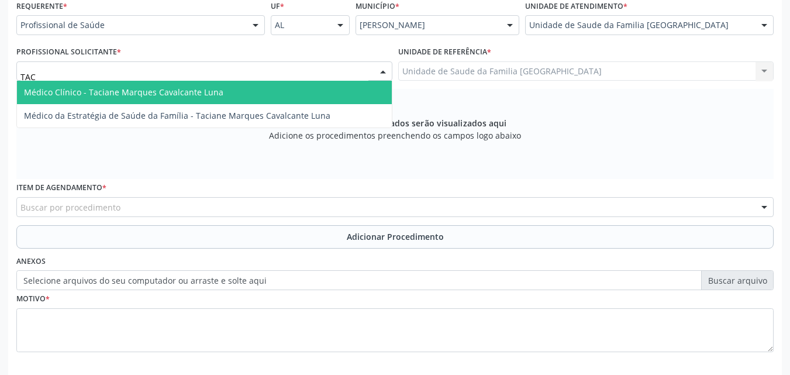
type input "TACI"
click at [70, 86] on span "Médico Clínico - Taciane Marques Cavalcante Luna" at bounding box center [204, 92] width 375 height 23
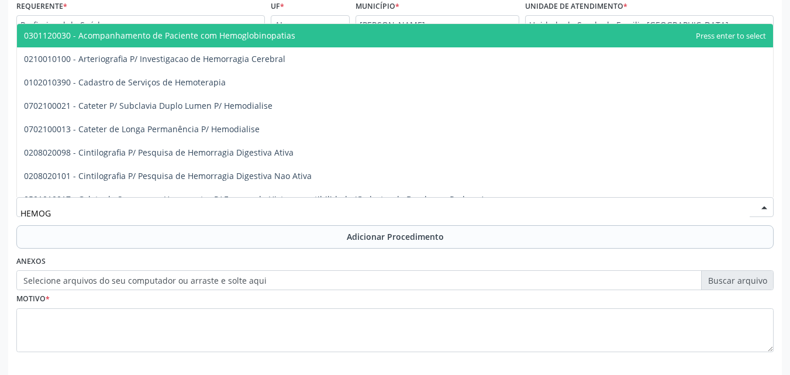
type input "HEMOGR"
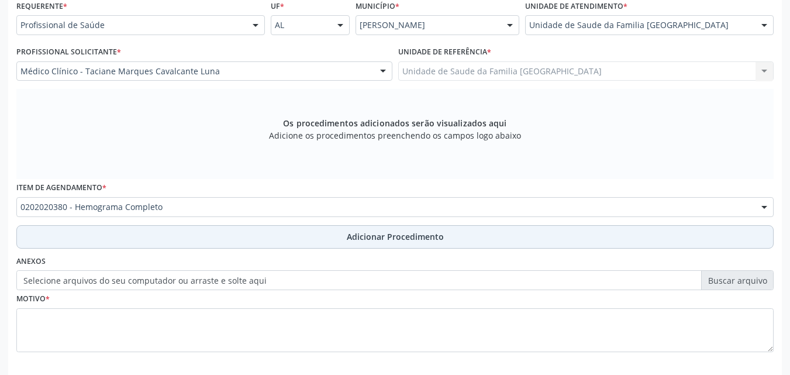
click at [102, 234] on button "Adicionar Procedimento" at bounding box center [394, 236] width 757 height 23
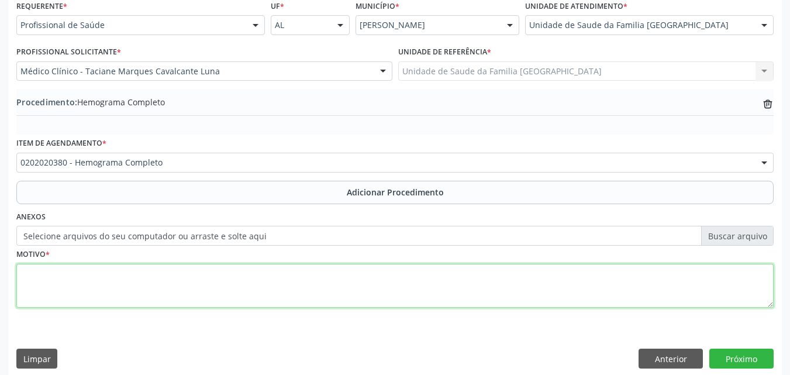
click at [103, 282] on textarea at bounding box center [394, 286] width 757 height 44
paste textarea "072.056.184-10"
type textarea "0"
drag, startPoint x: 142, startPoint y: 281, endPoint x: 0, endPoint y: 262, distance: 143.3
click at [0, 263] on div "Acompanhamento Acompanhe a situação das marcações correntes e finalizadas Relat…" at bounding box center [395, 96] width 790 height 577
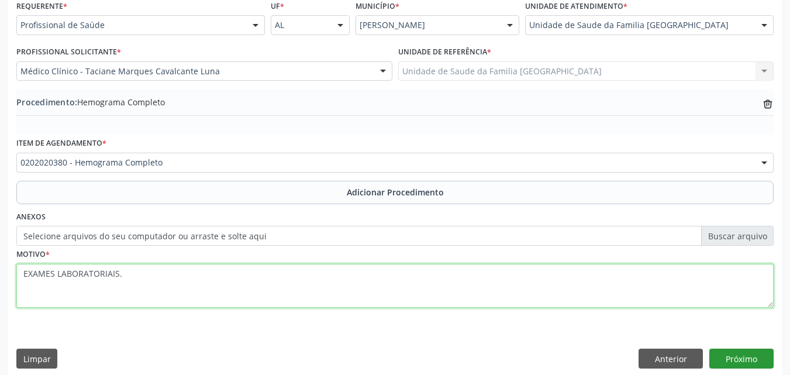
type textarea "EXAMES LABORATORIAIS."
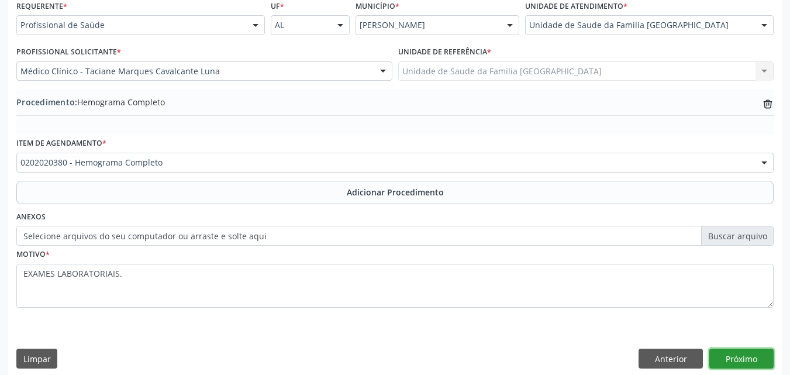
click at [726, 358] on button "Próximo" at bounding box center [741, 358] width 64 height 20
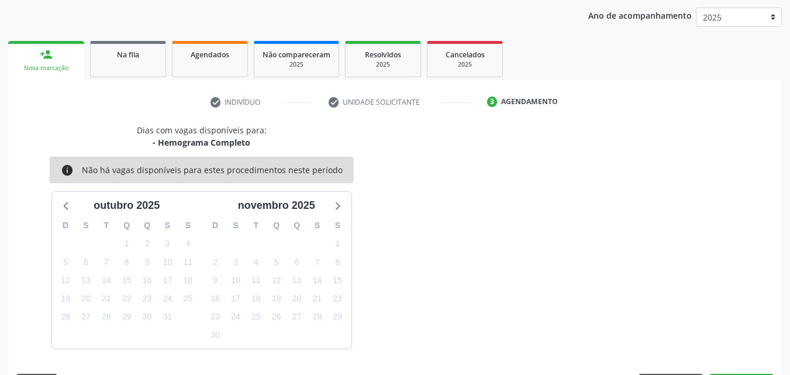
scroll to position [185, 0]
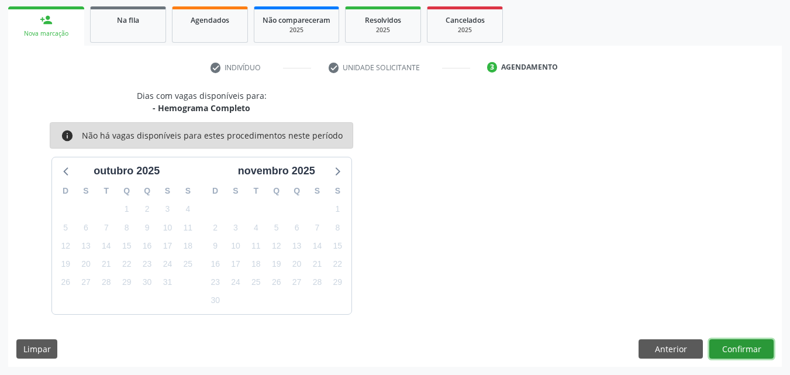
click at [735, 345] on button "Confirmar" at bounding box center [741, 349] width 64 height 20
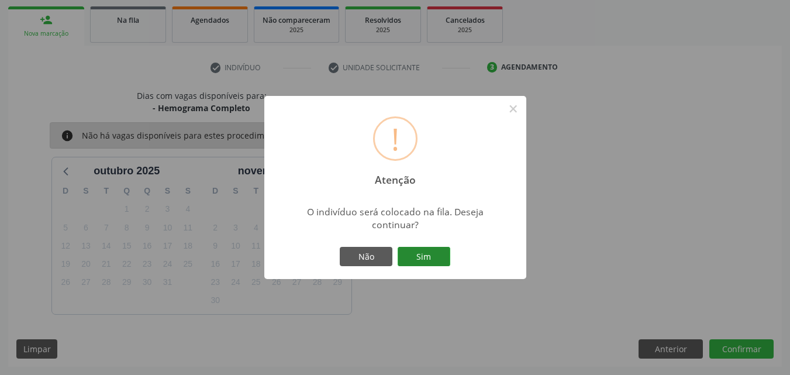
click at [418, 253] on button "Sim" at bounding box center [423, 257] width 53 height 20
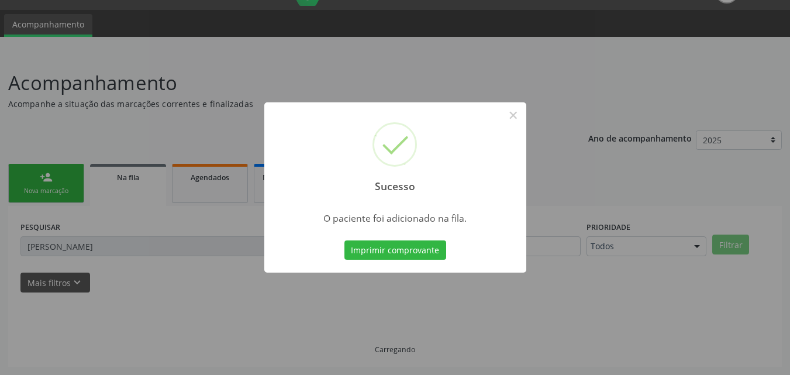
scroll to position [27, 0]
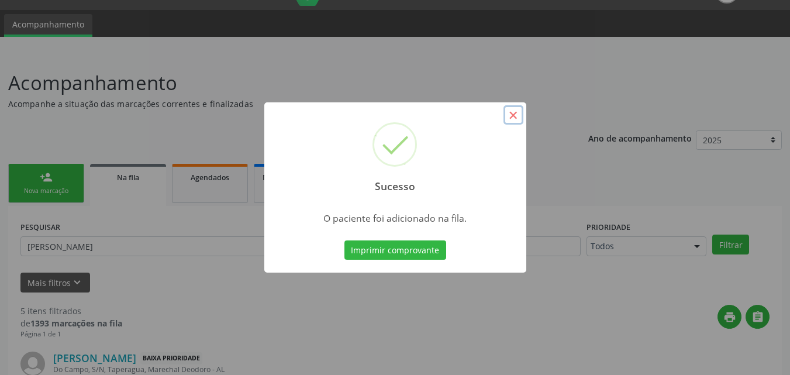
click at [513, 115] on button "×" at bounding box center [513, 115] width 20 height 20
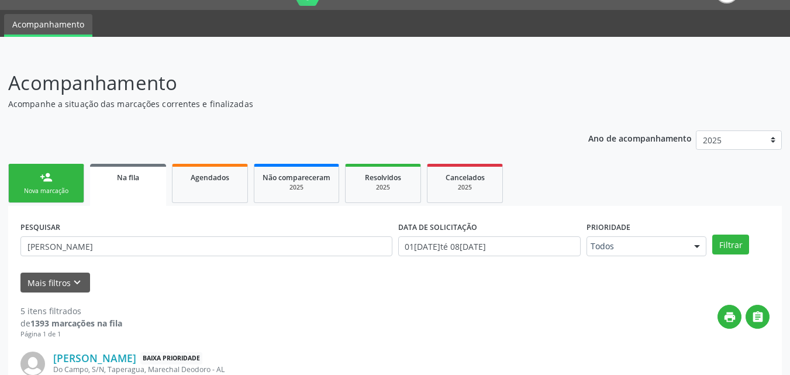
click at [40, 188] on div "Nova marcação" at bounding box center [46, 190] width 58 height 9
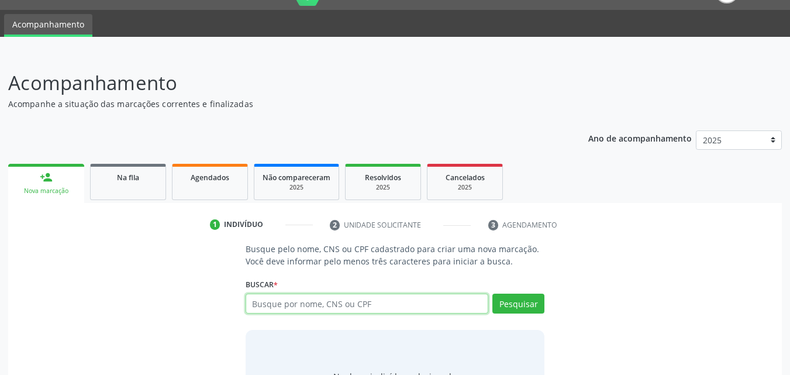
click at [331, 302] on input "text" at bounding box center [366, 303] width 243 height 20
click at [341, 307] on input "EVELLY VITORIA" at bounding box center [366, 303] width 243 height 20
type input "EVELLY VITORIA NASC"
click at [370, 305] on input "EVELLY VITORIA NASCIEMENTO" at bounding box center [366, 303] width 243 height 20
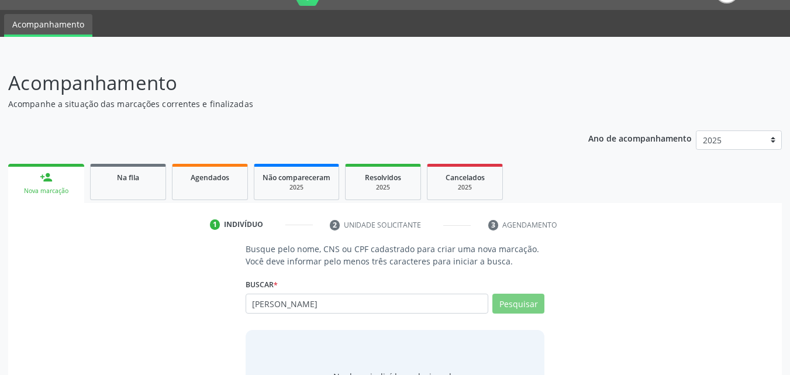
type input "EVELLY VITORIA NASCIMENTO"
click at [385, 302] on input "EVELLY VITORIA NASCIMENTO" at bounding box center [366, 303] width 243 height 20
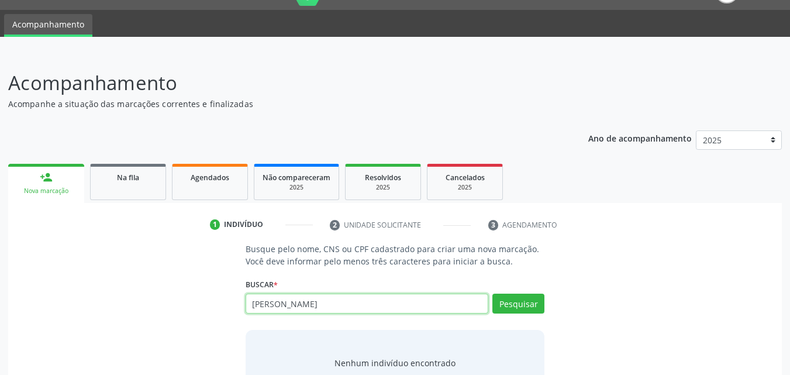
click at [376, 305] on input "EVELLY VITORIA NASCIMENTO" at bounding box center [366, 303] width 243 height 20
type input "E"
type input "700508348644350"
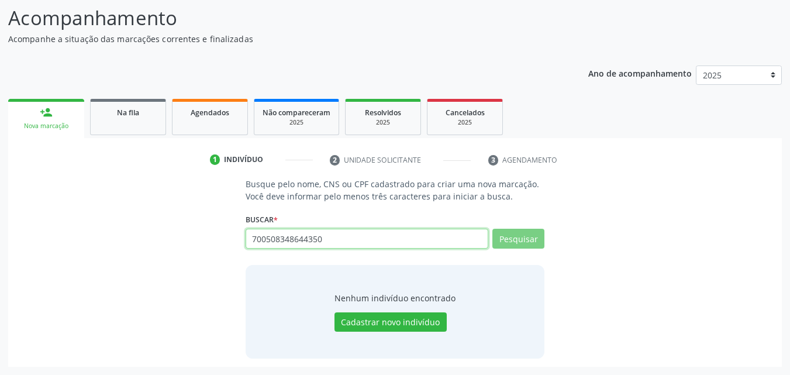
drag, startPoint x: 337, startPoint y: 240, endPoint x: 169, endPoint y: 237, distance: 167.8
click at [169, 237] on div "Busque pelo nome, CNS ou CPF cadastrado para criar uma nova marcação. Você deve…" at bounding box center [394, 268] width 757 height 180
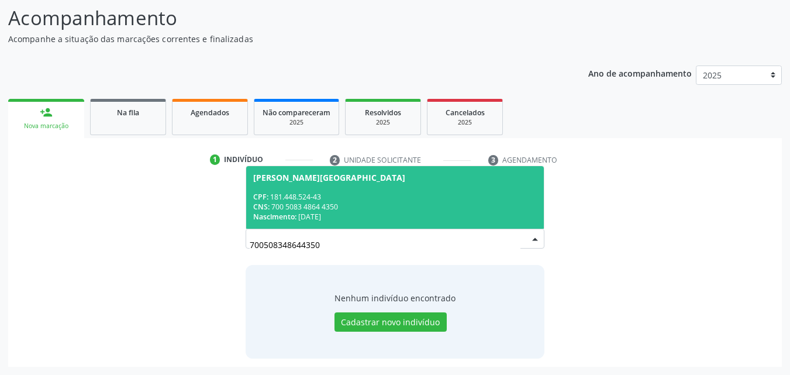
click at [308, 195] on div "CPF: 181.448.524-43" at bounding box center [395, 197] width 284 height 10
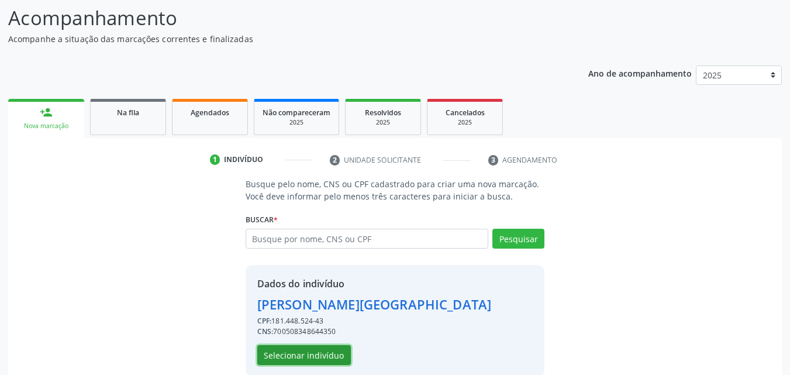
click at [319, 348] on button "Selecionar indivíduo" at bounding box center [304, 355] width 94 height 20
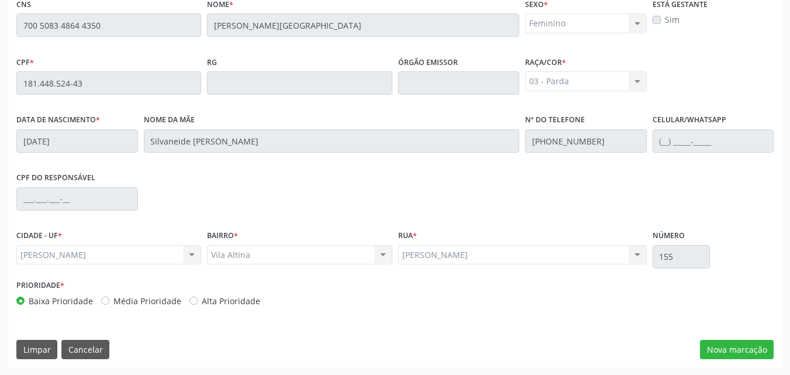
scroll to position [309, 0]
click at [721, 347] on button "Nova marcação" at bounding box center [737, 349] width 74 height 20
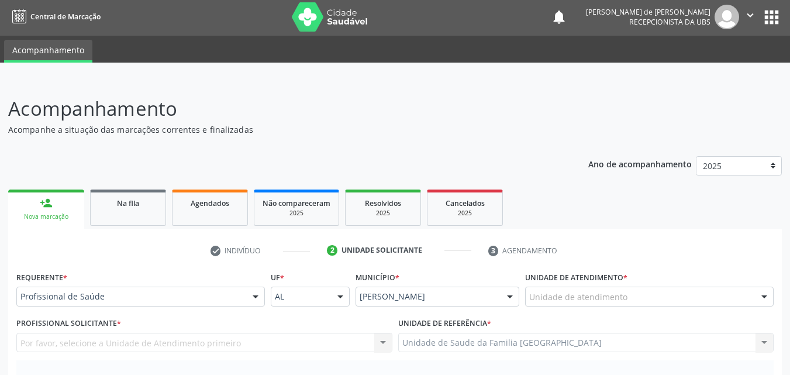
scroll to position [0, 0]
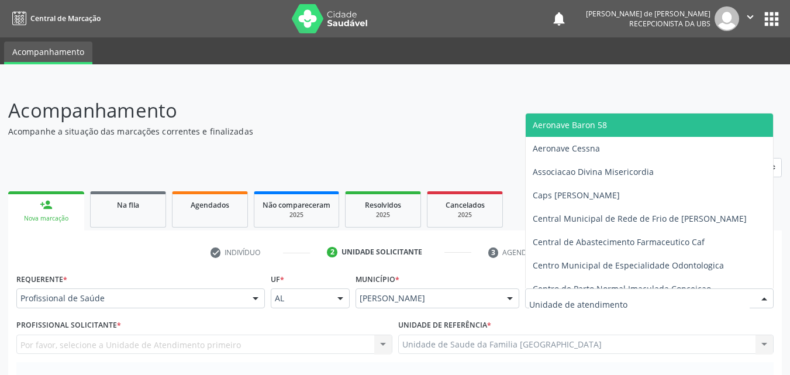
click at [569, 306] on div at bounding box center [649, 298] width 248 height 20
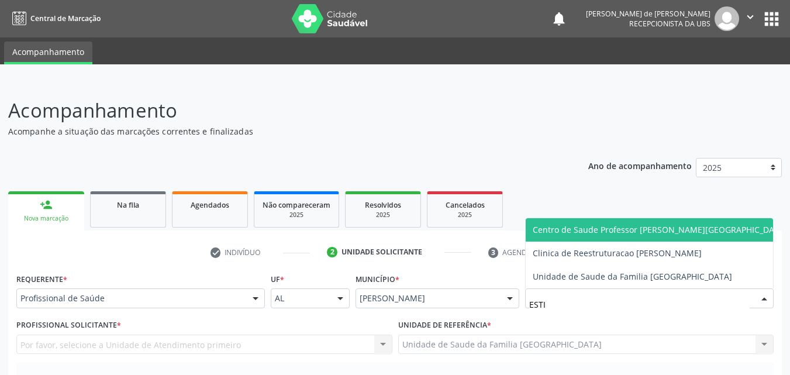
type input "ESTIV"
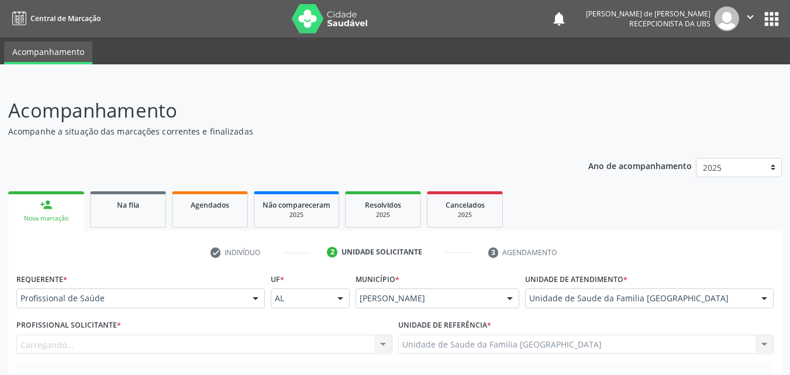
scroll to position [273, 0]
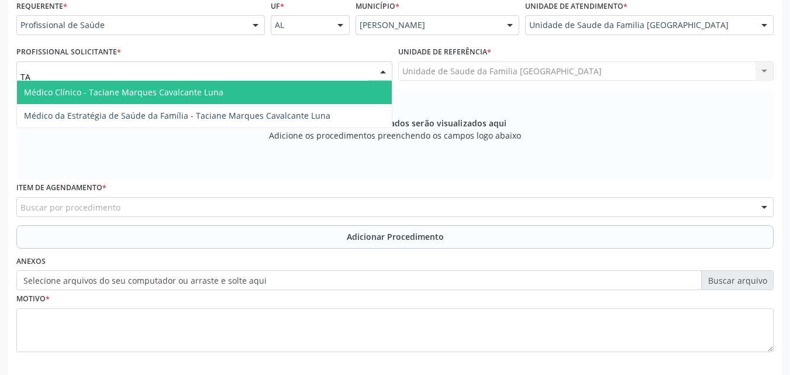
type input "TAC"
click at [75, 95] on span "Médico Clínico - Taciane Marques Cavalcante Luna" at bounding box center [123, 92] width 199 height 11
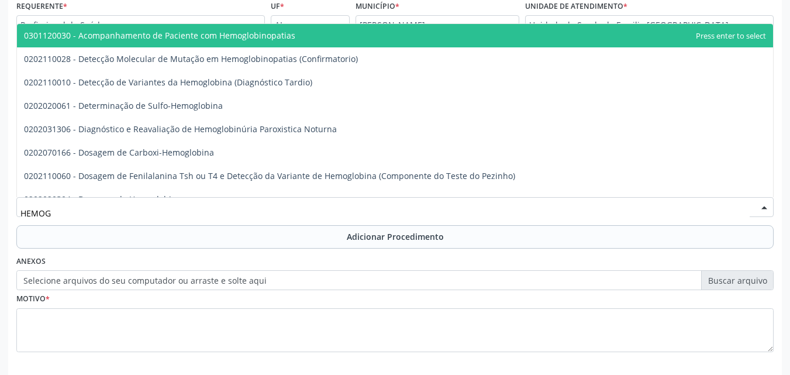
type input "HEMOGR"
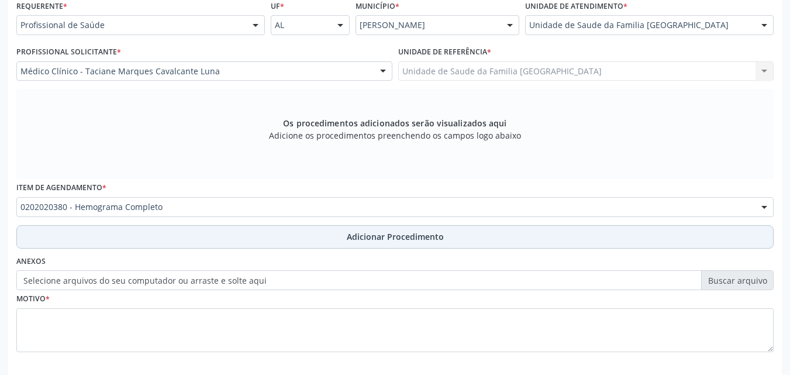
click at [109, 230] on button "Adicionar Procedimento" at bounding box center [394, 236] width 757 height 23
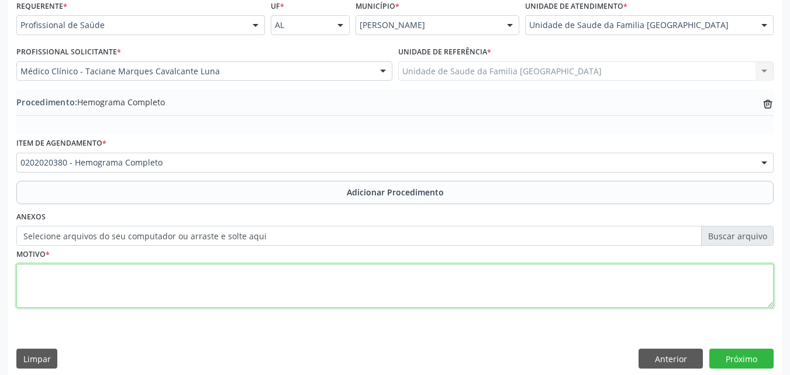
click at [95, 285] on textarea at bounding box center [394, 286] width 757 height 44
paste textarea "EXAMES LABORATORIAIS."
type textarea "EXAMES LABORATORIAIS."
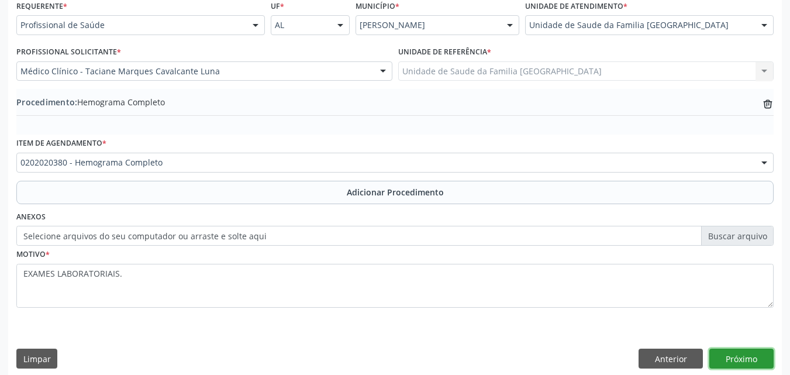
click at [745, 356] on button "Próximo" at bounding box center [741, 358] width 64 height 20
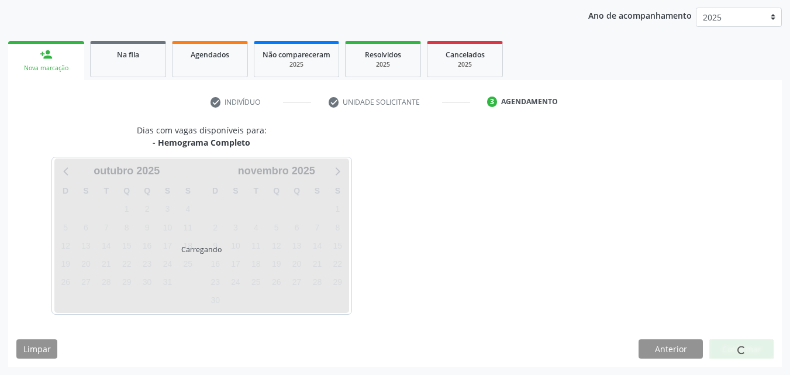
scroll to position [185, 0]
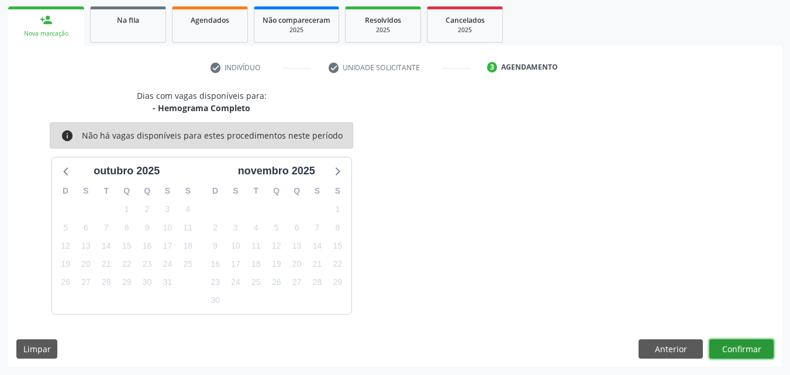
click at [742, 349] on button "Confirmar" at bounding box center [741, 349] width 64 height 20
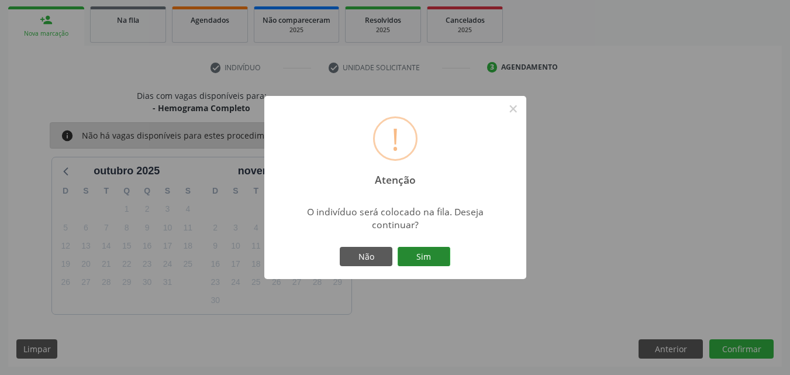
click at [414, 251] on button "Sim" at bounding box center [423, 257] width 53 height 20
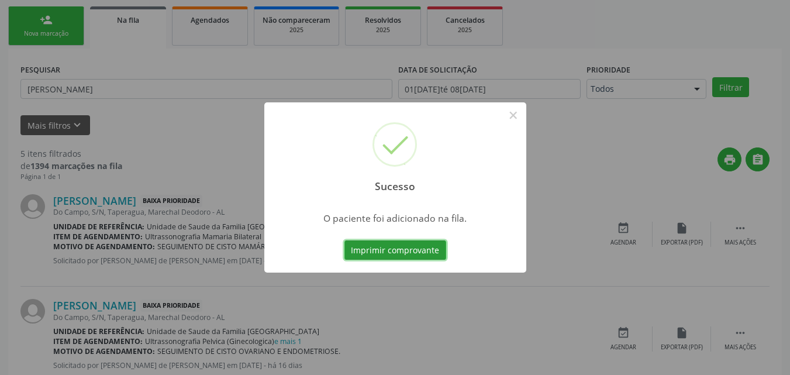
scroll to position [27, 0]
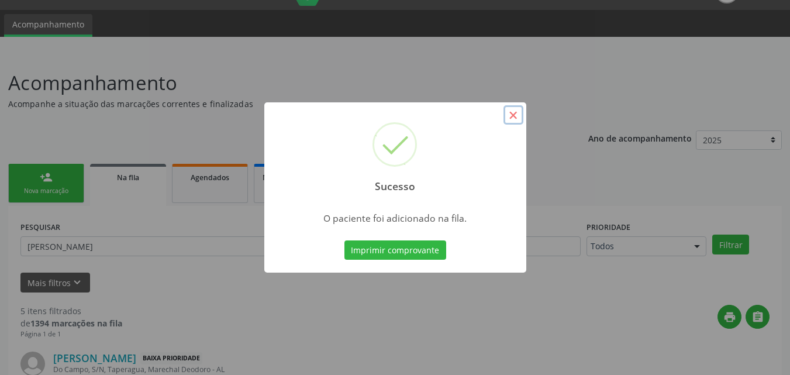
click at [508, 116] on button "×" at bounding box center [513, 115] width 20 height 20
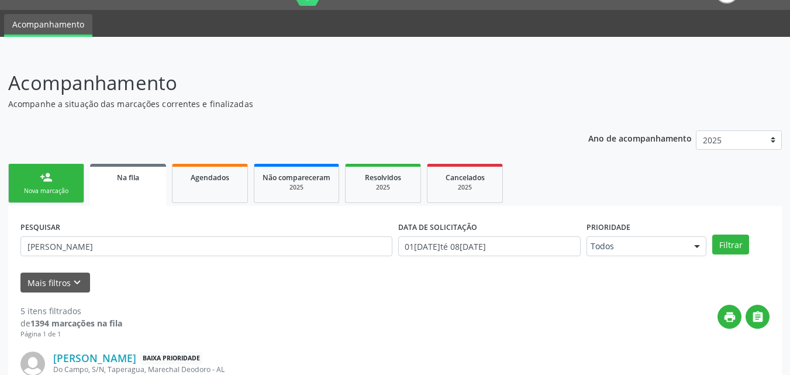
click at [64, 182] on link "person_add Nova marcação" at bounding box center [46, 183] width 76 height 39
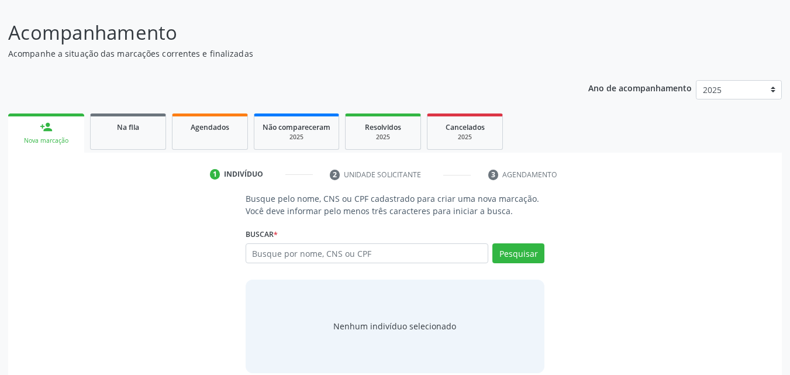
scroll to position [92, 0]
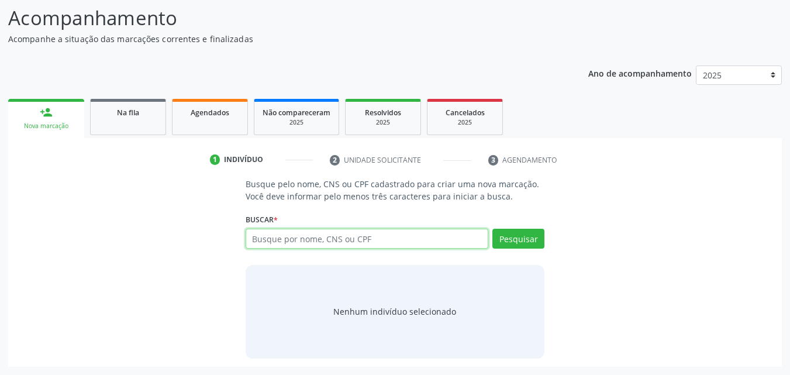
click at [295, 244] on input "text" at bounding box center [366, 239] width 243 height 20
type input "TACIANE NASCIMENTO"
drag, startPoint x: 355, startPoint y: 236, endPoint x: 200, endPoint y: 221, distance: 155.6
click at [211, 223] on div "Busque pelo nome, CNS ou CPF cadastrado para criar uma nova marcação. Você deve…" at bounding box center [394, 268] width 757 height 180
type input "7070098034358"
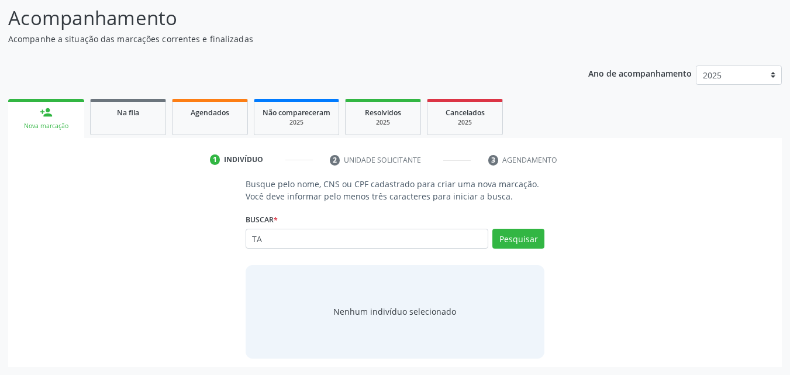
type input "T"
type input "707009803435835"
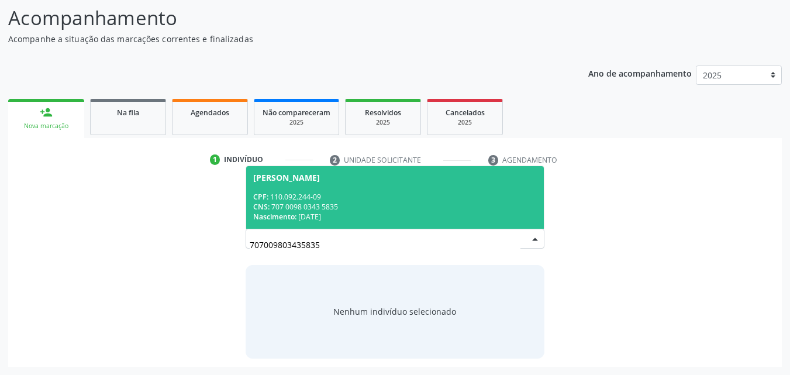
click at [404, 200] on div "CPF: 110.092.244-09" at bounding box center [395, 197] width 284 height 10
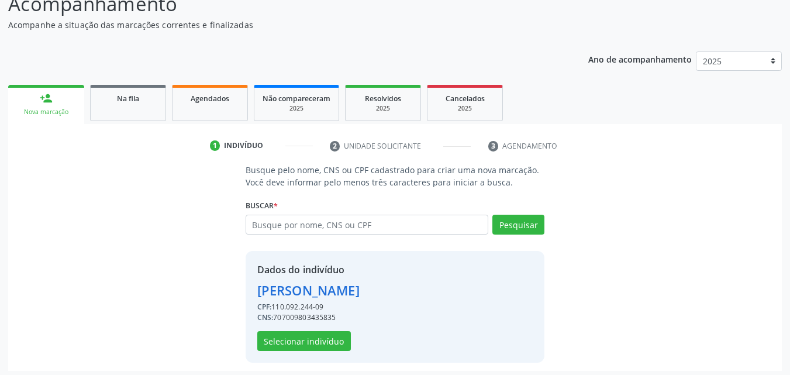
scroll to position [110, 0]
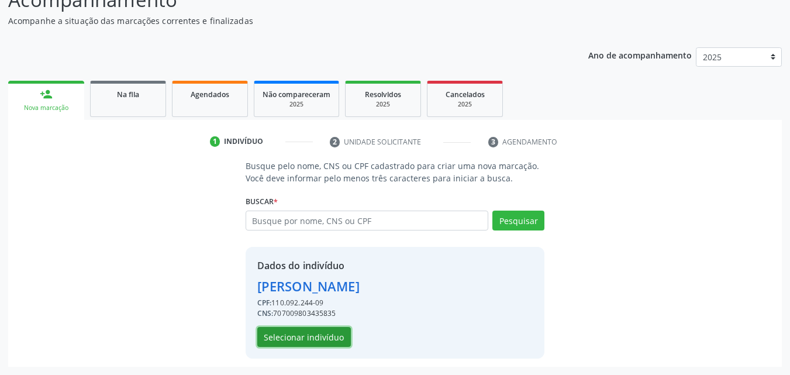
click at [317, 331] on button "Selecionar indivíduo" at bounding box center [304, 337] width 94 height 20
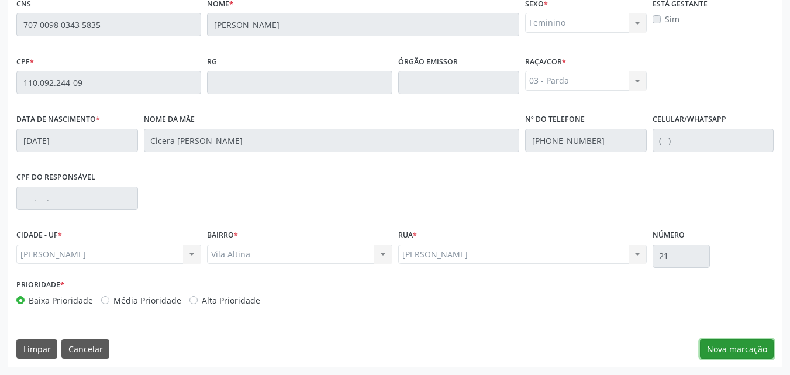
click at [735, 342] on button "Nova marcação" at bounding box center [737, 349] width 74 height 20
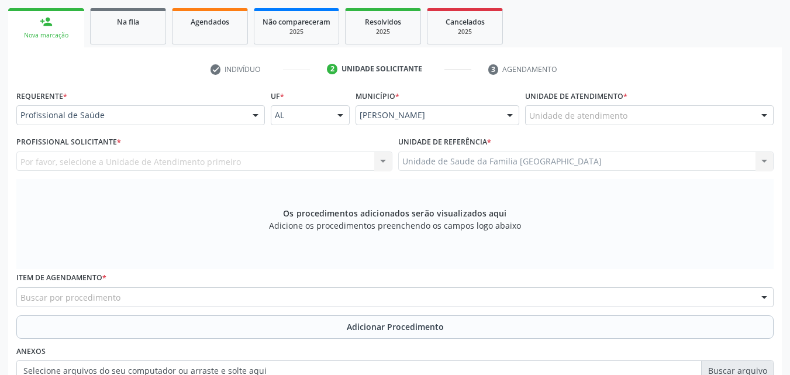
scroll to position [0, 0]
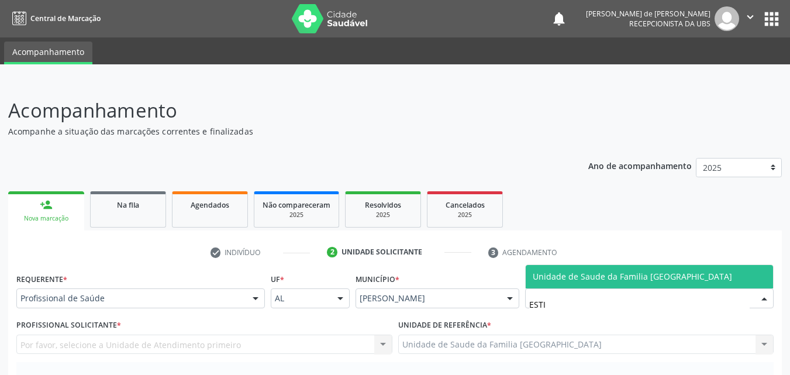
type input "ESTIV"
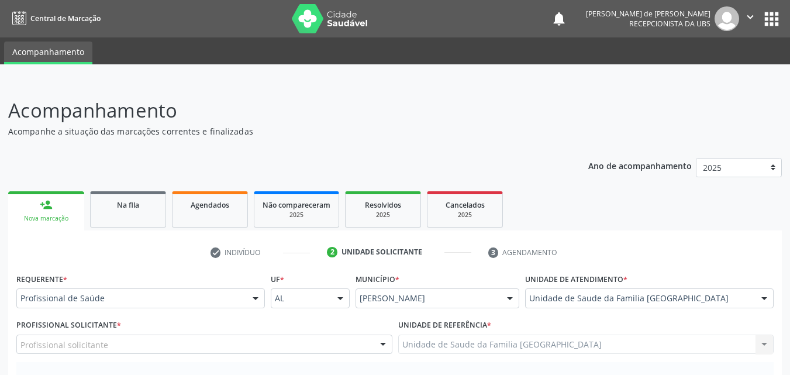
click at [115, 342] on div "Profissional solicitante" at bounding box center [204, 344] width 376 height 20
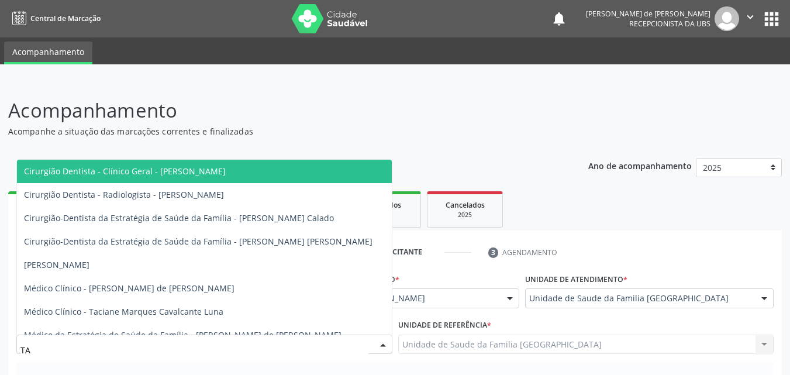
type input "TAC"
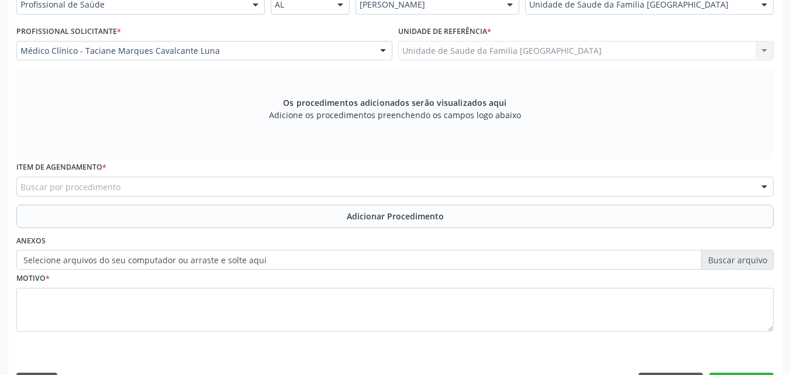
scroll to position [327, 0]
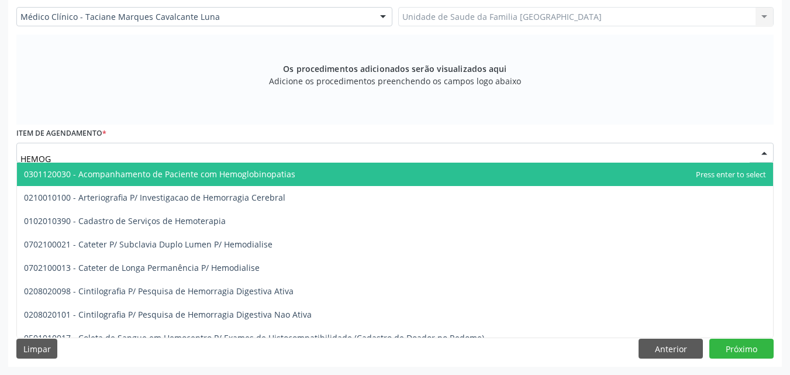
type input "HEMOGR"
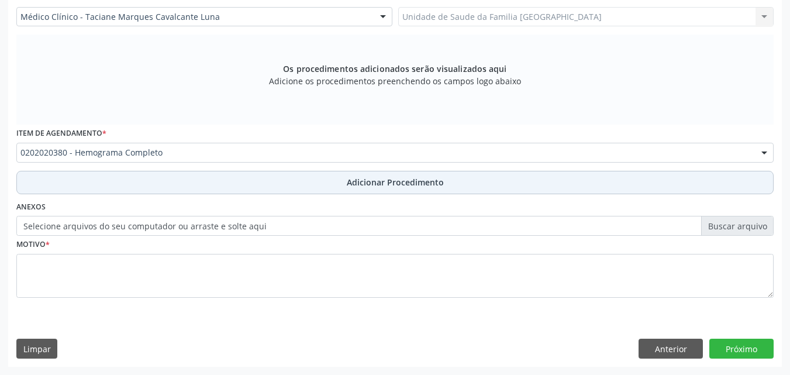
click at [76, 182] on button "Adicionar Procedimento" at bounding box center [394, 182] width 757 height 23
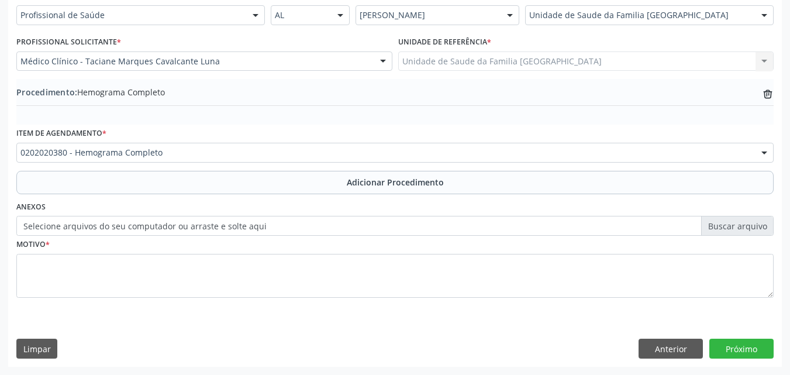
click at [74, 251] on div "Motivo *" at bounding box center [394, 267] width 757 height 62
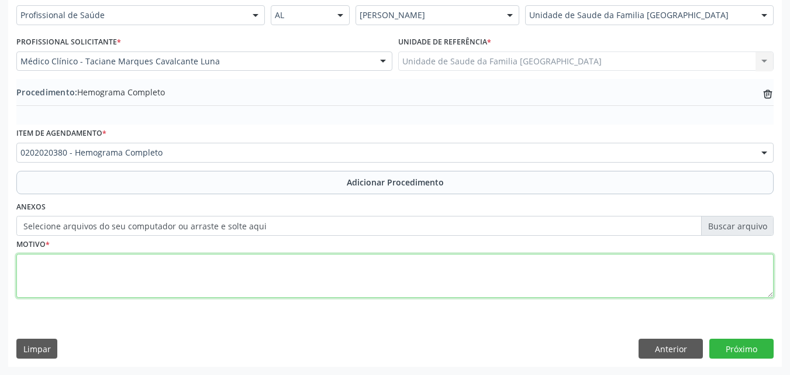
click at [73, 274] on textarea at bounding box center [394, 276] width 757 height 44
paste textarea "EXAMES LABORATORIAIS."
type textarea "EXAMES LABORATORIAIS."
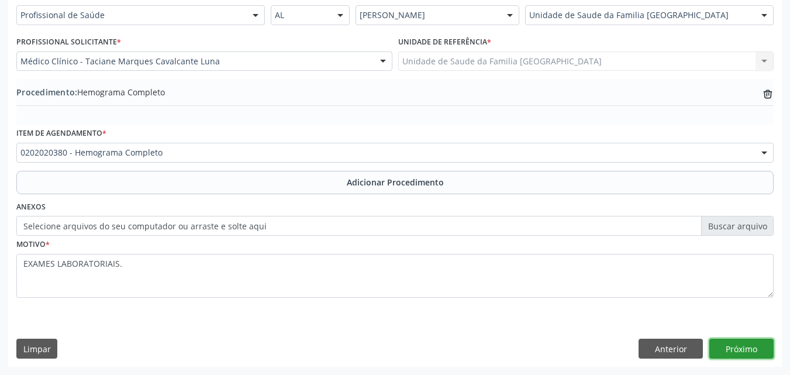
click at [755, 350] on button "Próximo" at bounding box center [741, 348] width 64 height 20
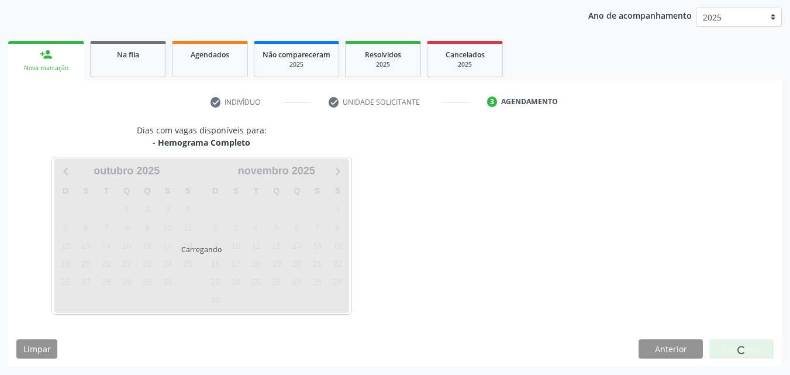
scroll to position [185, 0]
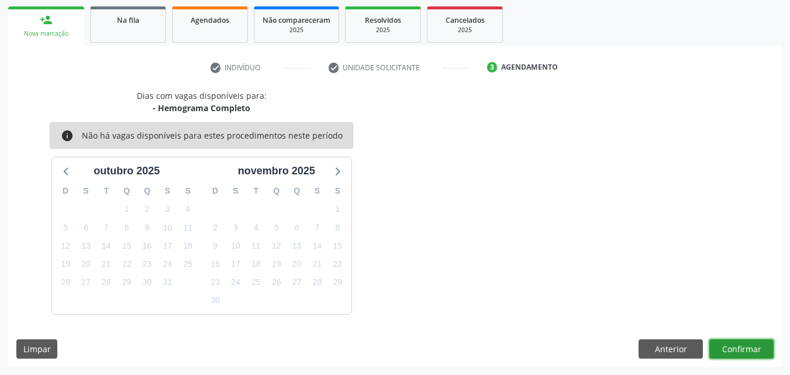
click at [754, 345] on button "Confirmar" at bounding box center [741, 349] width 64 height 20
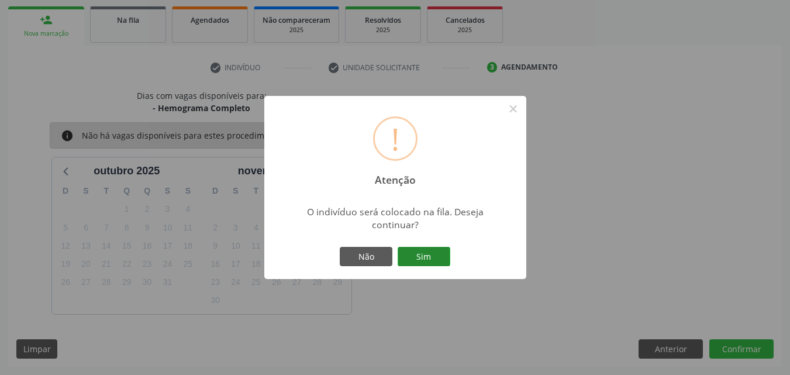
click at [416, 258] on button "Sim" at bounding box center [423, 257] width 53 height 20
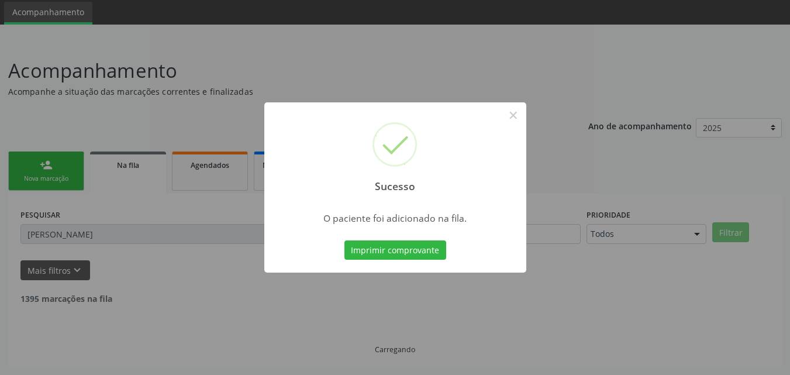
scroll to position [27, 0]
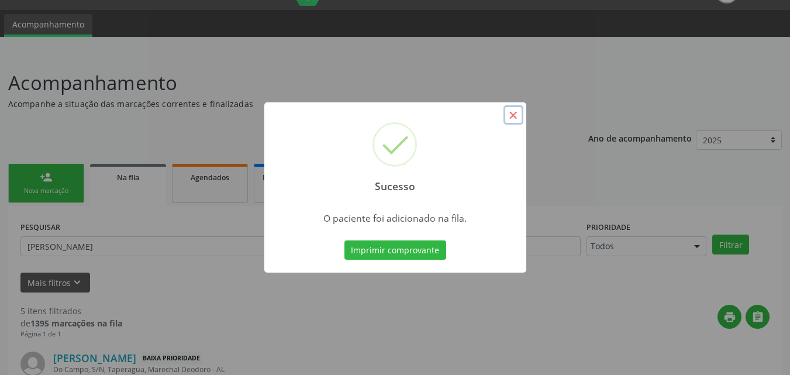
click at [510, 114] on button "×" at bounding box center [513, 115] width 20 height 20
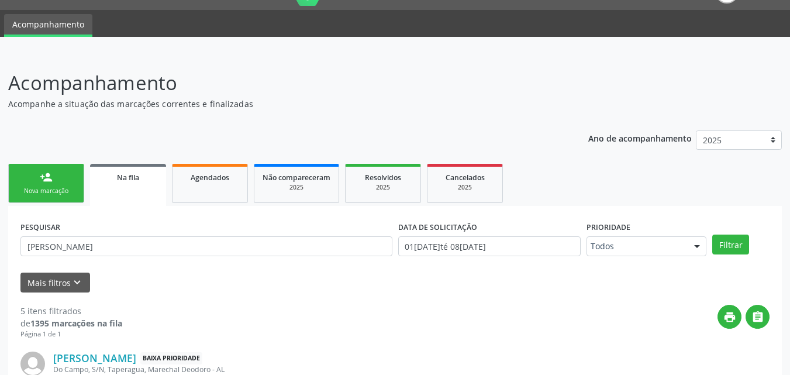
click at [61, 182] on link "person_add Nova marcação" at bounding box center [46, 183] width 76 height 39
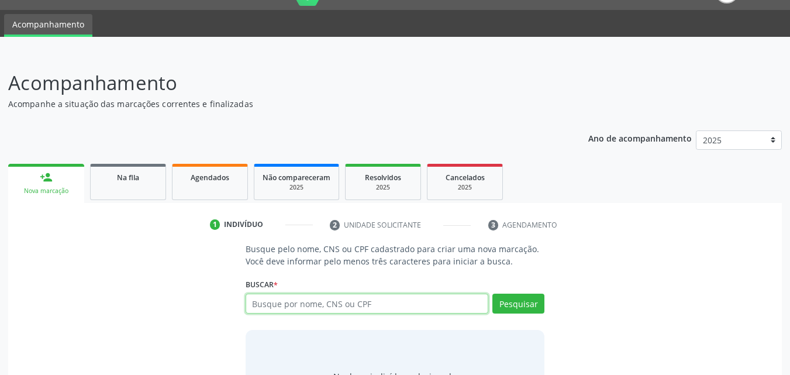
click at [324, 305] on input "text" at bounding box center [366, 303] width 243 height 20
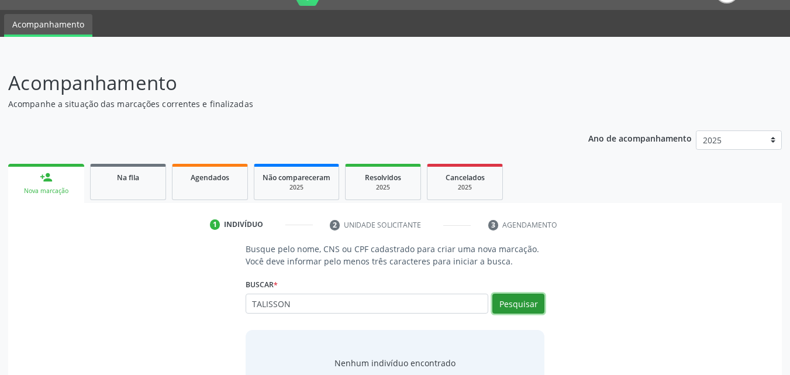
click at [524, 297] on button "Pesquisar" at bounding box center [518, 303] width 52 height 20
click at [420, 303] on input "TALISSON" at bounding box center [366, 303] width 243 height 20
type input "T"
type input "700307903510640"
click at [529, 303] on button "Pesquisar" at bounding box center [518, 303] width 52 height 20
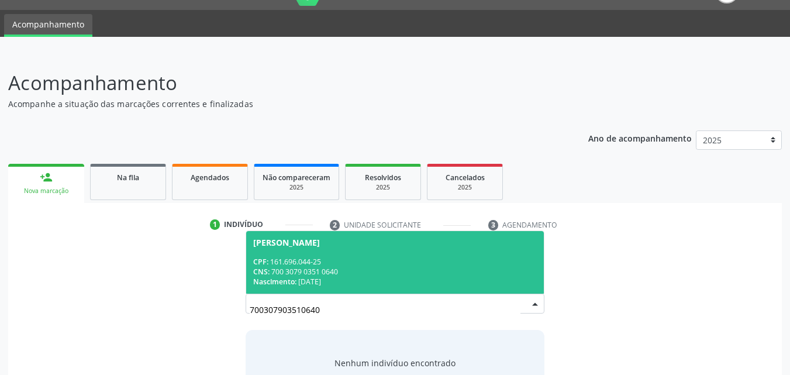
click at [430, 258] on div "CPF: 161.696.044-25" at bounding box center [395, 262] width 284 height 10
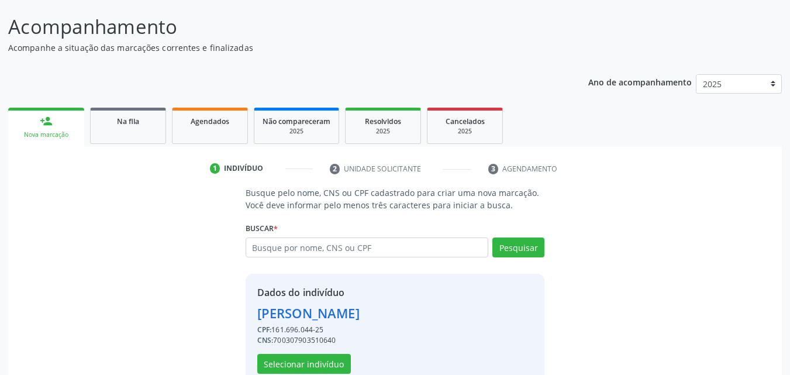
scroll to position [110, 0]
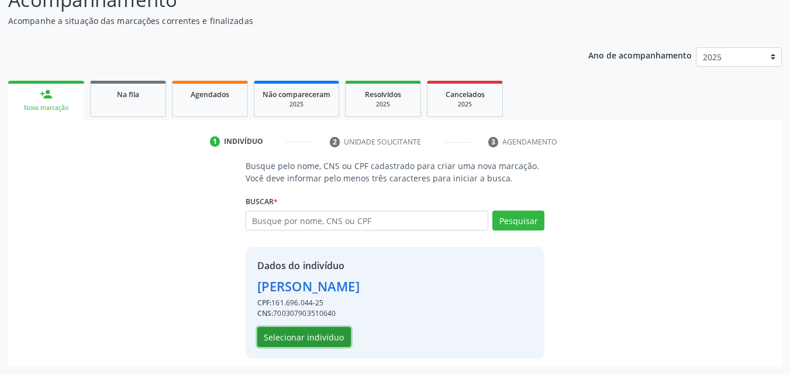
click at [325, 333] on button "Selecionar indivíduo" at bounding box center [304, 337] width 94 height 20
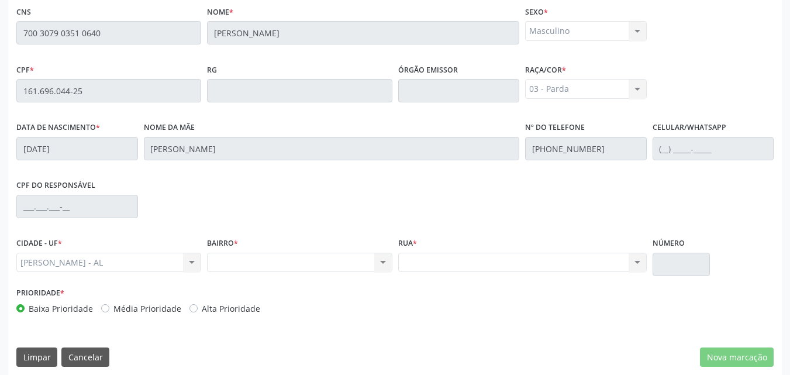
scroll to position [309, 0]
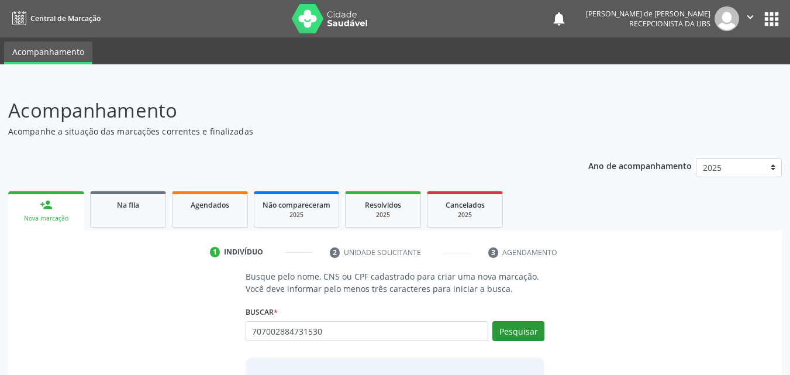
type input "707002884731530"
click at [517, 328] on button "Pesquisar" at bounding box center [518, 331] width 52 height 20
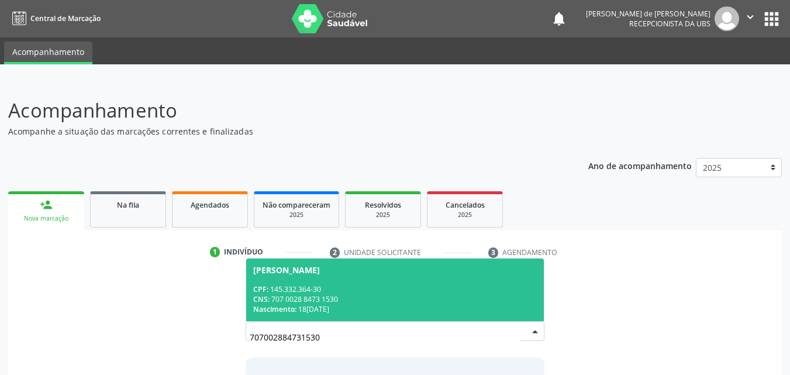
click at [401, 288] on div "CPF: 145.332.364-30" at bounding box center [395, 289] width 284 height 10
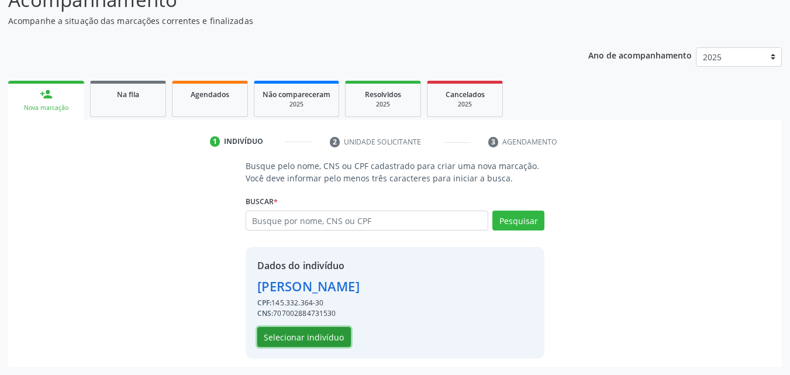
click at [313, 334] on button "Selecionar indivíduo" at bounding box center [304, 337] width 94 height 20
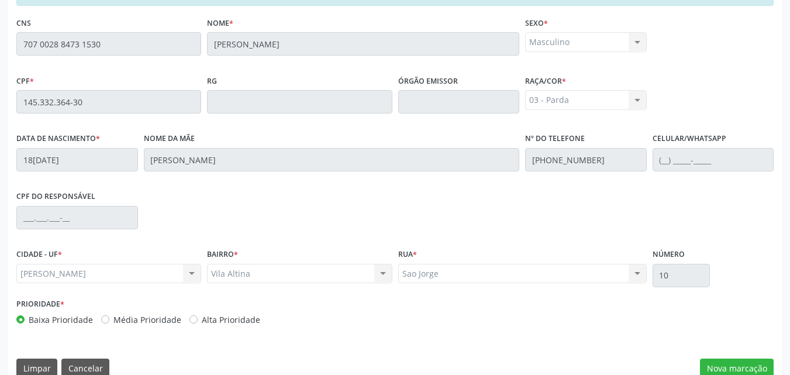
scroll to position [309, 0]
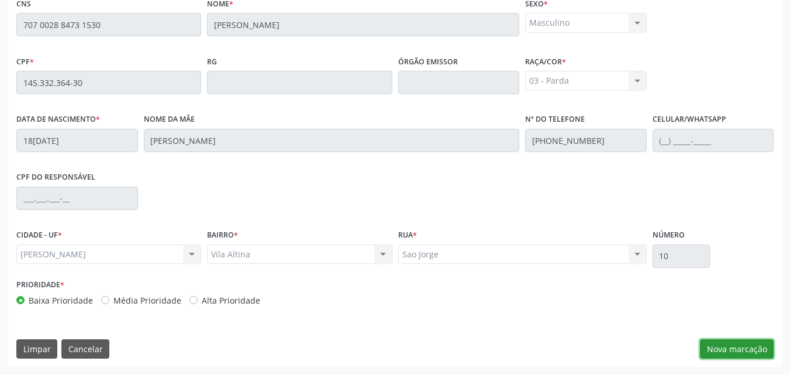
click at [713, 348] on button "Nova marcação" at bounding box center [737, 349] width 74 height 20
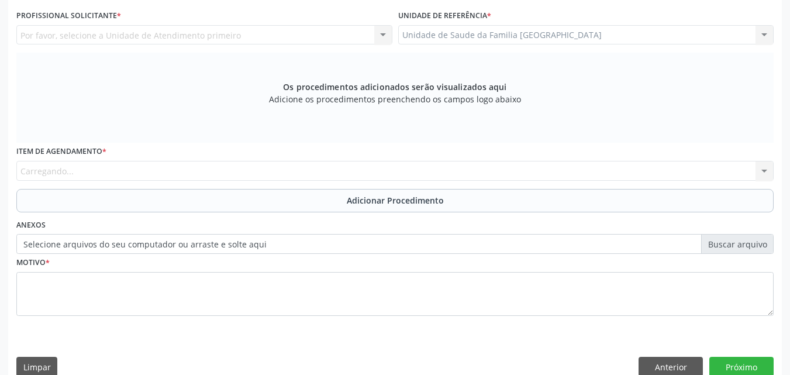
scroll to position [0, 0]
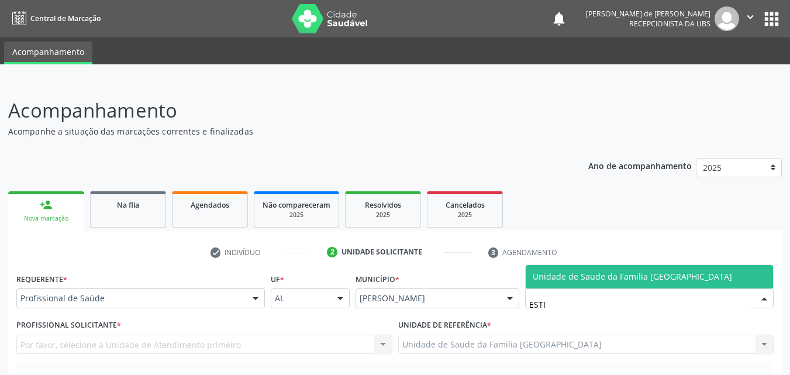
type input "ESTIV"
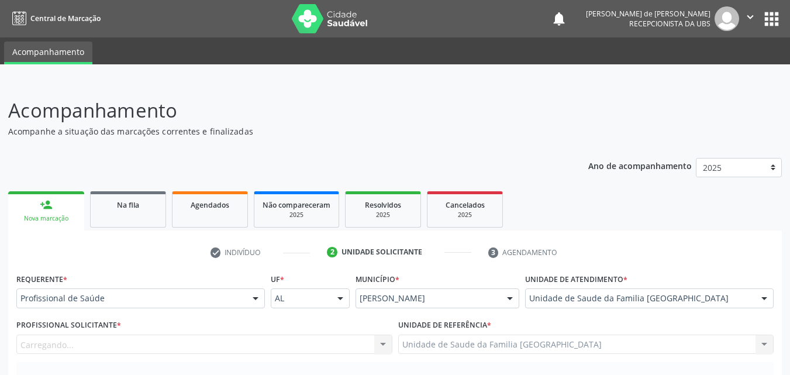
scroll to position [273, 0]
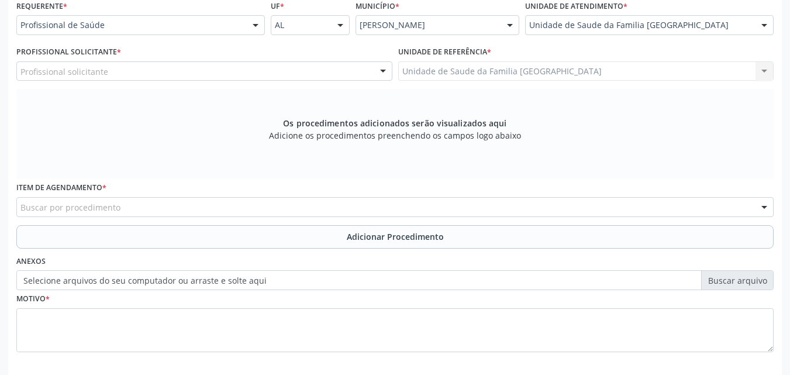
click at [126, 77] on div "Profissional solicitante" at bounding box center [204, 71] width 376 height 20
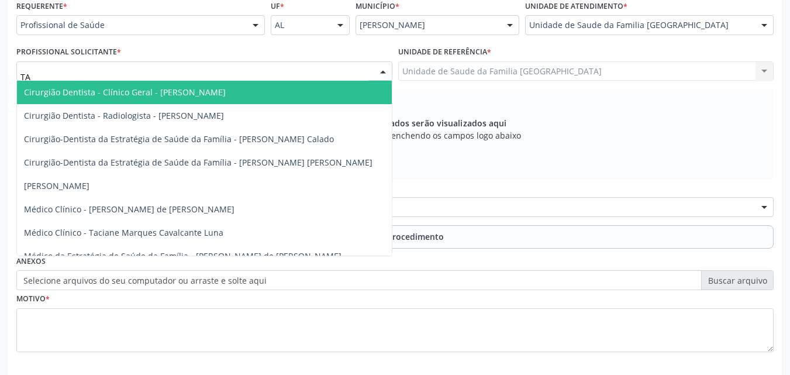
type input "TAC"
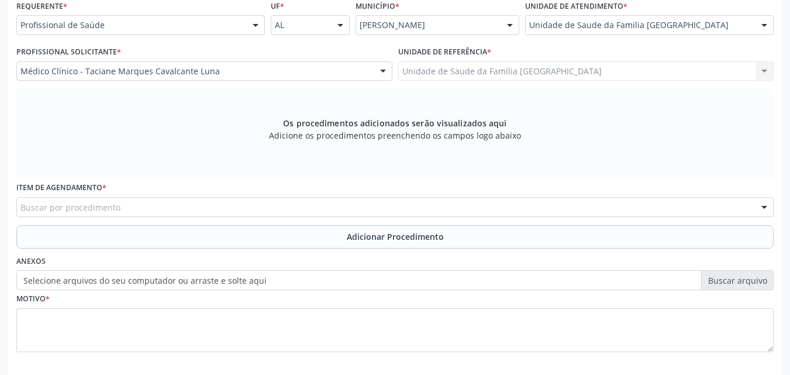
click at [128, 209] on div "Buscar por procedimento" at bounding box center [394, 207] width 757 height 20
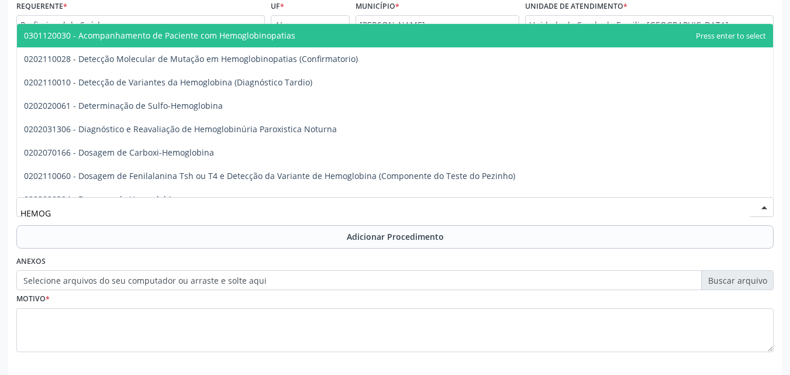
type input "HEMOGR"
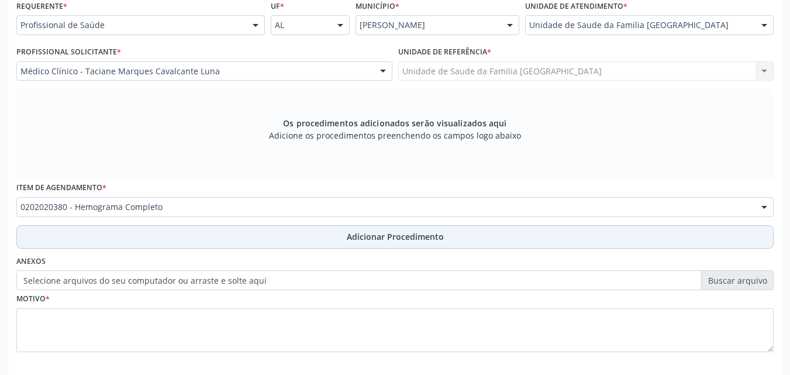
click at [127, 227] on button "Adicionar Procedimento" at bounding box center [394, 236] width 757 height 23
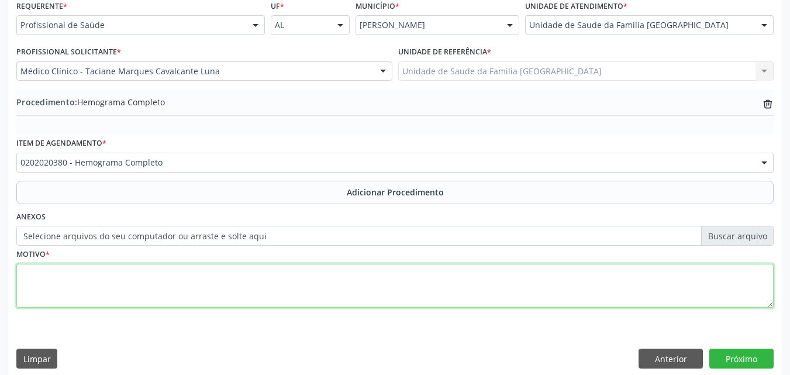
click at [112, 293] on textarea at bounding box center [394, 286] width 757 height 44
paste textarea "700 3079 0351 0640"
type textarea "7"
type textarea "EXAMES LABORATORIAIS."
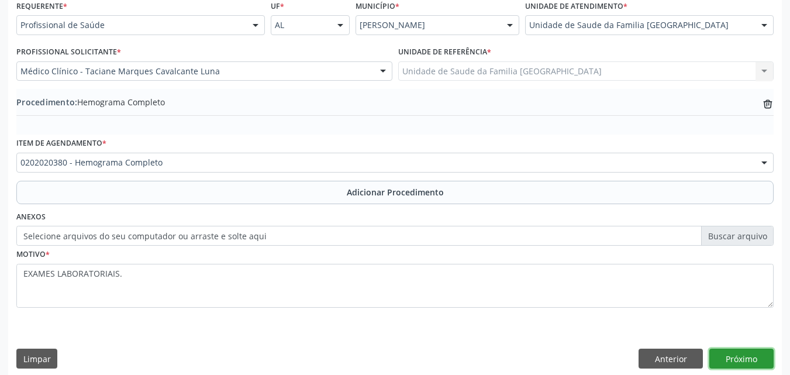
click at [717, 359] on button "Próximo" at bounding box center [741, 358] width 64 height 20
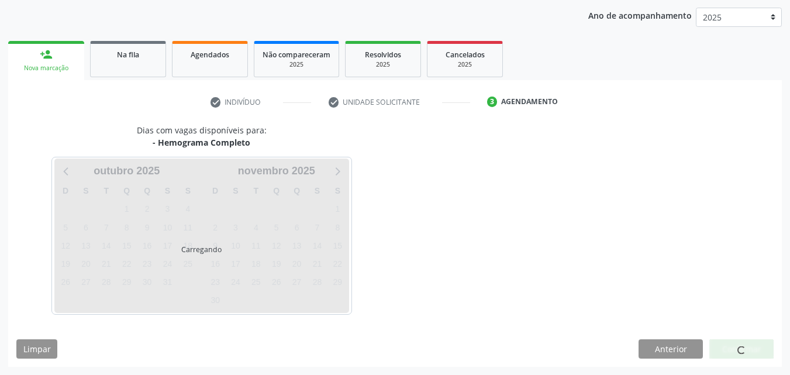
scroll to position [185, 0]
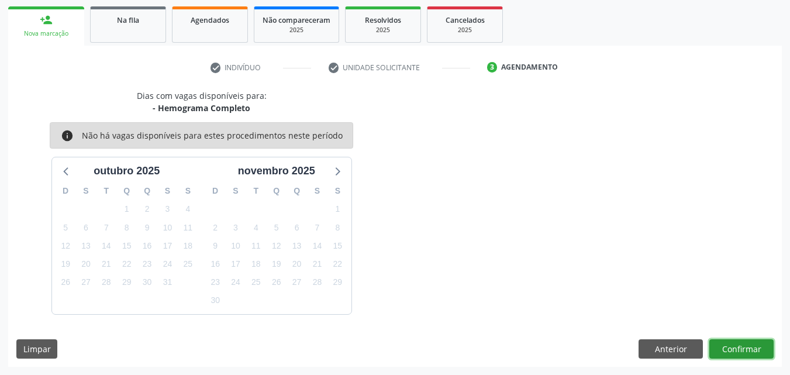
click at [727, 349] on button "Confirmar" at bounding box center [741, 349] width 64 height 20
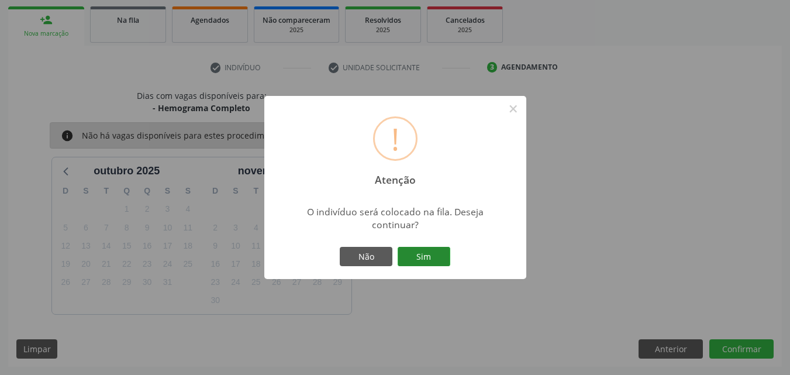
click at [434, 257] on button "Sim" at bounding box center [423, 257] width 53 height 20
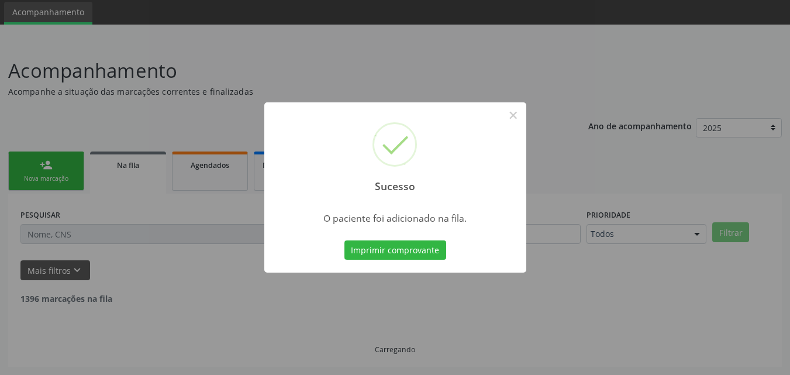
scroll to position [27, 0]
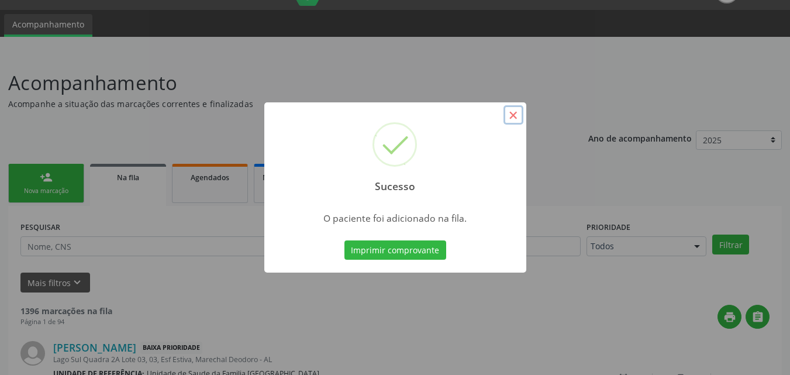
click at [510, 112] on button "×" at bounding box center [513, 115] width 20 height 20
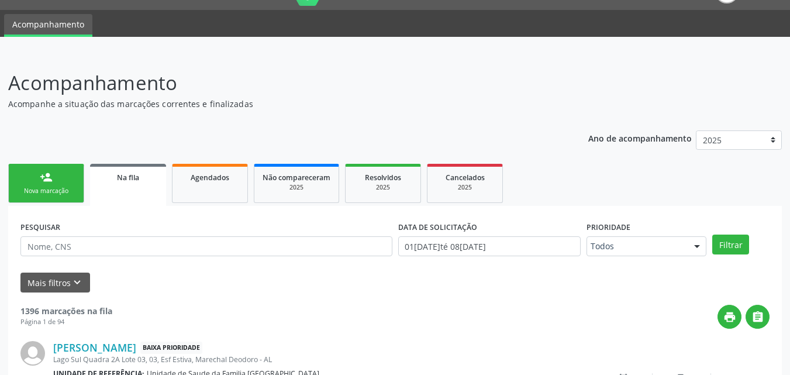
click at [61, 183] on link "person_add Nova marcação" at bounding box center [46, 183] width 76 height 39
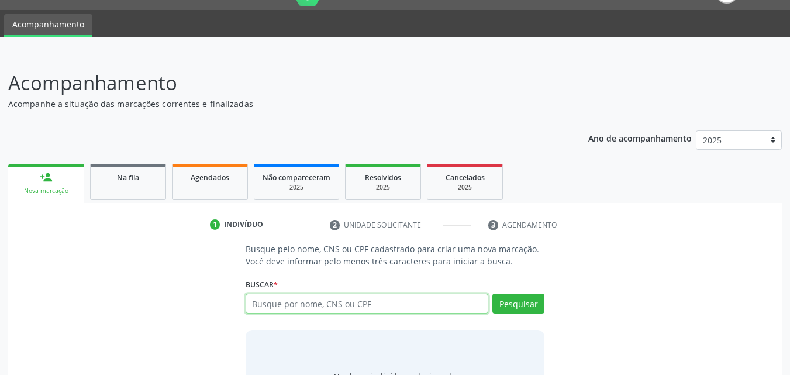
click at [255, 299] on input "text" at bounding box center [366, 303] width 243 height 20
type input "VERA LÚCIA ANCELMO"
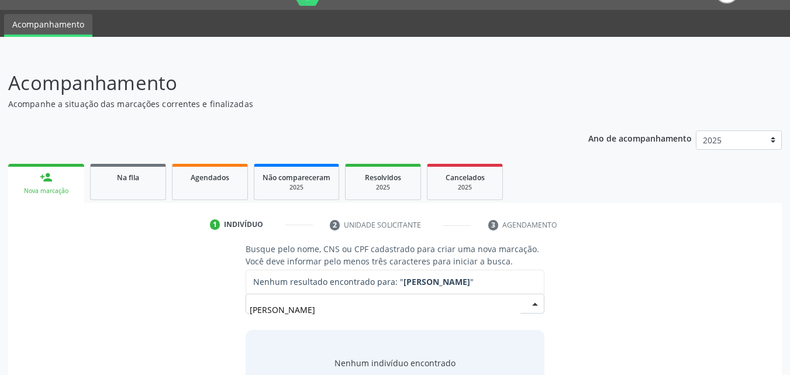
drag, startPoint x: 335, startPoint y: 312, endPoint x: 140, endPoint y: 305, distance: 195.9
click at [140, 305] on div "Busque pelo nome, CNS ou CPF cadastrado para criar uma nova marcação. Você deve…" at bounding box center [394, 333] width 757 height 180
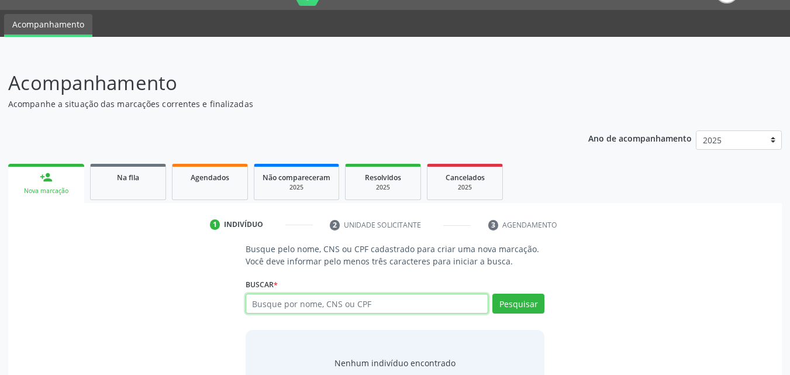
click at [337, 307] on input "text" at bounding box center [366, 303] width 243 height 20
type input "706409656866185"
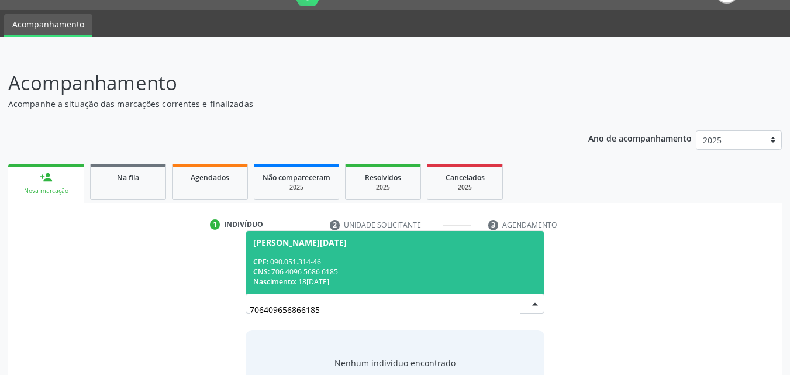
click at [378, 259] on div "CPF: 090.051.314-46" at bounding box center [395, 262] width 284 height 10
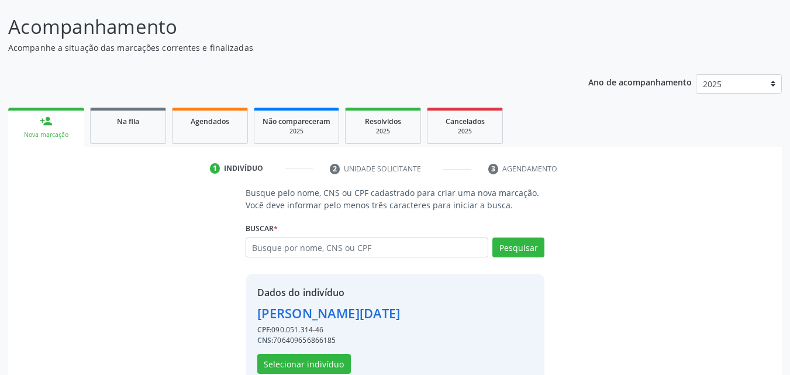
scroll to position [110, 0]
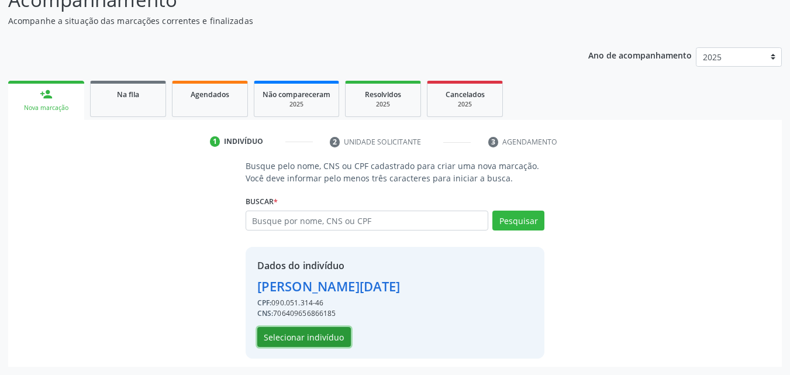
click at [319, 334] on button "Selecionar indivíduo" at bounding box center [304, 337] width 94 height 20
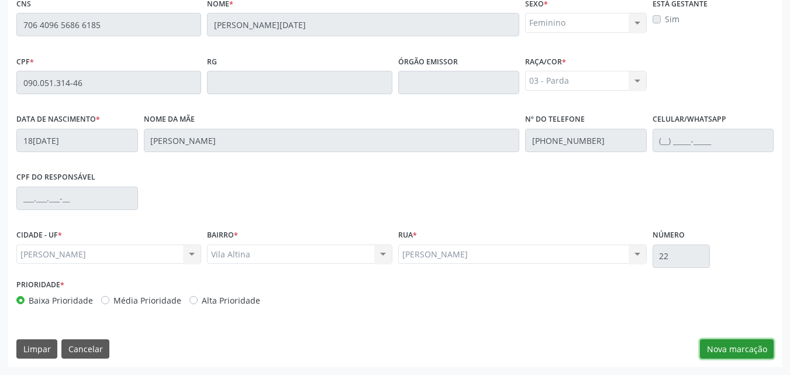
click at [757, 353] on button "Nova marcação" at bounding box center [737, 349] width 74 height 20
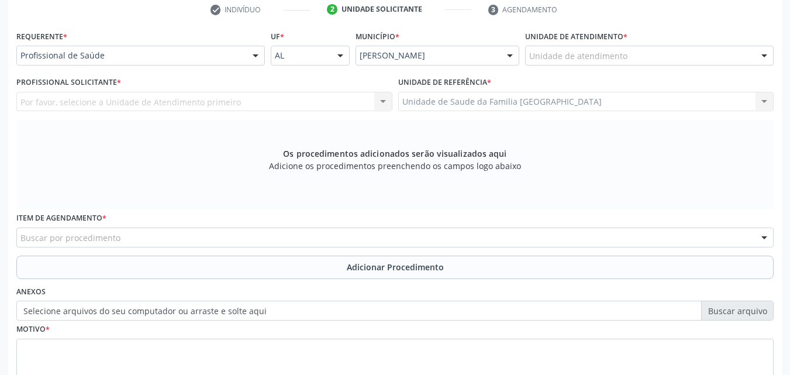
scroll to position [0, 0]
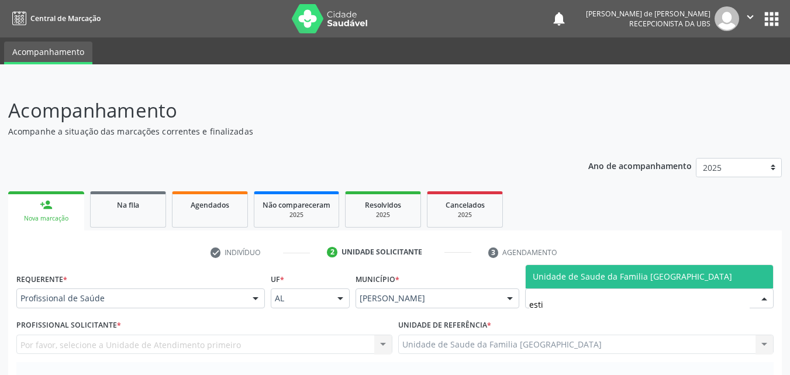
type input "estiv"
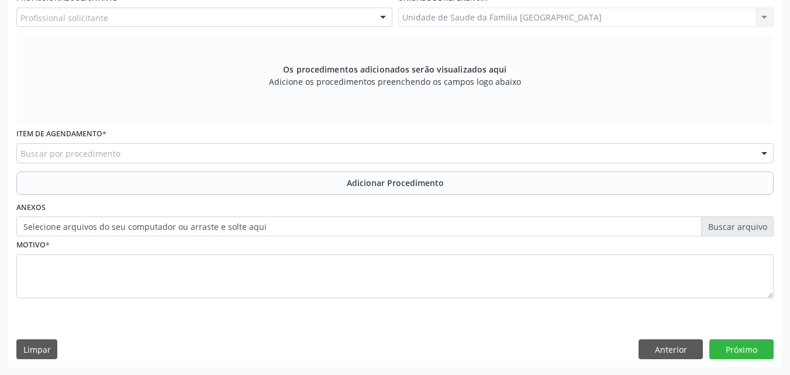
scroll to position [327, 0]
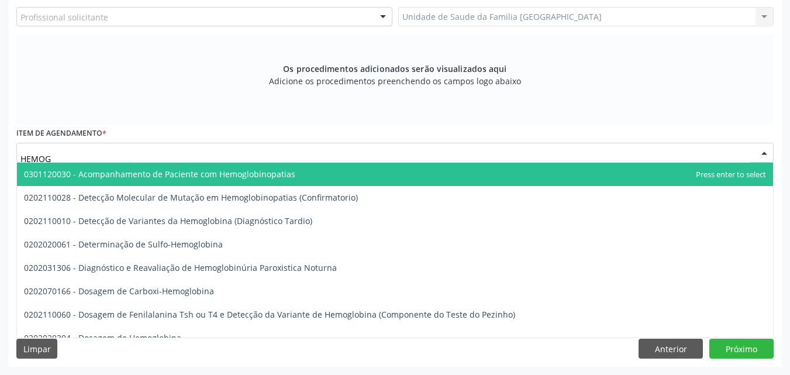
type input "HEMOGR"
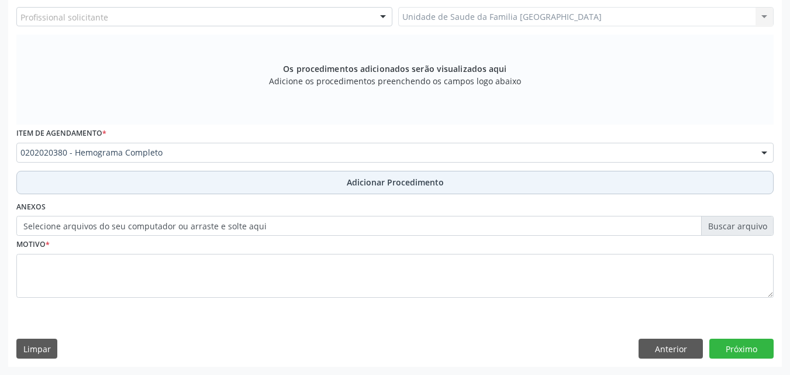
click at [85, 173] on button "Adicionar Procedimento" at bounding box center [394, 182] width 757 height 23
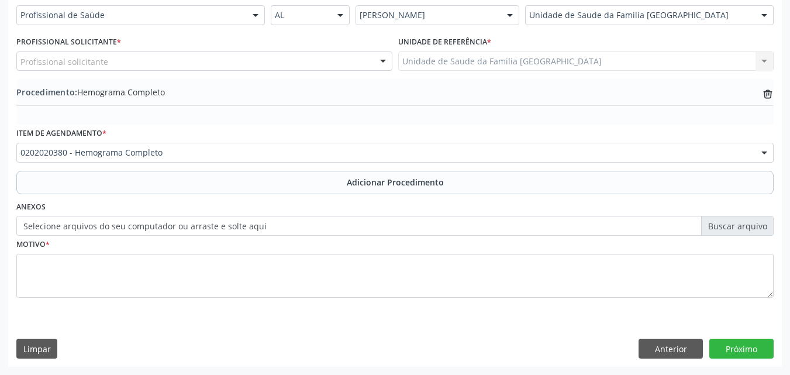
scroll to position [283, 0]
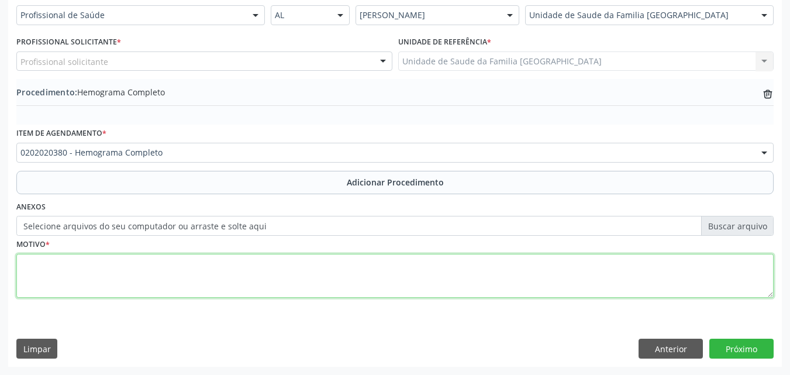
click at [72, 255] on textarea at bounding box center [394, 276] width 757 height 44
paste textarea "700 3079 0351 0640"
type textarea "7"
type textarea "EXAMES LABORATORIAIS."
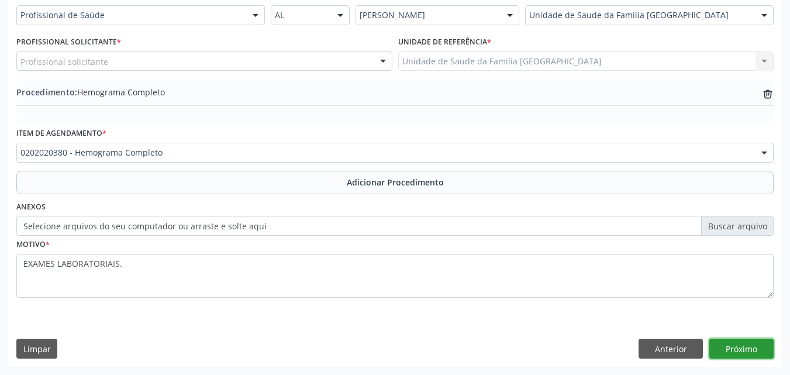
click at [747, 354] on button "Próximo" at bounding box center [741, 348] width 64 height 20
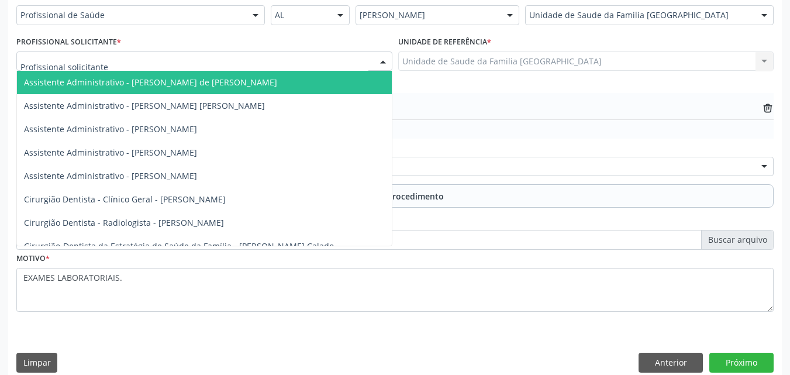
click at [177, 67] on div at bounding box center [204, 61] width 376 height 20
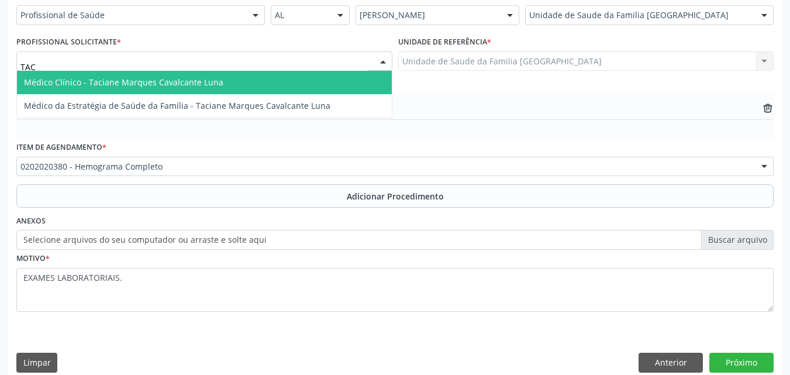
type input "TACI"
click at [173, 79] on span "Médico Clínico - Taciane Marques Cavalcante Luna" at bounding box center [123, 82] width 199 height 11
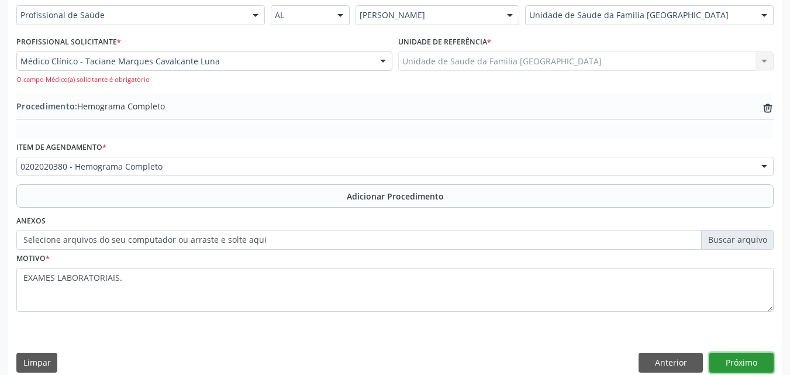
click at [728, 367] on button "Próximo" at bounding box center [741, 362] width 64 height 20
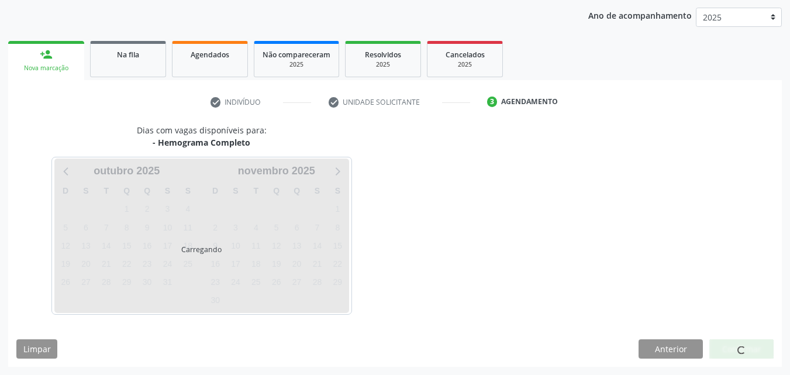
scroll to position [185, 0]
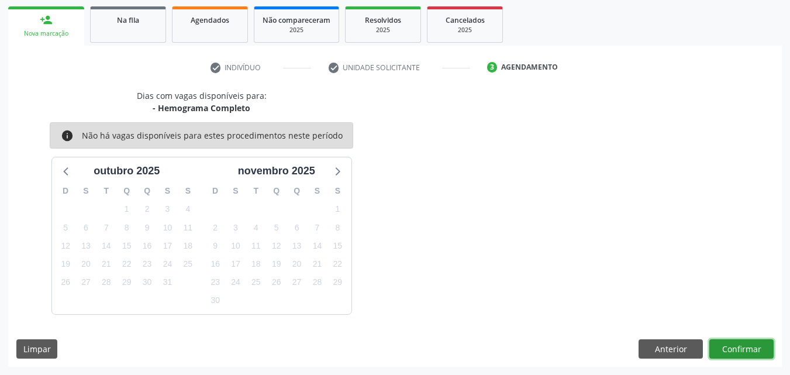
click at [745, 345] on button "Confirmar" at bounding box center [741, 349] width 64 height 20
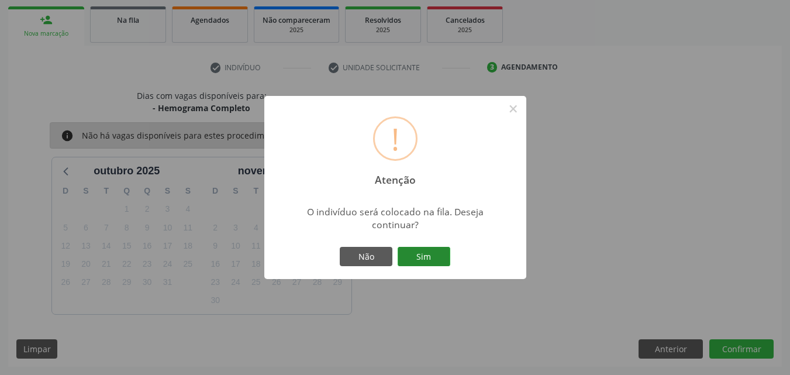
click at [415, 260] on button "Sim" at bounding box center [423, 257] width 53 height 20
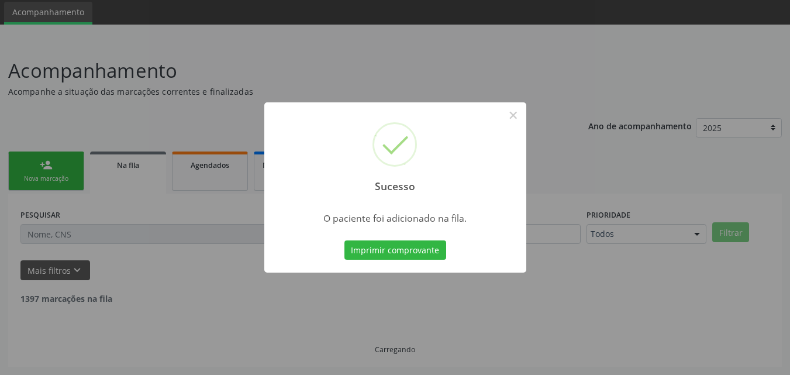
scroll to position [27, 0]
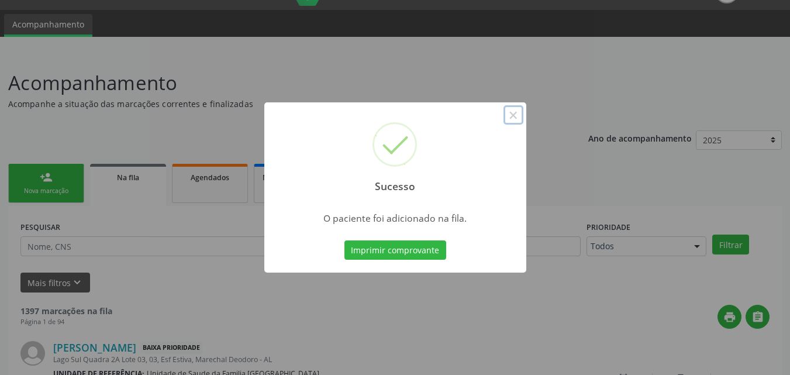
drag, startPoint x: 508, startPoint y: 113, endPoint x: 531, endPoint y: 165, distance: 56.3
click at [508, 112] on button "×" at bounding box center [513, 115] width 20 height 20
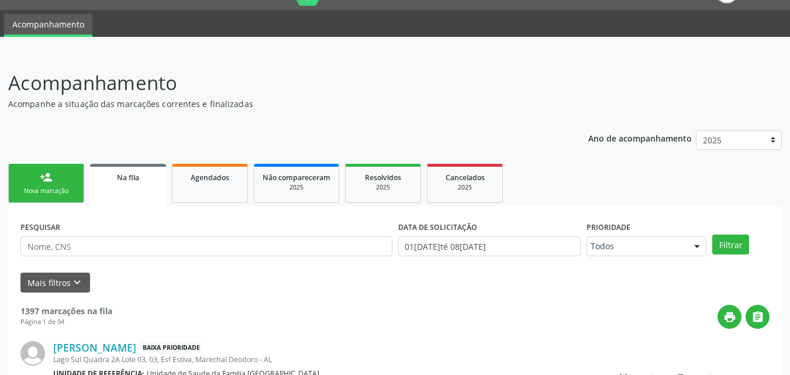
click at [61, 180] on link "person_add Nova marcação" at bounding box center [46, 183] width 76 height 39
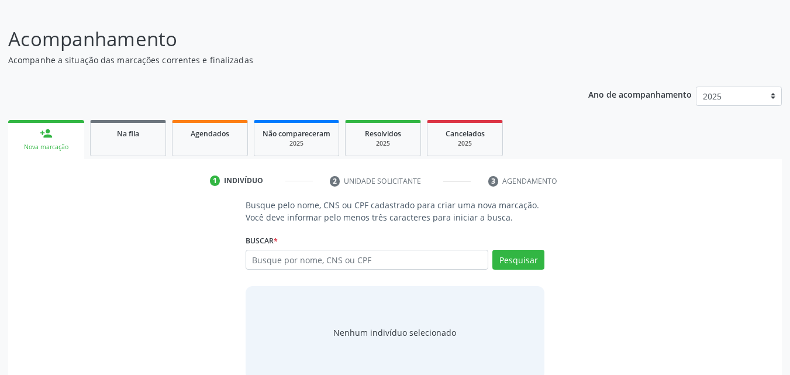
scroll to position [92, 0]
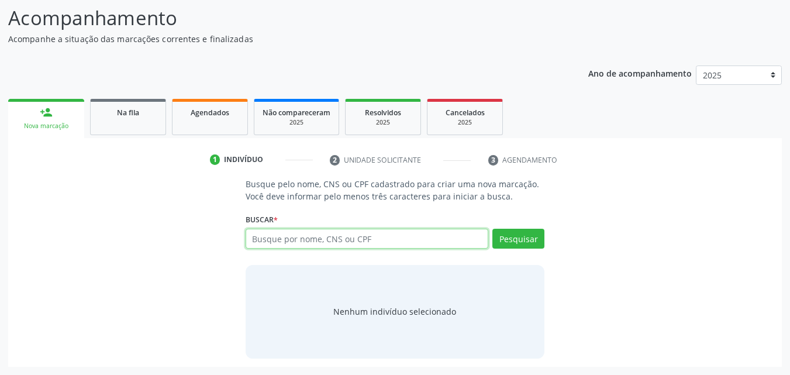
click at [288, 241] on input "text" at bounding box center [366, 239] width 243 height 20
type input "700006332282708"
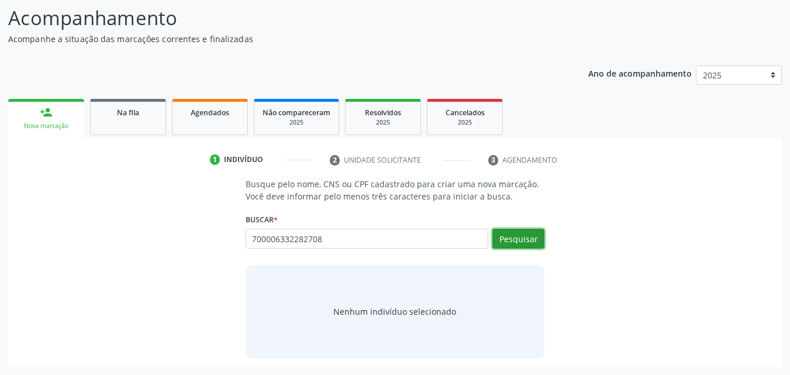
click at [520, 240] on button "Pesquisar" at bounding box center [518, 239] width 52 height 20
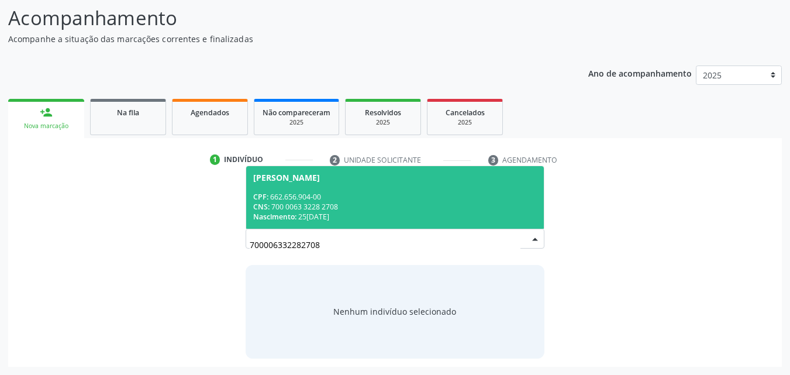
click at [430, 200] on div "CPF: 662.656.904-00" at bounding box center [395, 197] width 284 height 10
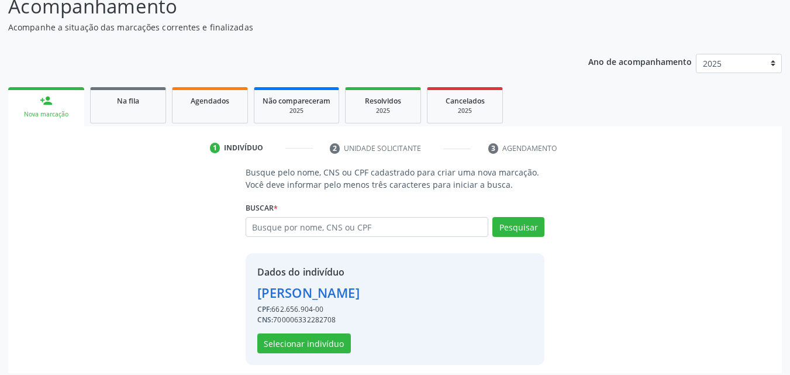
scroll to position [110, 0]
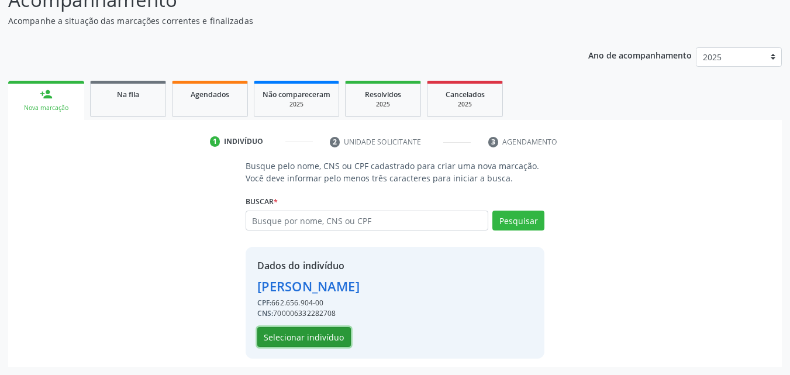
click at [283, 337] on button "Selecionar indivíduo" at bounding box center [304, 337] width 94 height 20
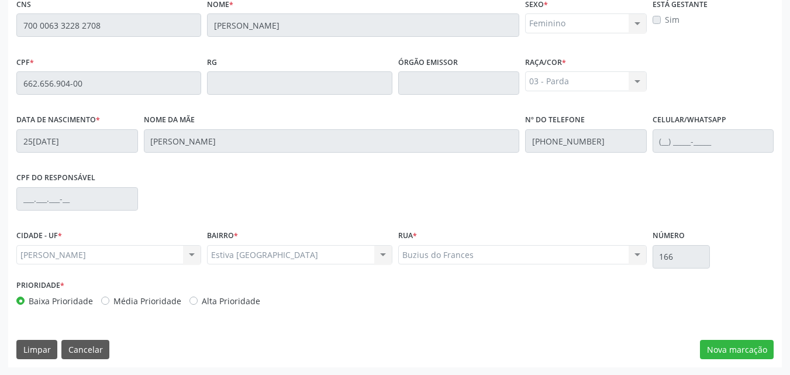
scroll to position [309, 0]
click at [715, 344] on button "Nova marcação" at bounding box center [737, 349] width 74 height 20
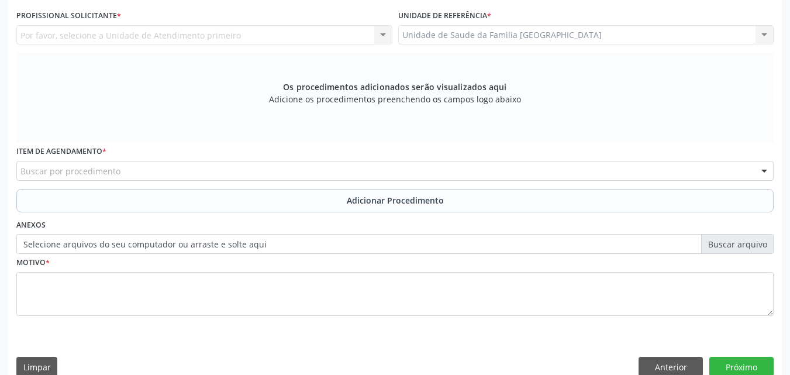
scroll to position [0, 0]
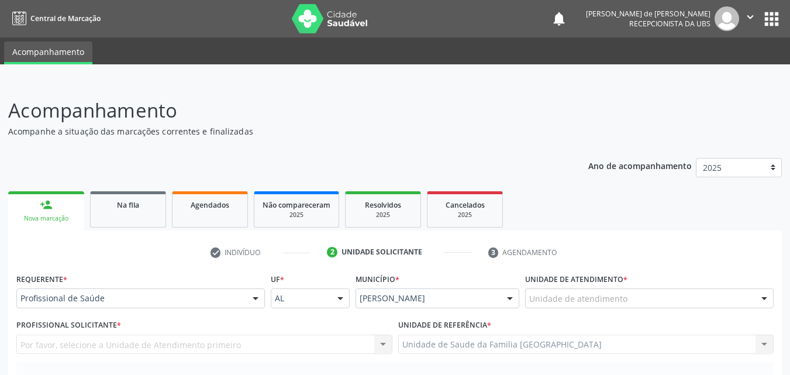
click at [631, 292] on div "Unidade de atendimento" at bounding box center [649, 298] width 248 height 20
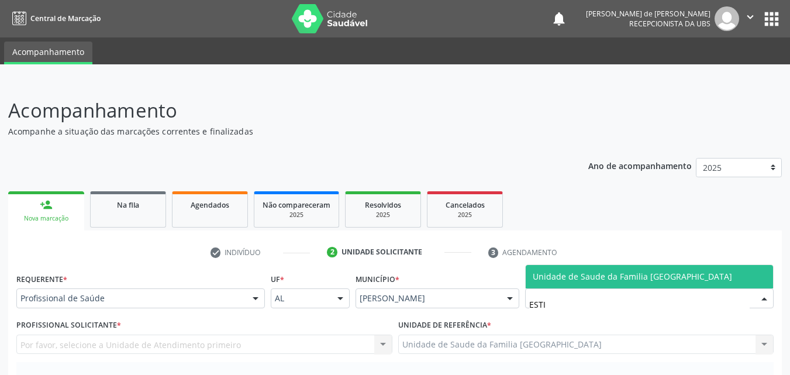
type input "ESTIV"
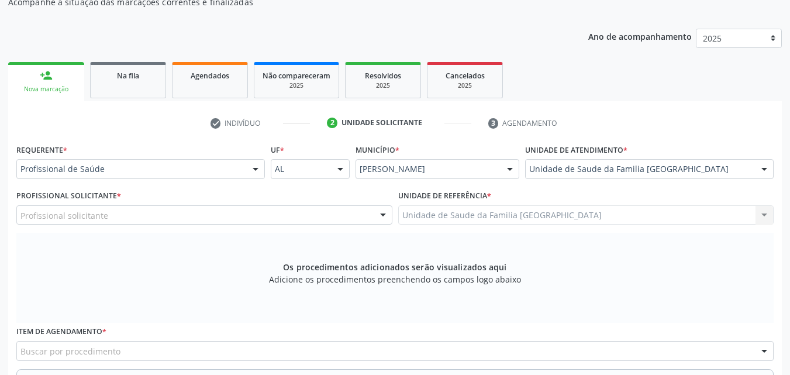
scroll to position [273, 0]
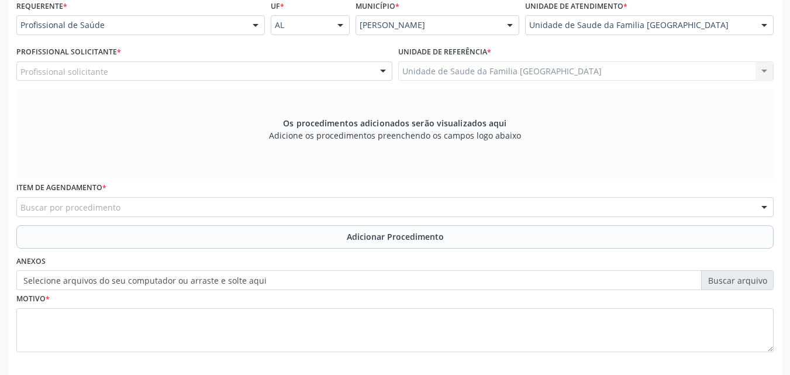
click at [80, 78] on div "Profissional solicitante" at bounding box center [204, 71] width 376 height 20
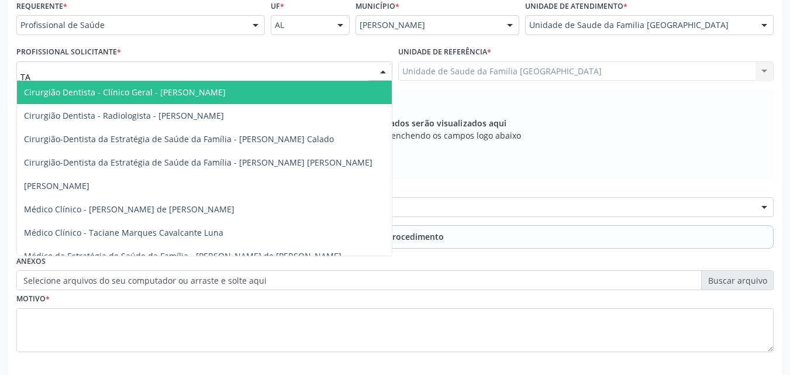
type input "TAC"
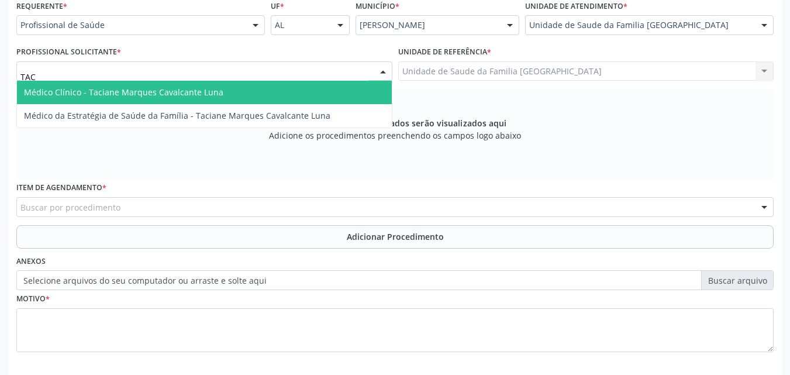
click at [86, 89] on span "Médico Clínico - Taciane Marques Cavalcante Luna" at bounding box center [123, 92] width 199 height 11
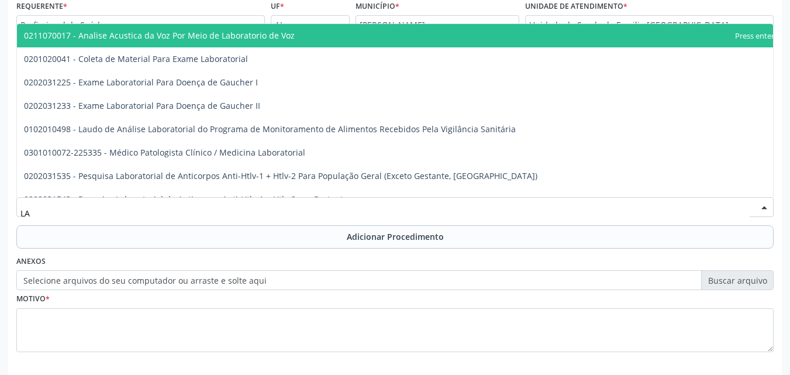
type input "L"
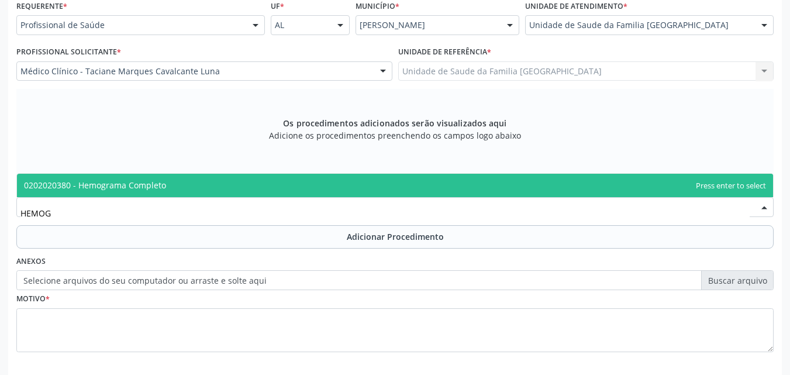
type input "HEMOGR"
click at [46, 181] on span "0202020380 - Hemograma Completo" at bounding box center [95, 184] width 142 height 11
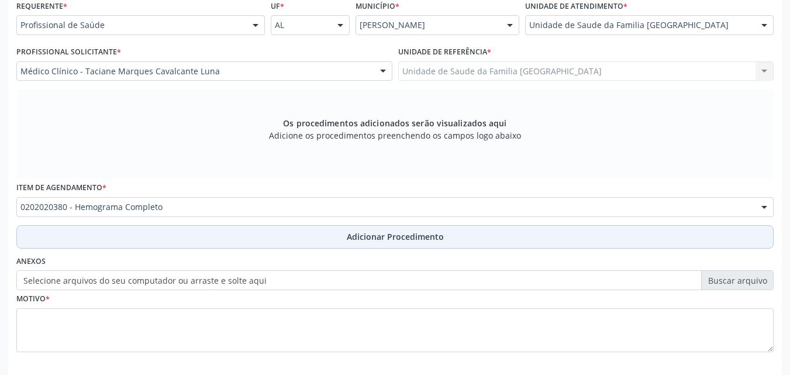
click at [85, 237] on button "Adicionar Procedimento" at bounding box center [394, 236] width 757 height 23
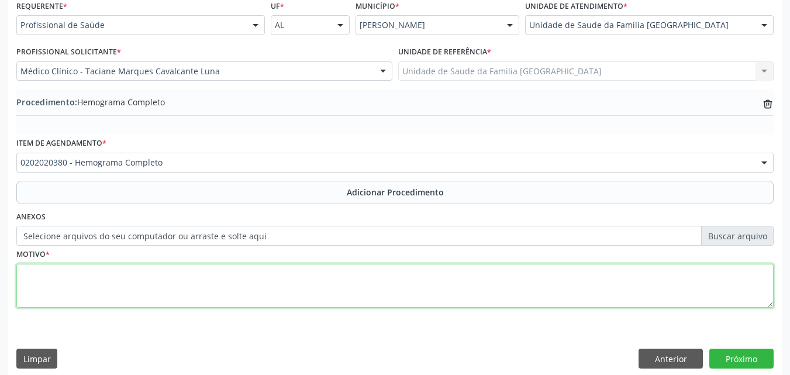
click at [91, 278] on textarea at bounding box center [394, 286] width 757 height 44
paste textarea "700 3079 0351 0640"
type textarea "7"
type textarea "EXAMES LABORATORIAIS."
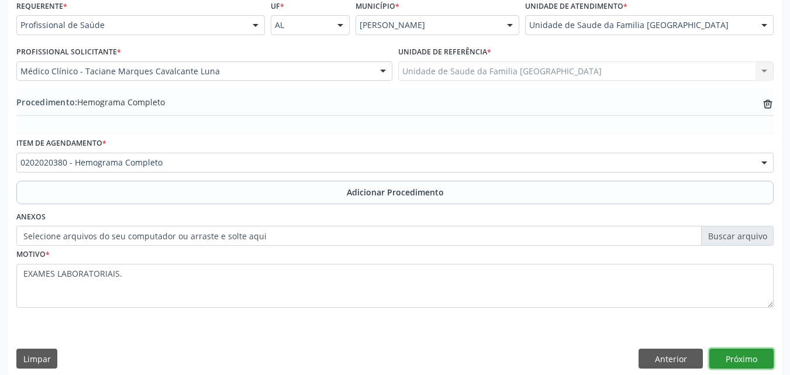
click at [742, 359] on button "Próximo" at bounding box center [741, 358] width 64 height 20
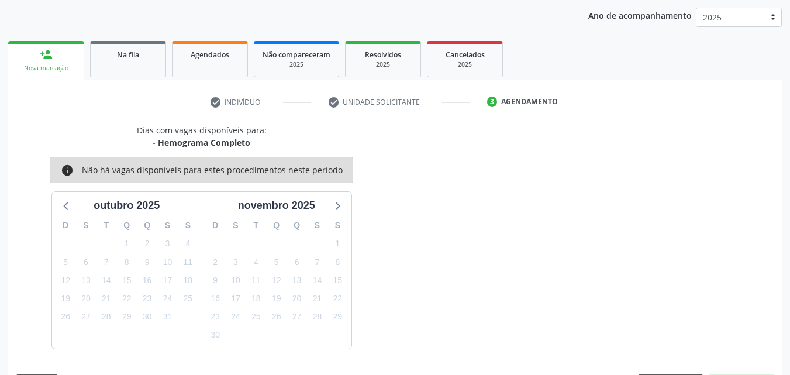
scroll to position [185, 0]
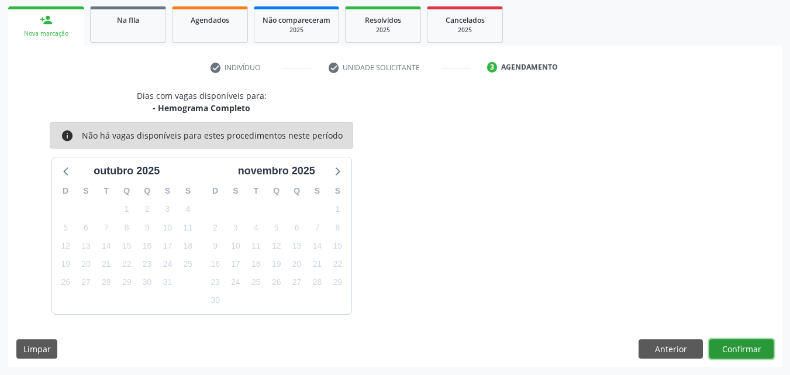
click at [742, 347] on button "Confirmar" at bounding box center [741, 349] width 64 height 20
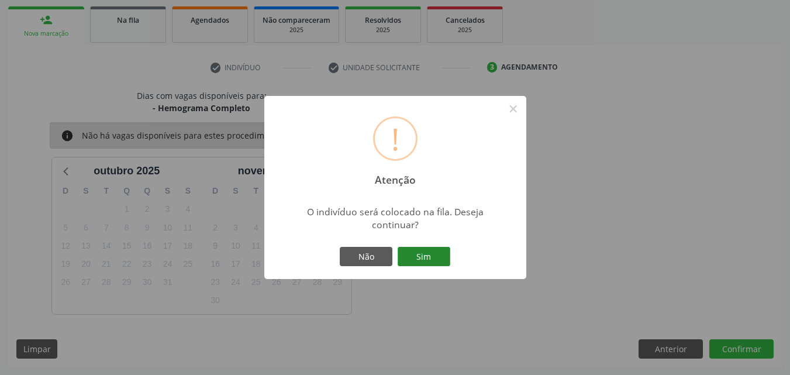
click at [418, 261] on button "Sim" at bounding box center [423, 257] width 53 height 20
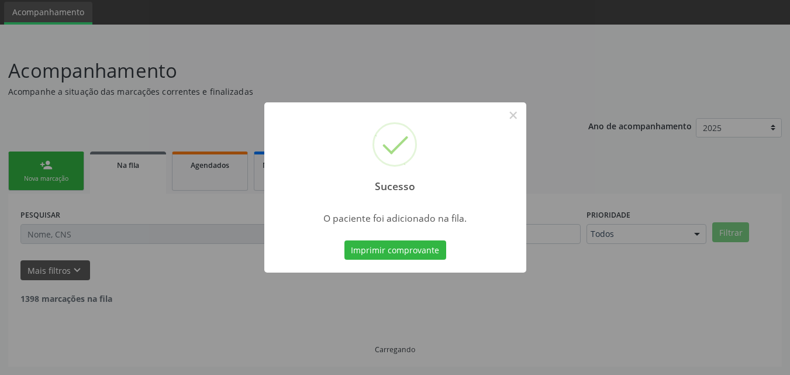
scroll to position [27, 0]
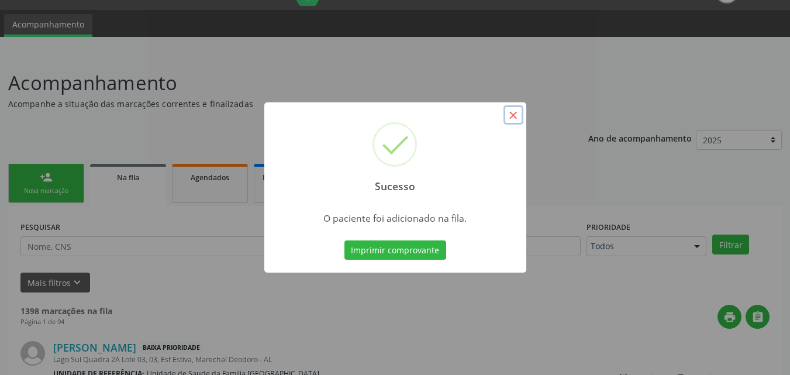
click at [518, 120] on button "×" at bounding box center [513, 115] width 20 height 20
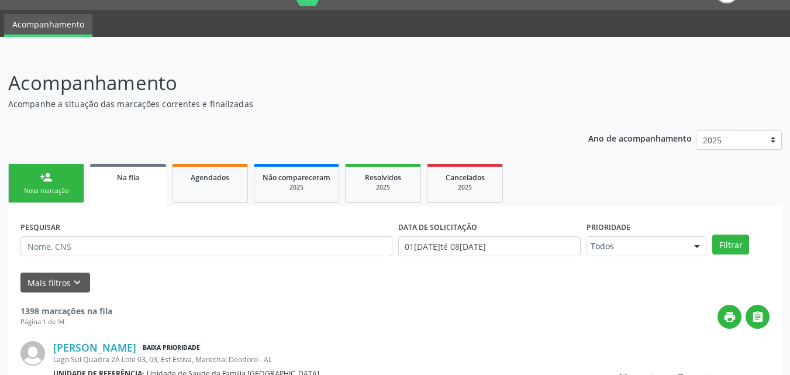
click at [54, 185] on link "person_add Nova marcação" at bounding box center [46, 183] width 76 height 39
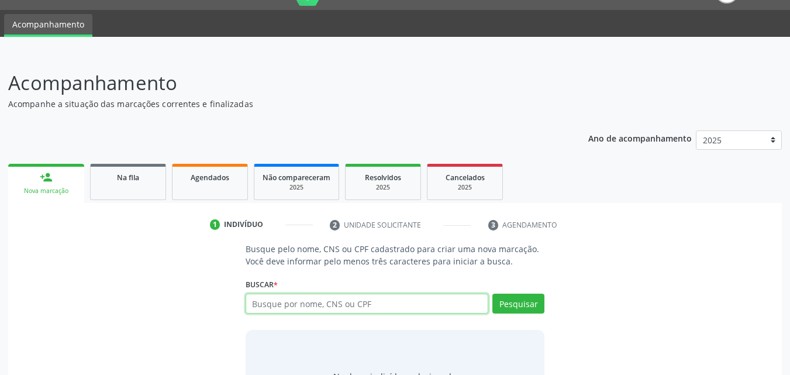
click at [331, 302] on input "text" at bounding box center [366, 303] width 243 height 20
type input "700206439094524"
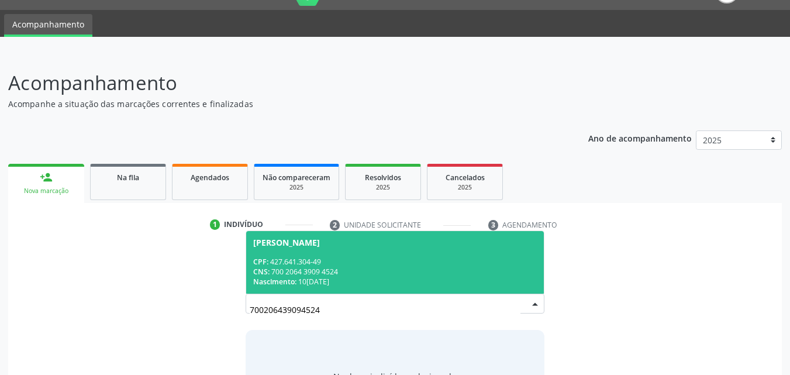
click at [357, 270] on div "CNS: 700 2064 3909 4524" at bounding box center [395, 272] width 284 height 10
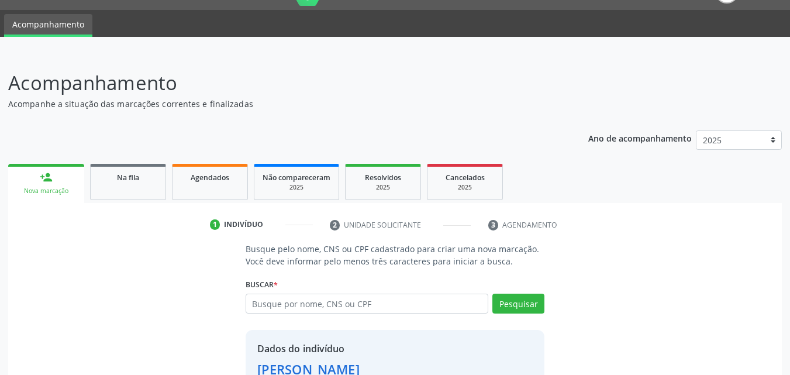
scroll to position [110, 0]
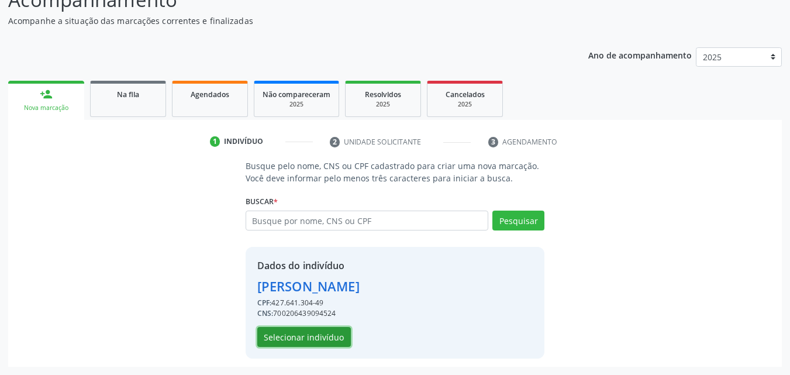
click at [333, 338] on button "Selecionar indivíduo" at bounding box center [304, 337] width 94 height 20
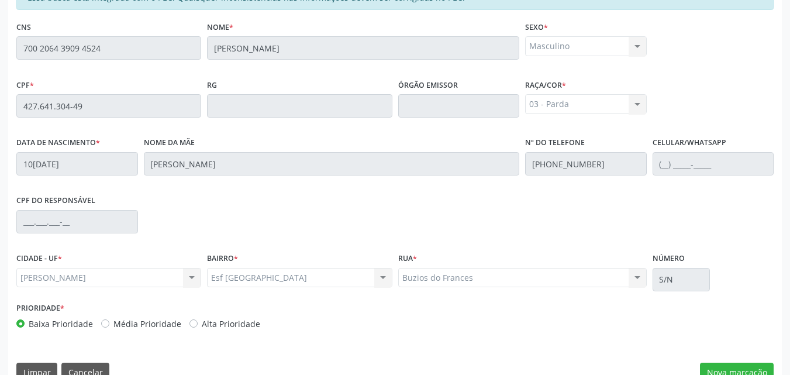
scroll to position [309, 0]
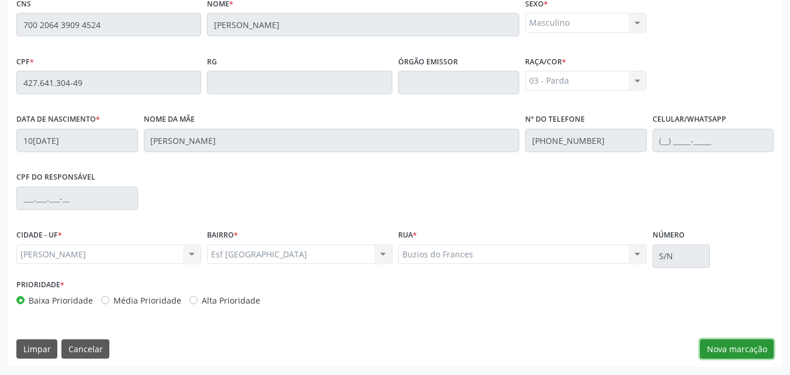
click at [736, 343] on button "Nova marcação" at bounding box center [737, 349] width 74 height 20
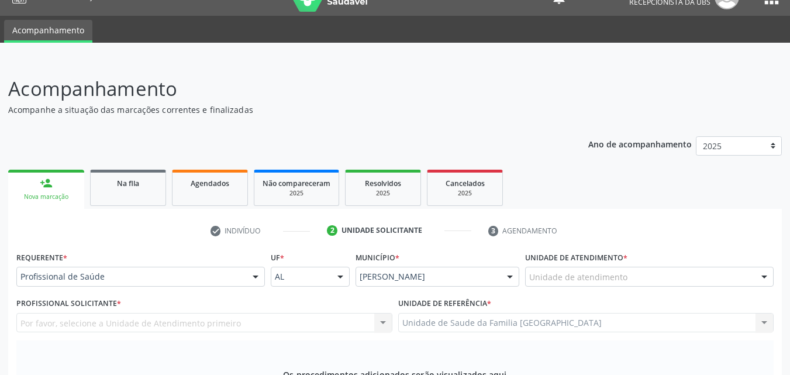
scroll to position [0, 0]
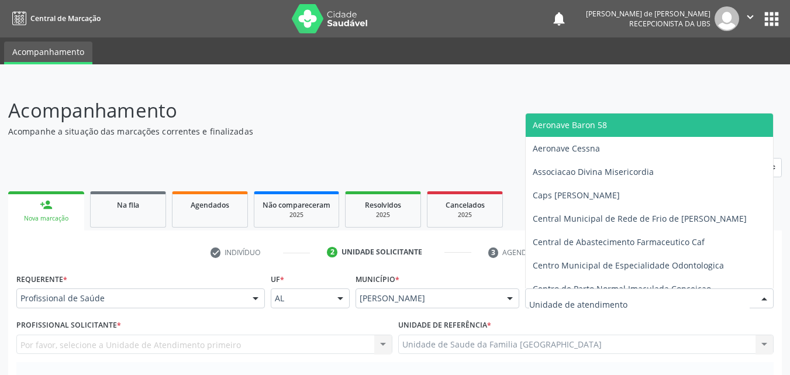
click at [653, 300] on div at bounding box center [649, 298] width 248 height 20
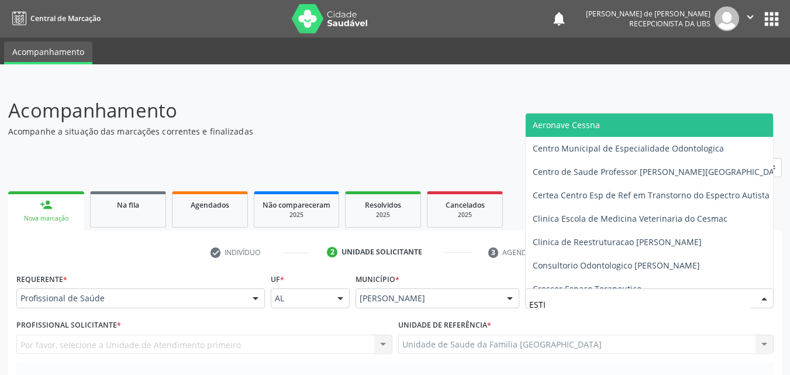
type input "ESTIV"
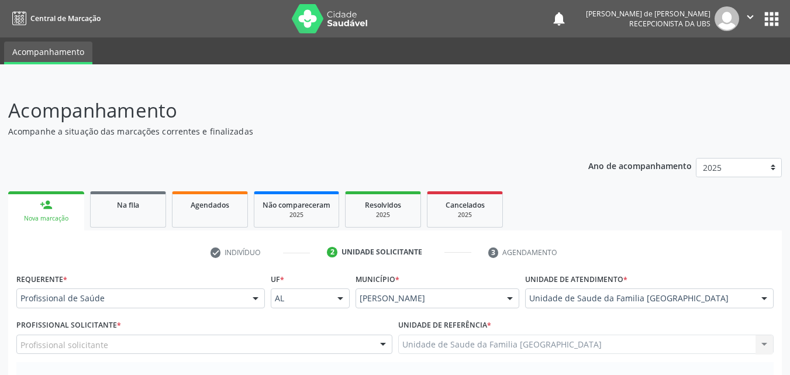
scroll to position [273, 0]
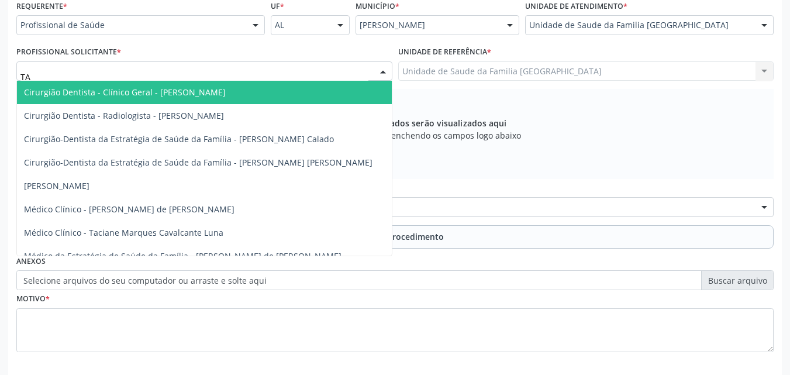
type input "TAC"
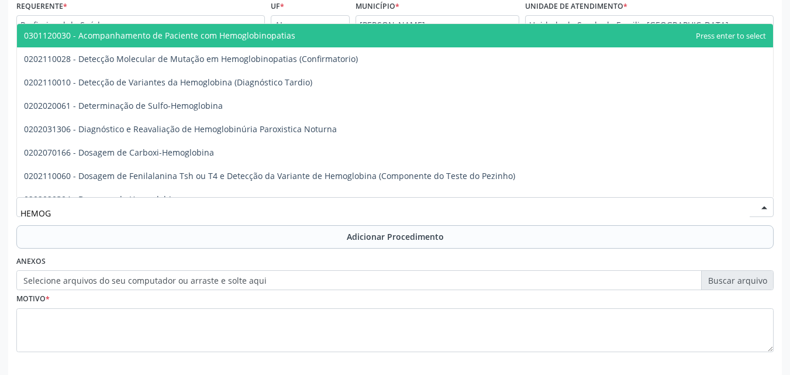
type input "HEMOGR"
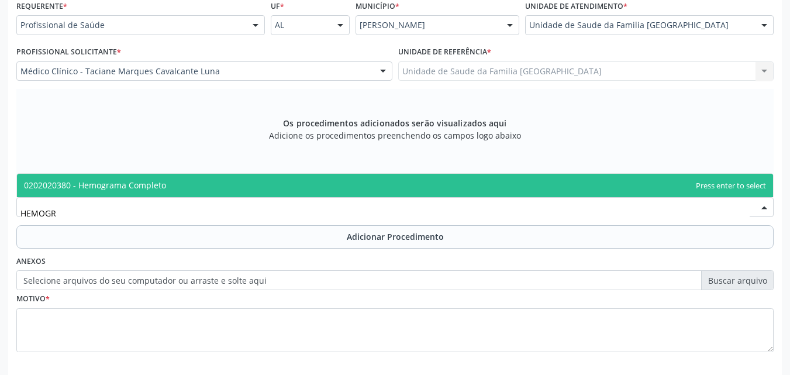
click at [43, 183] on span "0202020380 - Hemograma Completo" at bounding box center [95, 184] width 142 height 11
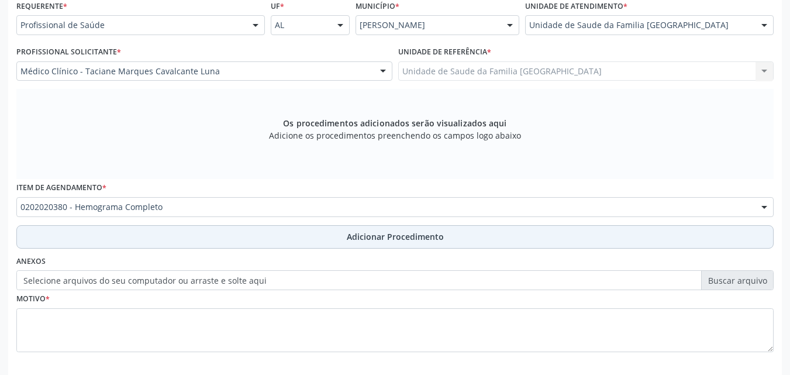
click at [49, 231] on button "Adicionar Procedimento" at bounding box center [394, 236] width 757 height 23
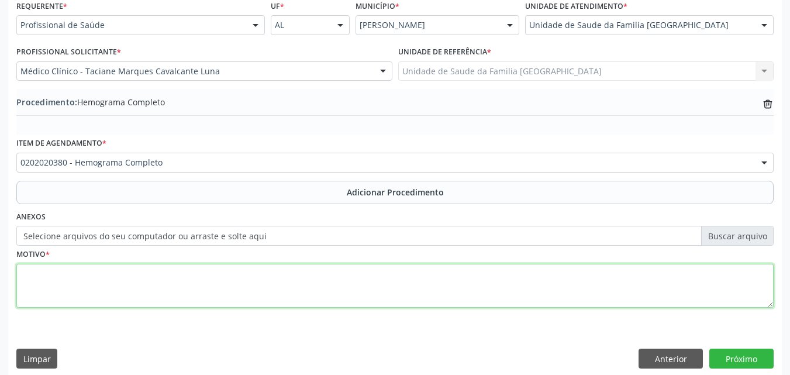
click at [63, 290] on textarea at bounding box center [394, 286] width 757 height 44
paste textarea "700 3079 0351 0640"
type textarea "7"
type textarea "EXAMES LABORATORIAIS."
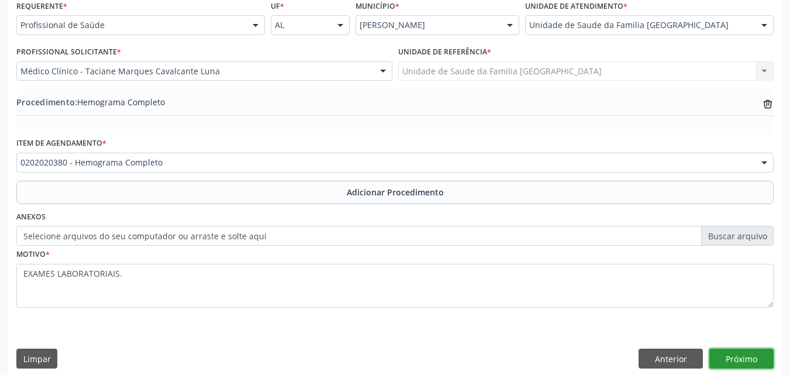
click at [734, 357] on button "Próximo" at bounding box center [741, 358] width 64 height 20
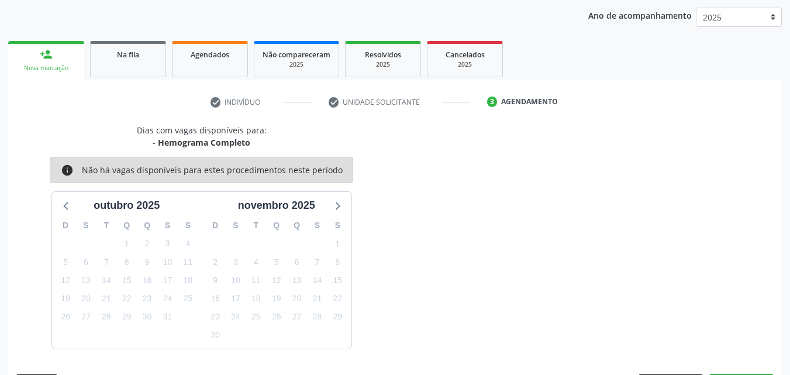
scroll to position [185, 0]
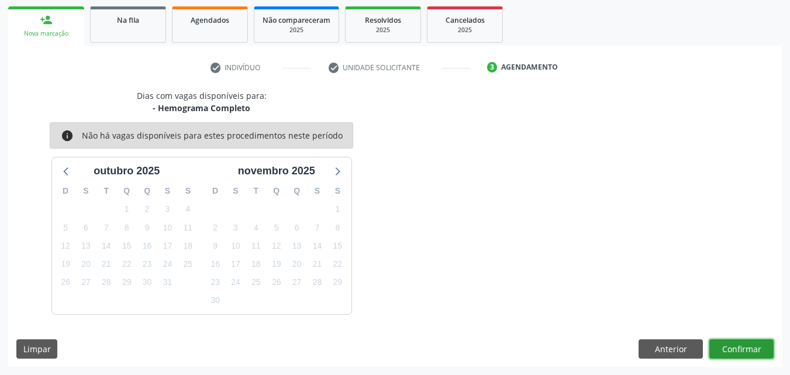
click at [738, 350] on button "Confirmar" at bounding box center [741, 349] width 64 height 20
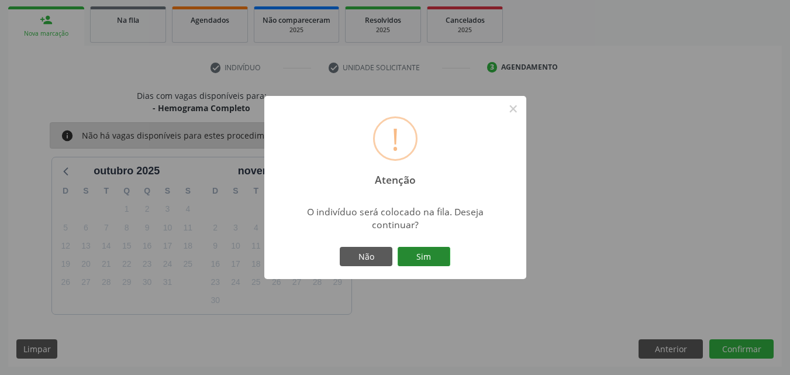
click at [431, 257] on button "Sim" at bounding box center [423, 257] width 53 height 20
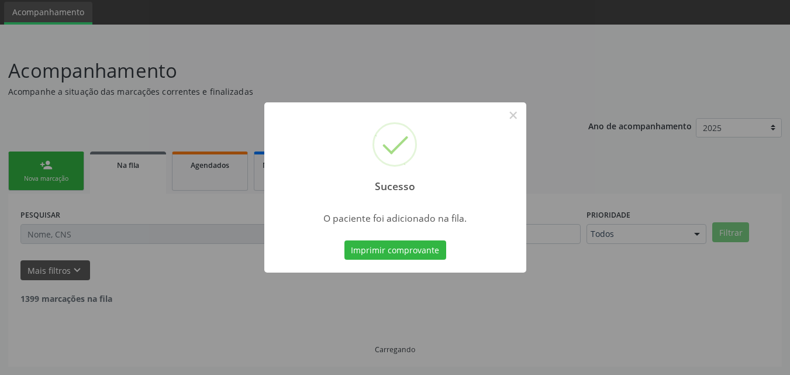
scroll to position [27, 0]
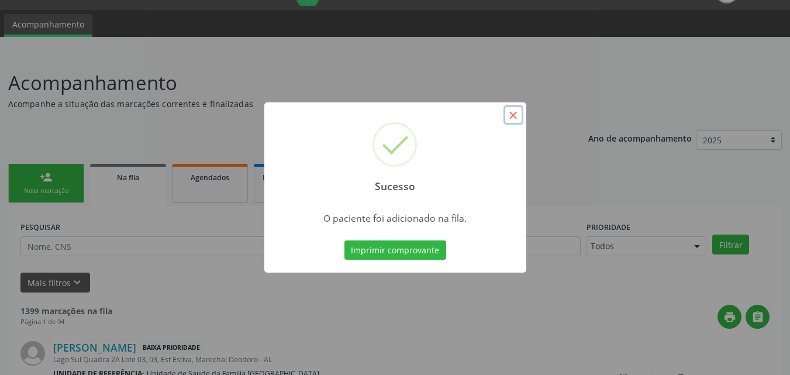
click at [511, 113] on button "×" at bounding box center [513, 115] width 20 height 20
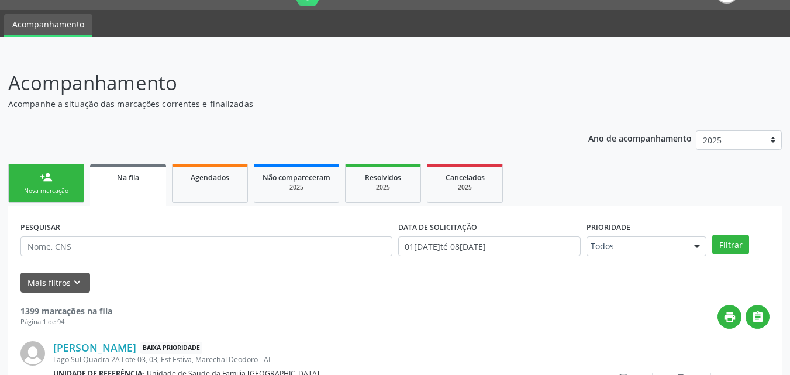
click at [44, 184] on link "person_add Nova marcação" at bounding box center [46, 183] width 76 height 39
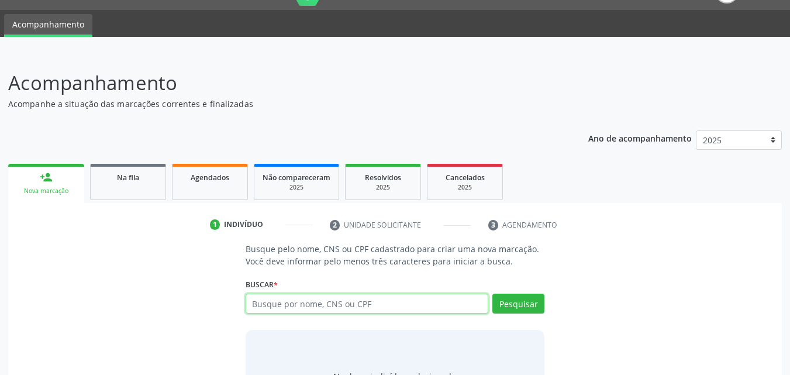
click at [267, 304] on input "text" at bounding box center [366, 303] width 243 height 20
type input "700307903510640"
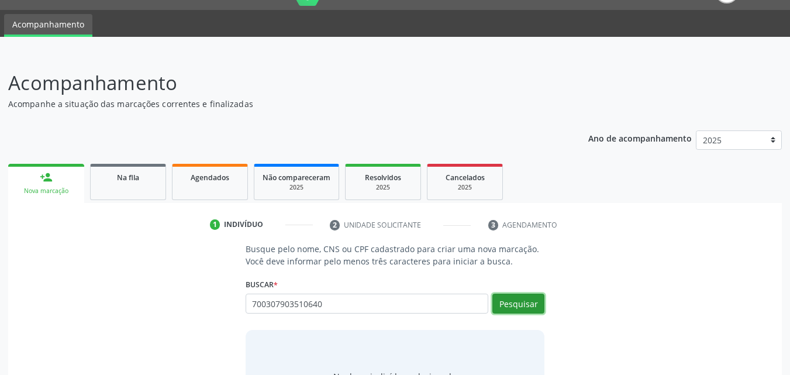
click at [531, 299] on button "Pesquisar" at bounding box center [518, 303] width 52 height 20
type input "700307903510640"
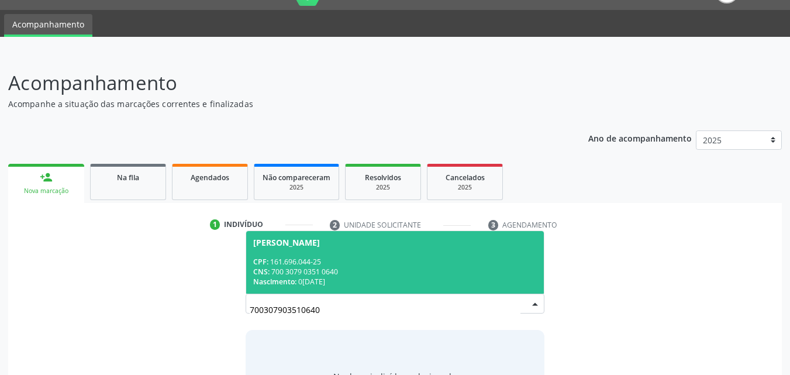
click at [364, 265] on div "CPF: 161.696.044-25" at bounding box center [395, 262] width 284 height 10
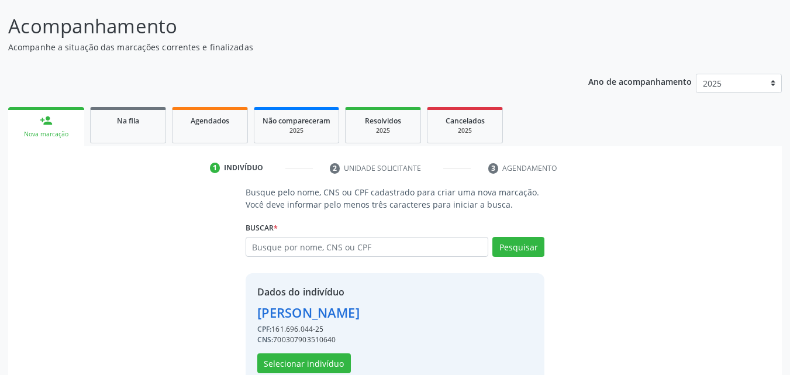
scroll to position [110, 0]
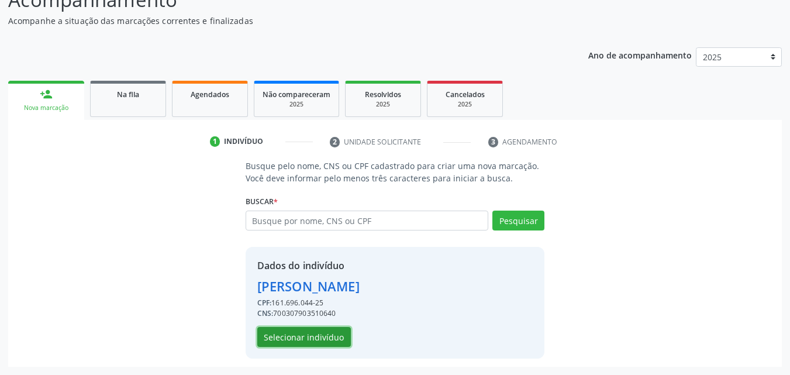
click at [331, 335] on button "Selecionar indivíduo" at bounding box center [304, 337] width 94 height 20
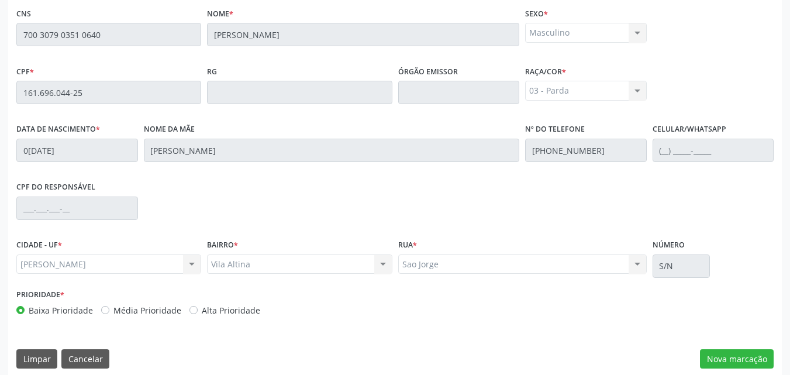
scroll to position [309, 0]
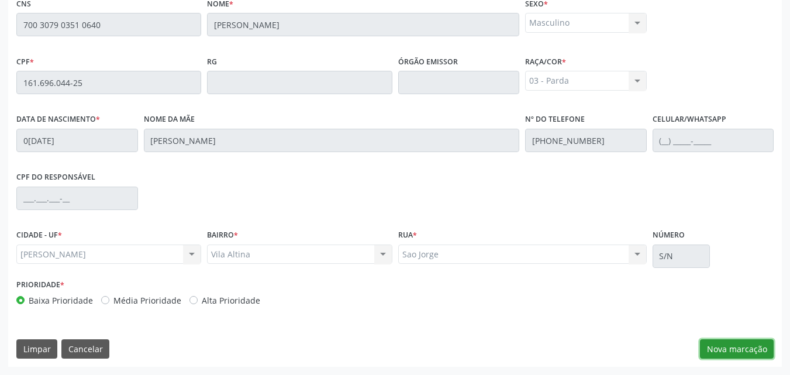
click at [722, 350] on button "Nova marcação" at bounding box center [737, 349] width 74 height 20
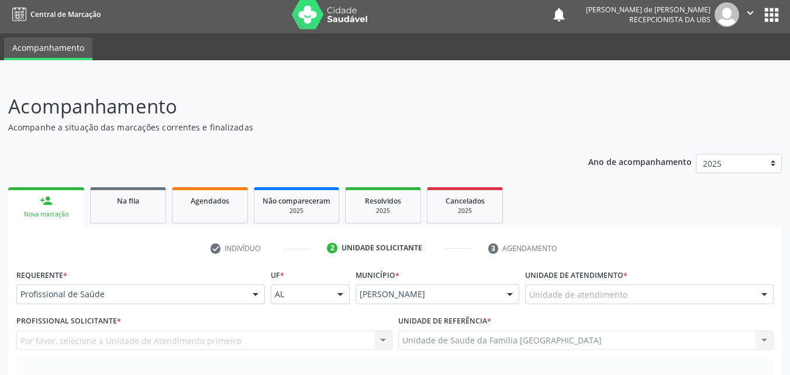
scroll to position [0, 0]
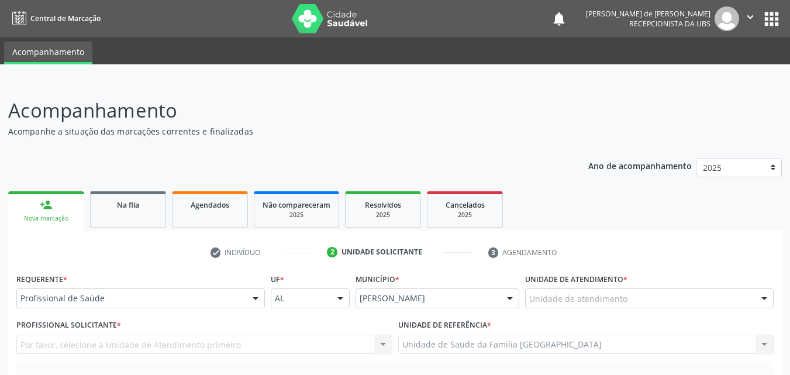
click at [641, 302] on div "Unidade de atendimento" at bounding box center [649, 298] width 248 height 20
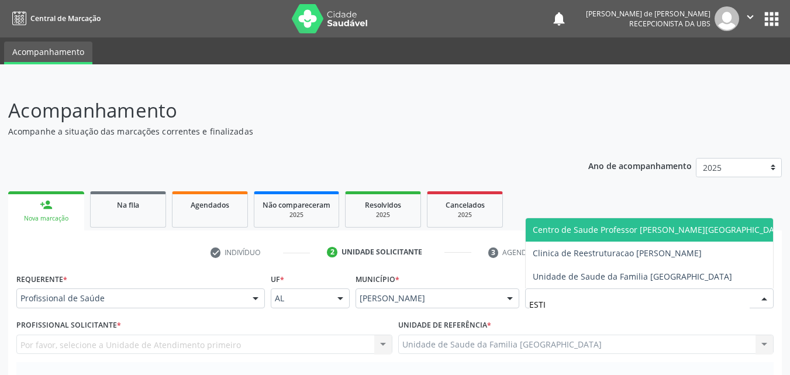
type input "ESTIV"
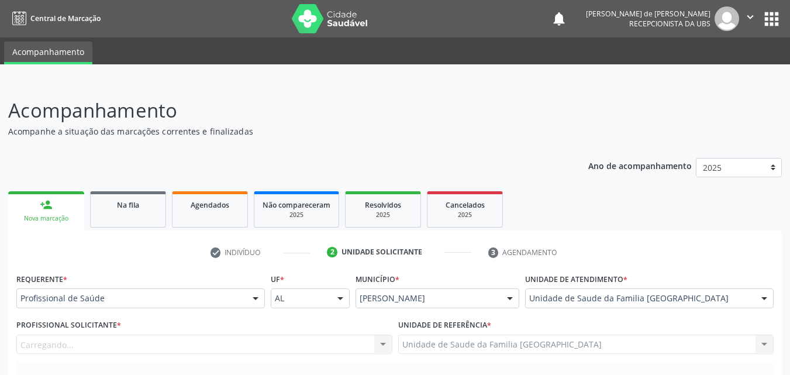
scroll to position [273, 0]
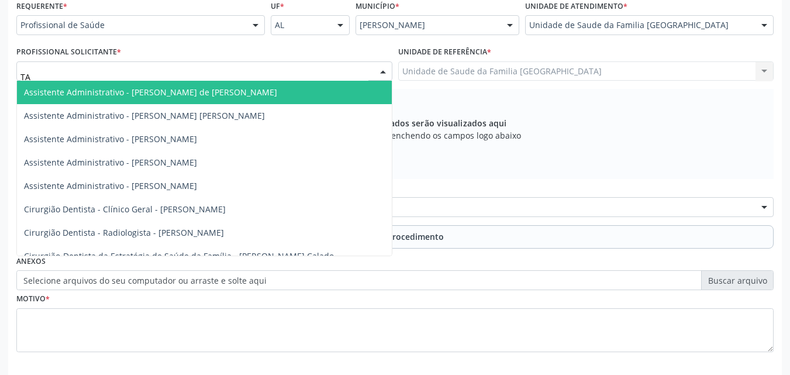
type input "TAC"
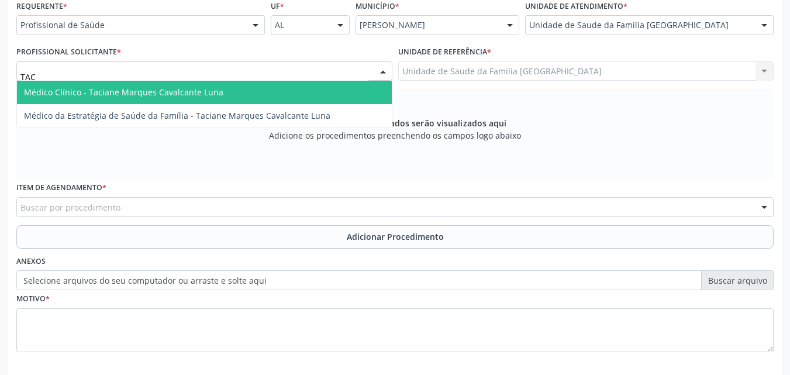
click at [73, 89] on span "Médico Clínico - Taciane Marques Cavalcante Luna" at bounding box center [123, 92] width 199 height 11
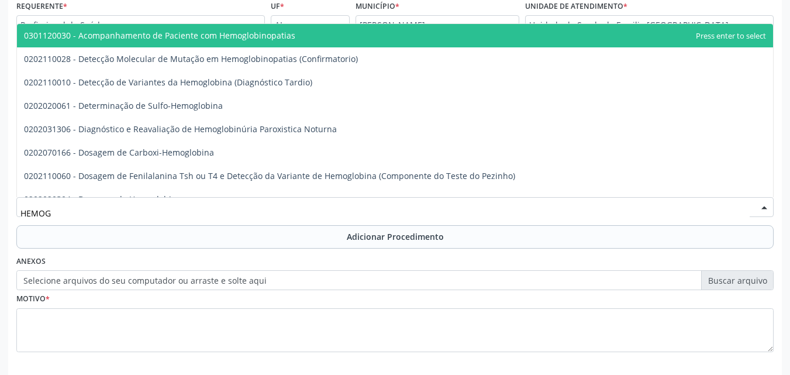
type input "HEMOGR"
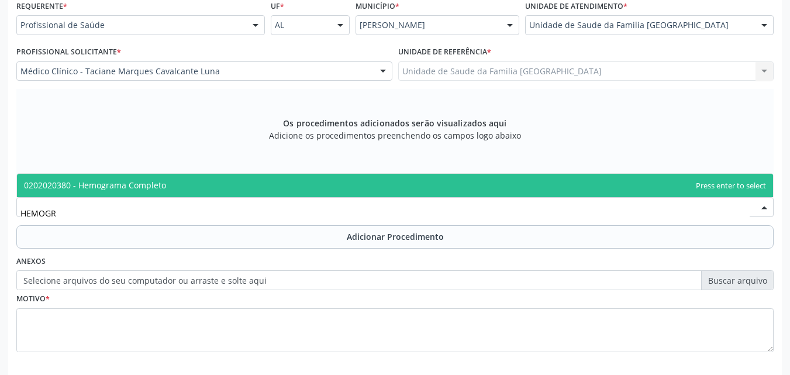
click at [175, 182] on span "0202020380 - Hemograma Completo" at bounding box center [395, 185] width 756 height 23
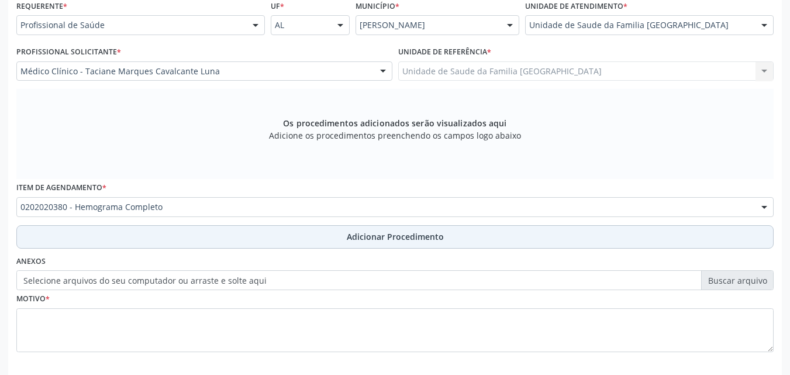
click at [161, 237] on button "Adicionar Procedimento" at bounding box center [394, 236] width 757 height 23
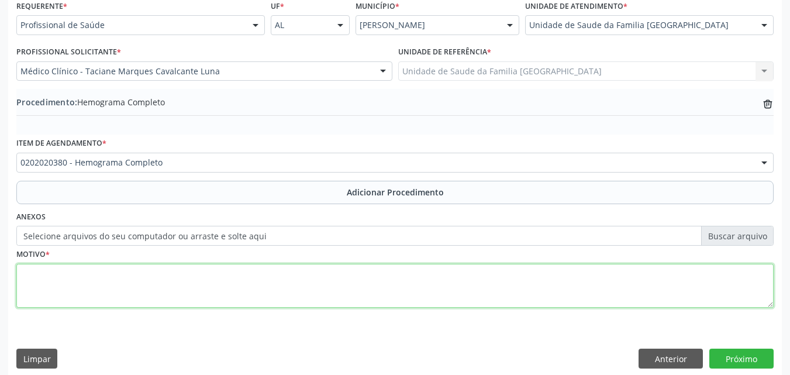
click at [151, 277] on textarea at bounding box center [394, 286] width 757 height 44
type textarea "EXAMES LABORATORIAIS."
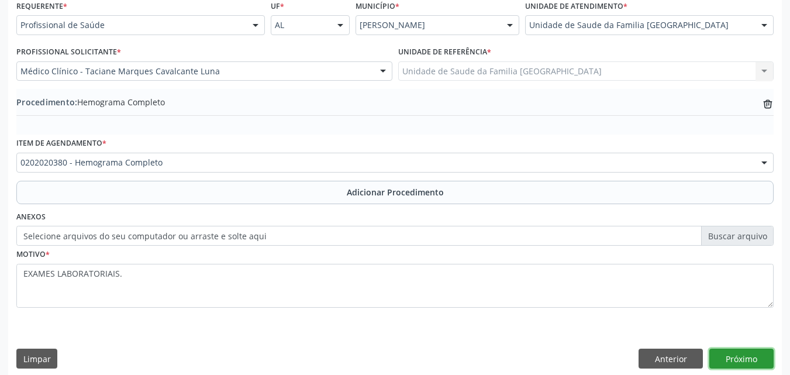
click at [723, 354] on button "Próximo" at bounding box center [741, 358] width 64 height 20
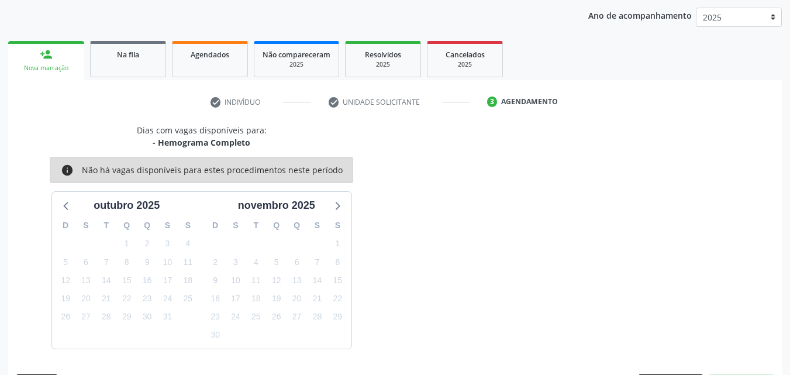
scroll to position [185, 0]
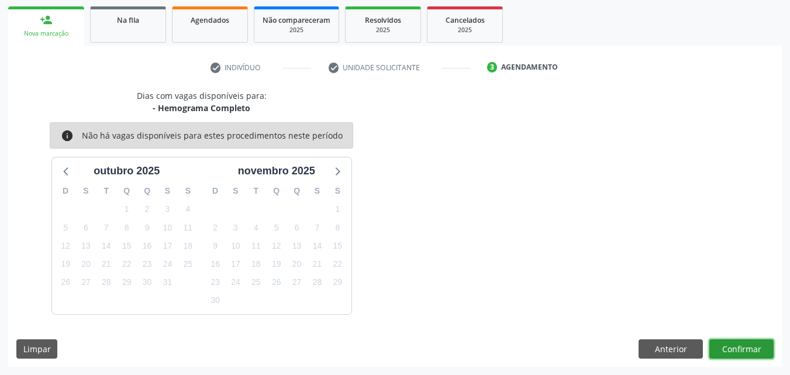
click at [726, 343] on button "Confirmar" at bounding box center [741, 349] width 64 height 20
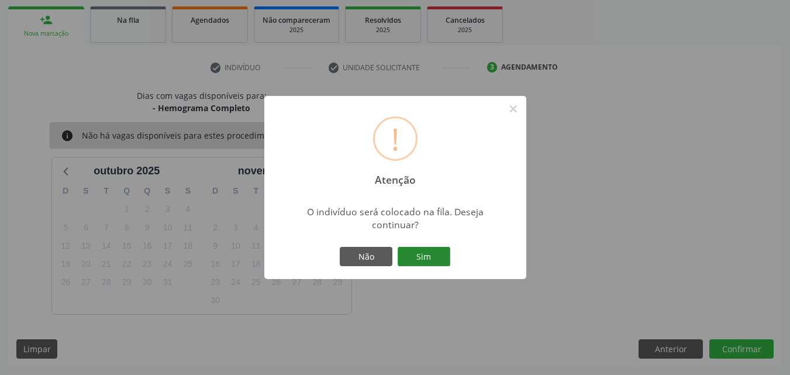
click at [437, 260] on button "Sim" at bounding box center [423, 257] width 53 height 20
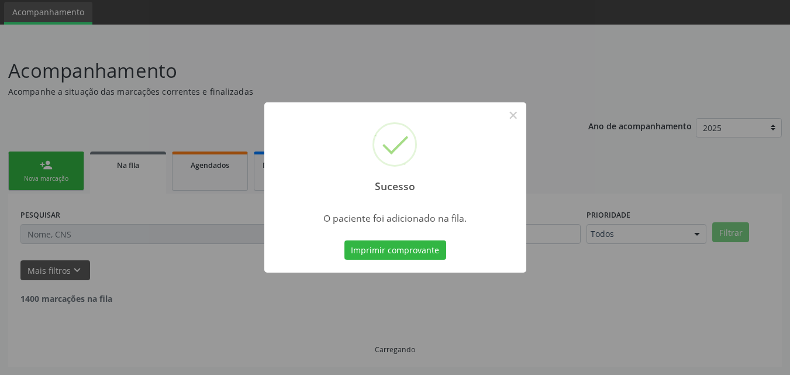
scroll to position [27, 0]
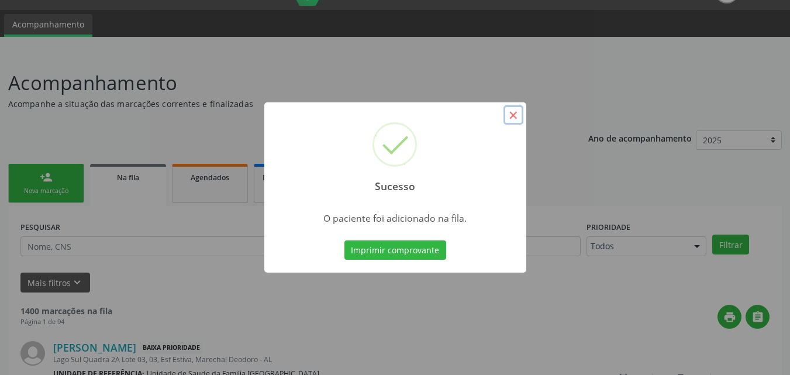
click at [512, 109] on button "×" at bounding box center [513, 115] width 20 height 20
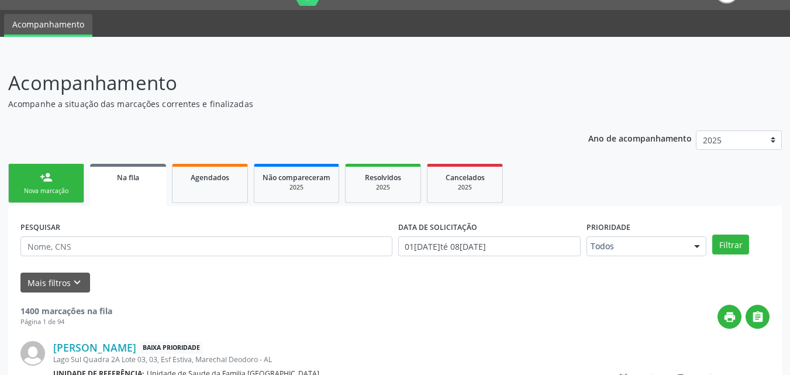
click at [126, 179] on span "Na fila" at bounding box center [128, 177] width 22 height 10
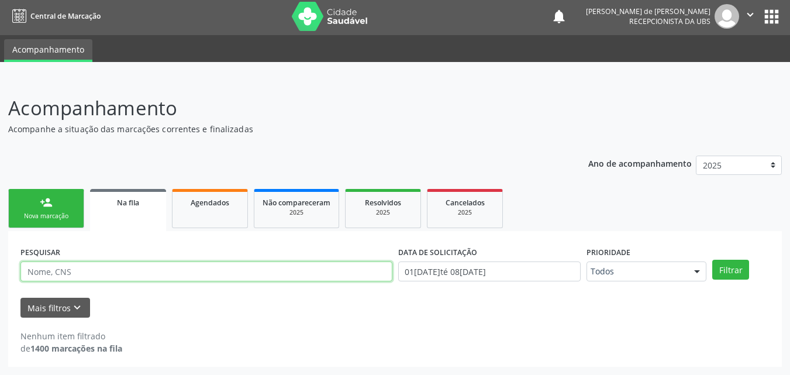
click at [66, 273] on input "text" at bounding box center [206, 271] width 372 height 20
type input "WIDS"
click at [712, 260] on button "Filtrar" at bounding box center [730, 270] width 37 height 20
drag, startPoint x: 30, startPoint y: 262, endPoint x: 0, endPoint y: 258, distance: 30.1
click at [0, 258] on div "Acompanhamento Acompanhe a situação das marcações correntes e finalizadas Relat…" at bounding box center [395, 226] width 790 height 296
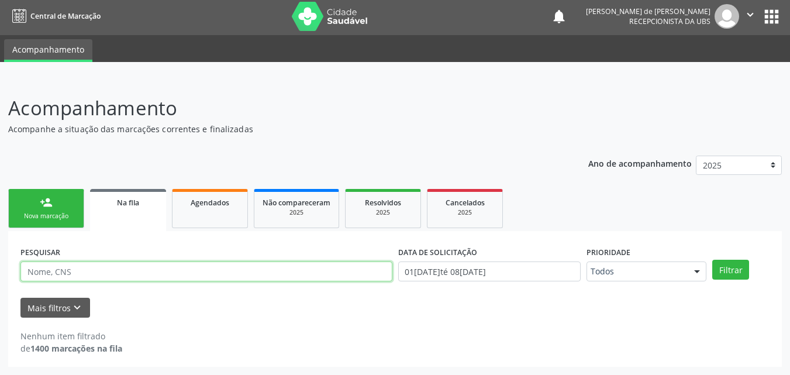
click at [143, 264] on input "text" at bounding box center [206, 271] width 372 height 20
paste input "700602970453567"
type input "700602970453567"
click at [712, 260] on button "Filtrar" at bounding box center [730, 270] width 37 height 20
drag, startPoint x: 113, startPoint y: 275, endPoint x: 0, endPoint y: 258, distance: 114.1
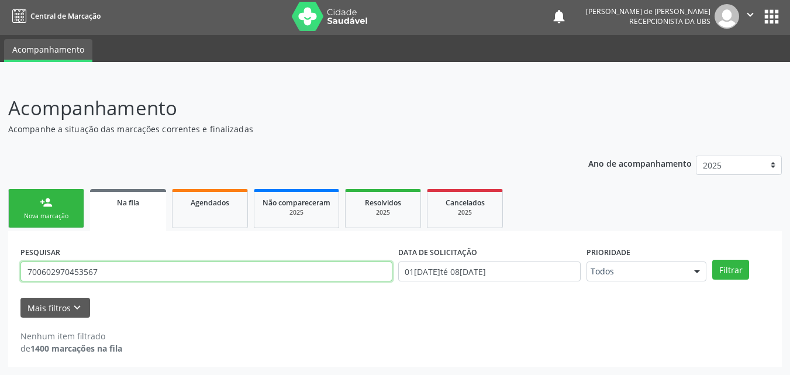
click at [0, 260] on div "Acompanhamento Acompanhe a situação das marcações correntes e finalizadas Relat…" at bounding box center [395, 226] width 790 height 296
type input "ERALDO CLAUDINO"
click at [712, 260] on button "Filtrar" at bounding box center [730, 270] width 37 height 20
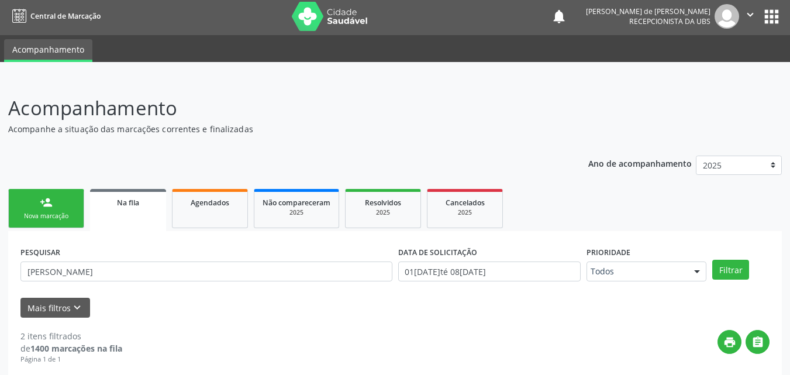
scroll to position [221, 0]
